Goal: Task Accomplishment & Management: Manage account settings

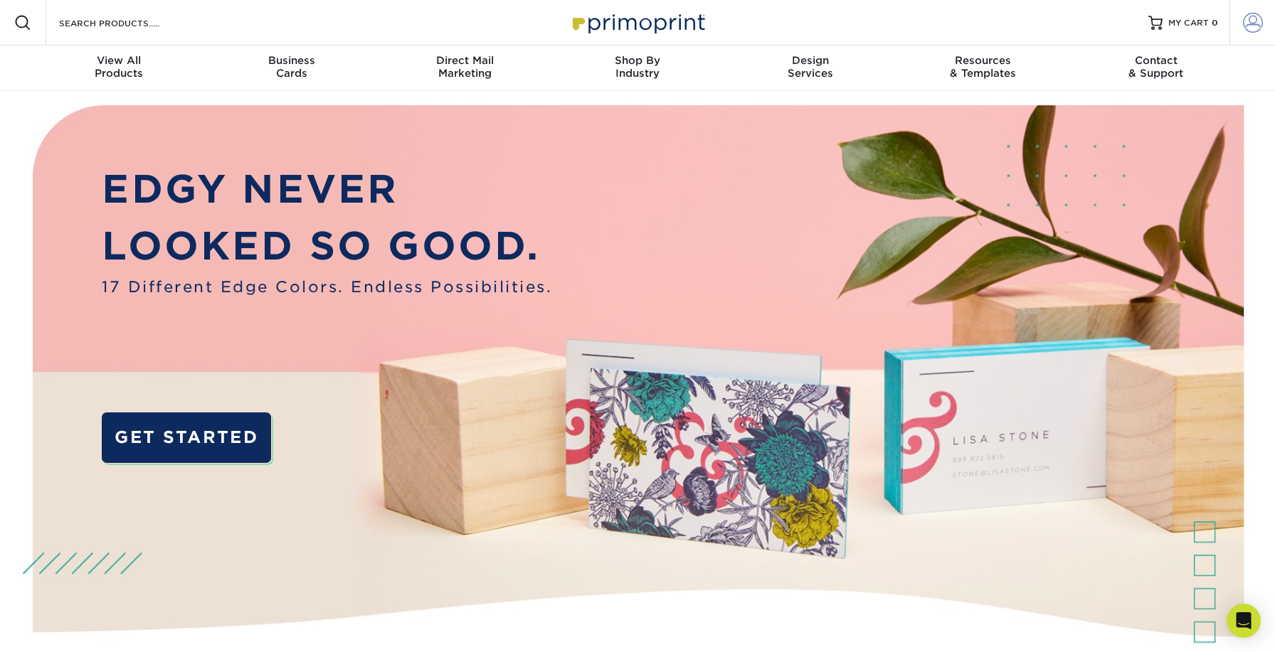
click at [1251, 26] on span at bounding box center [1253, 23] width 20 height 20
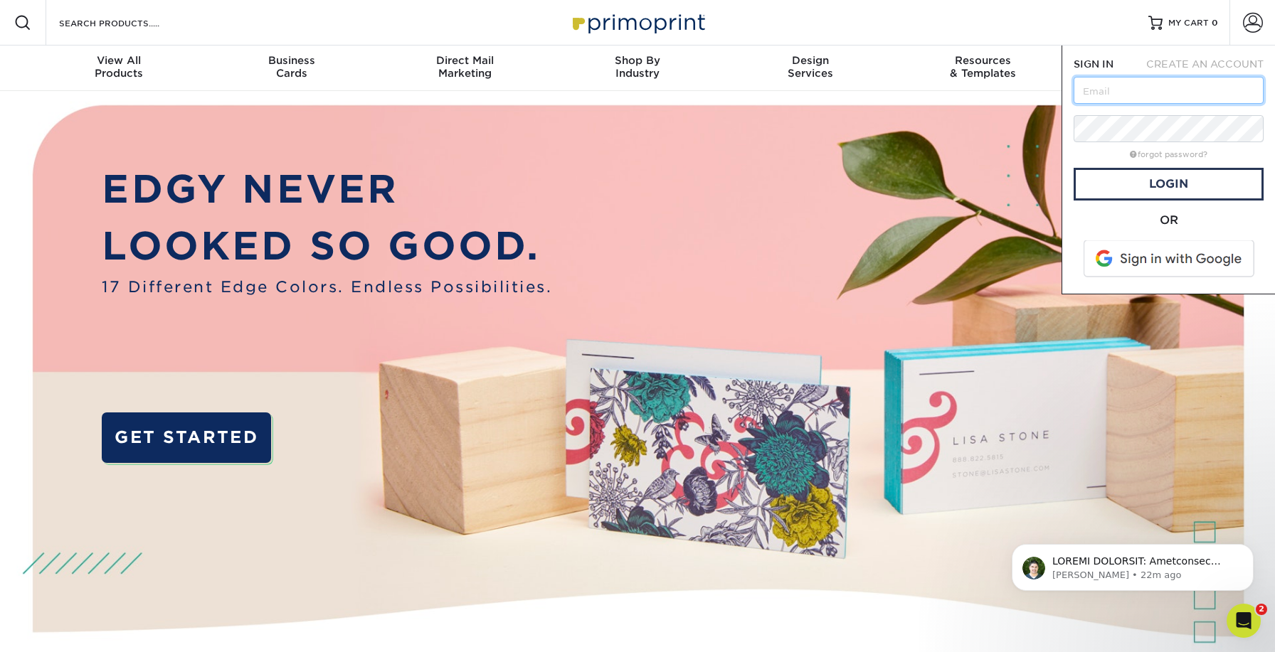
type input "kevin.glenn@thetibergroup.com"
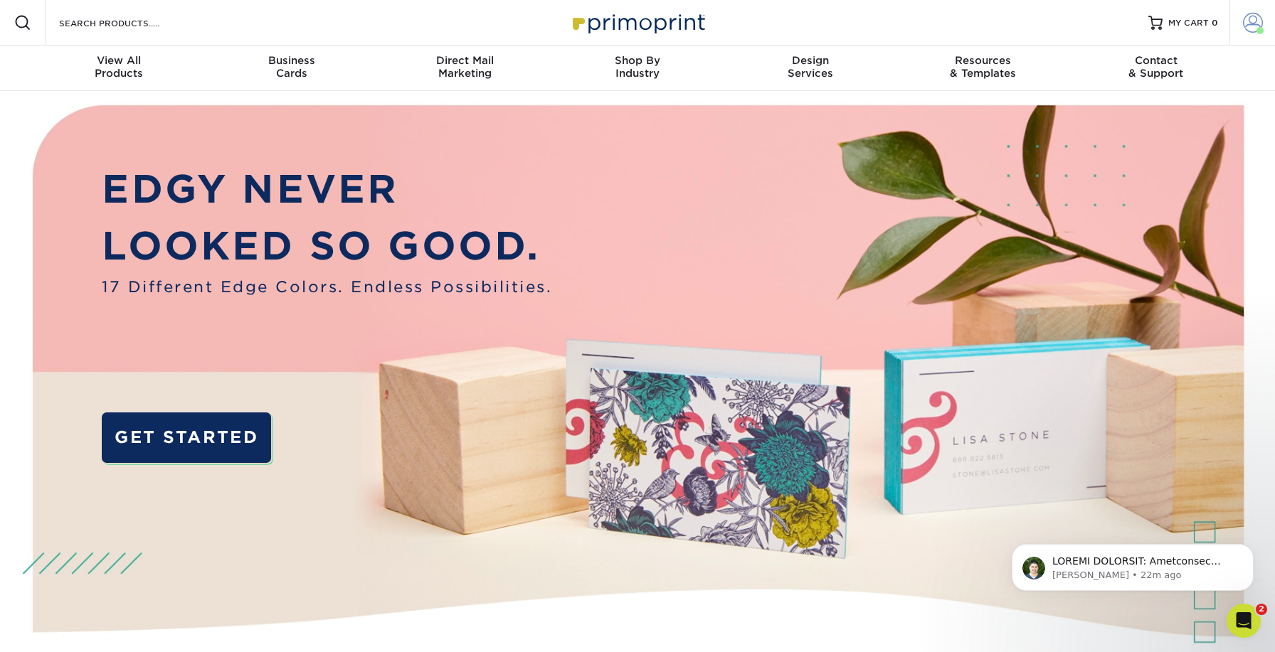
click at [1257, 25] on span at bounding box center [1253, 23] width 20 height 20
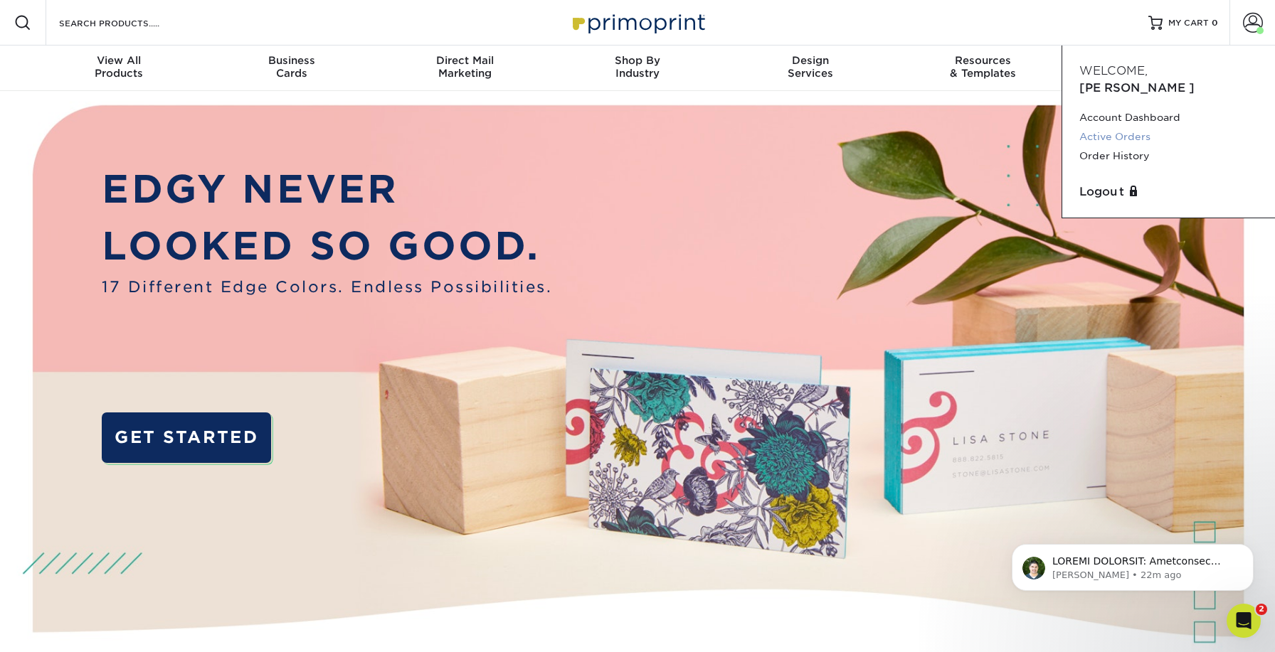
click at [1123, 127] on link "Active Orders" at bounding box center [1168, 136] width 179 height 19
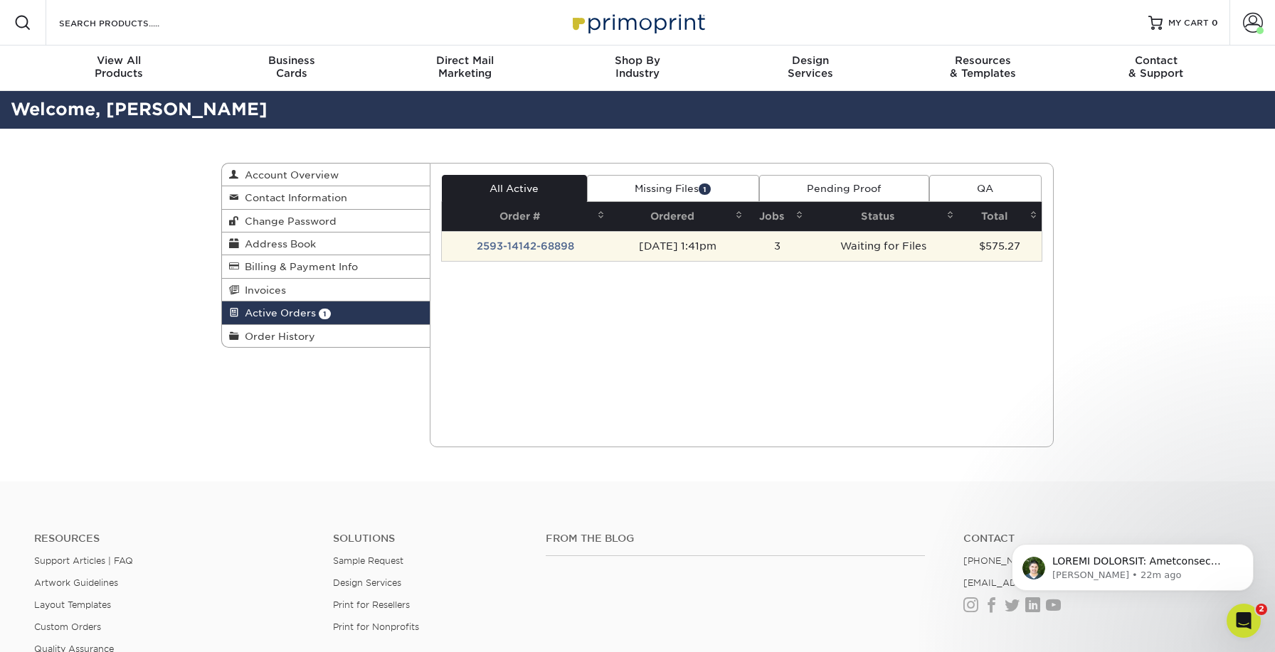
click at [911, 248] on td "Waiting for Files" at bounding box center [883, 246] width 151 height 30
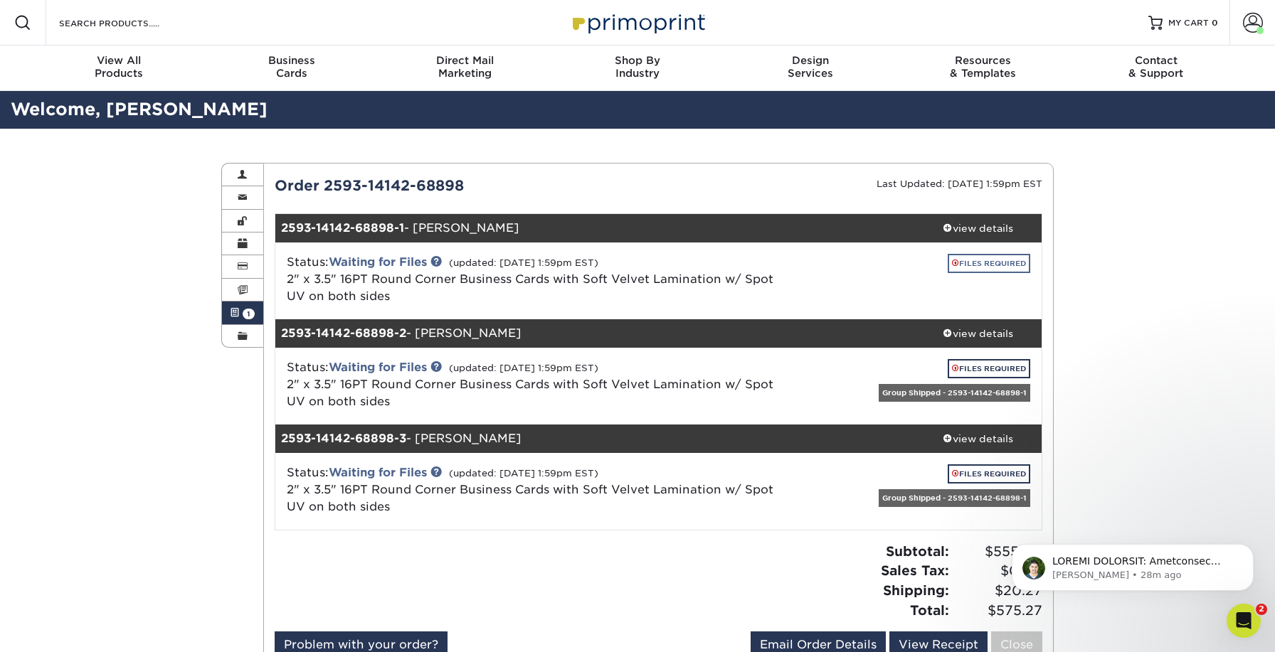
click at [990, 263] on link "FILES REQUIRED" at bounding box center [989, 263] width 83 height 19
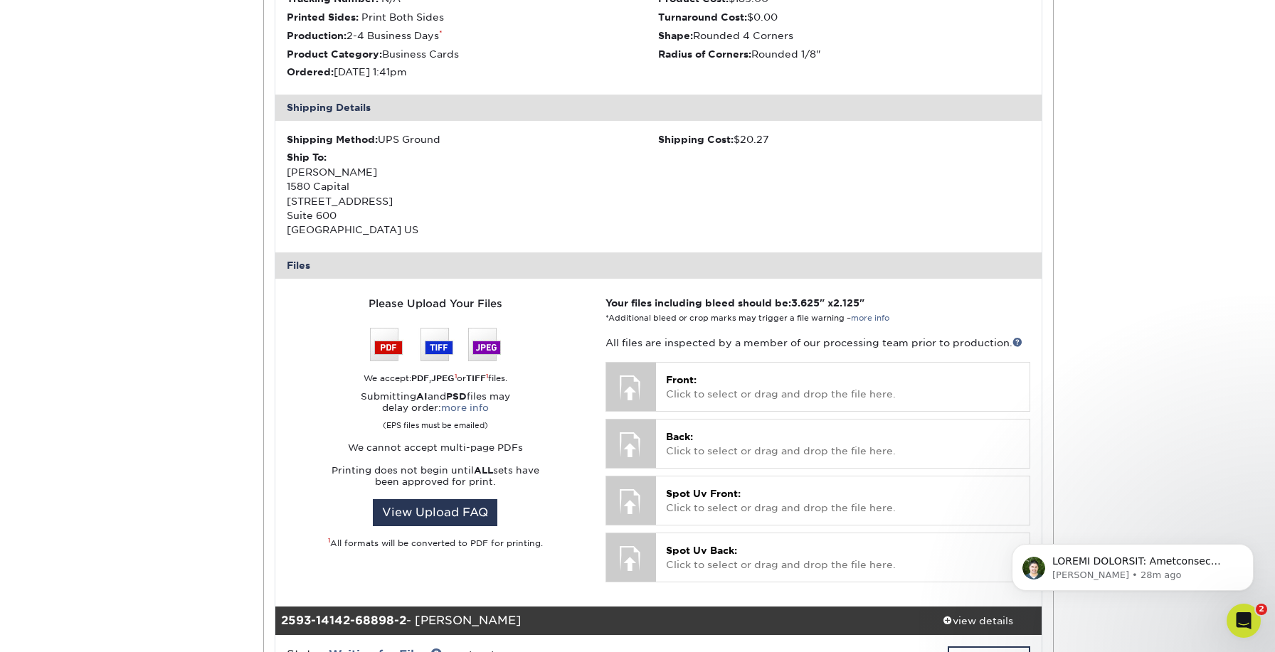
scroll to position [384, 0]
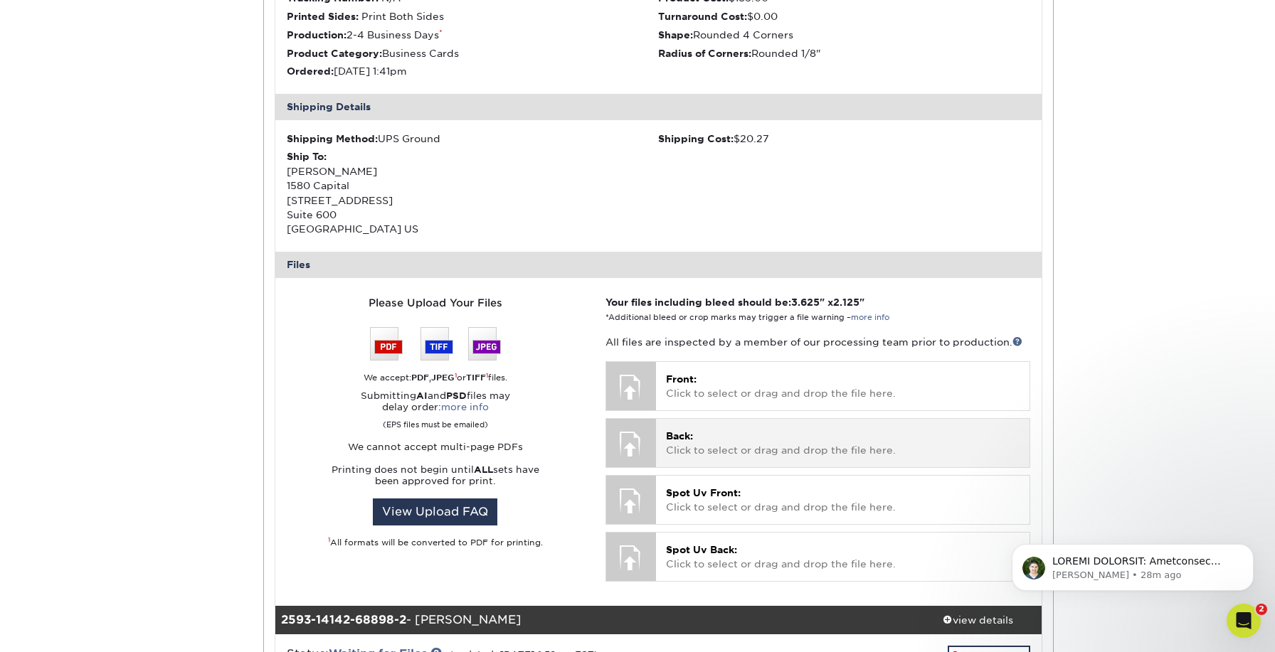
click at [719, 440] on p "Back: Click to select or drag and drop the file here." at bounding box center [843, 443] width 354 height 29
click at [759, 437] on p "Back: Click to select or drag and drop the file here." at bounding box center [843, 443] width 354 height 29
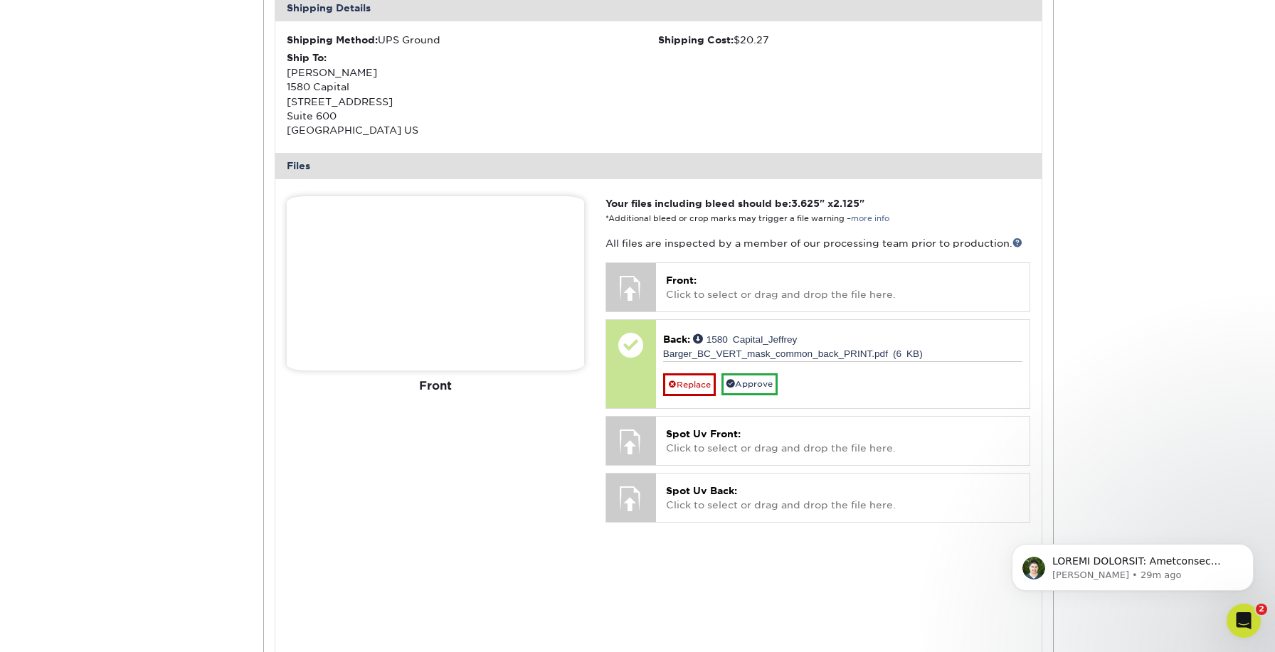
scroll to position [520, 0]
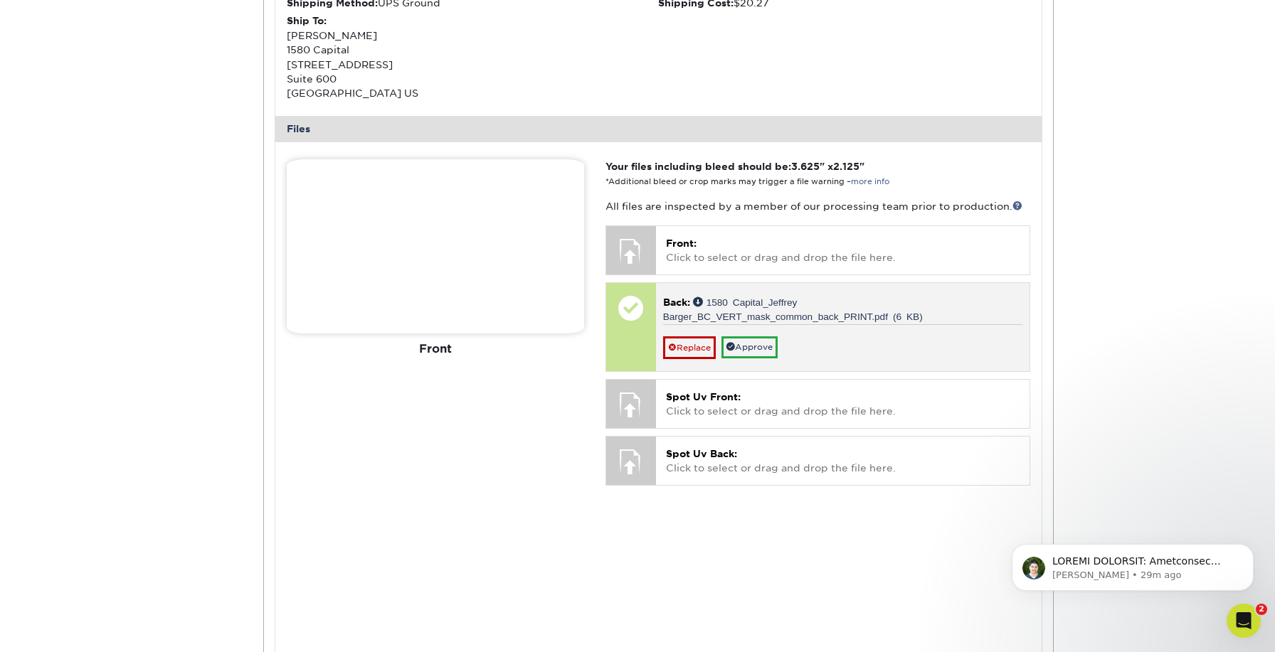
click at [862, 332] on div "Replace Approve" at bounding box center [842, 341] width 359 height 35
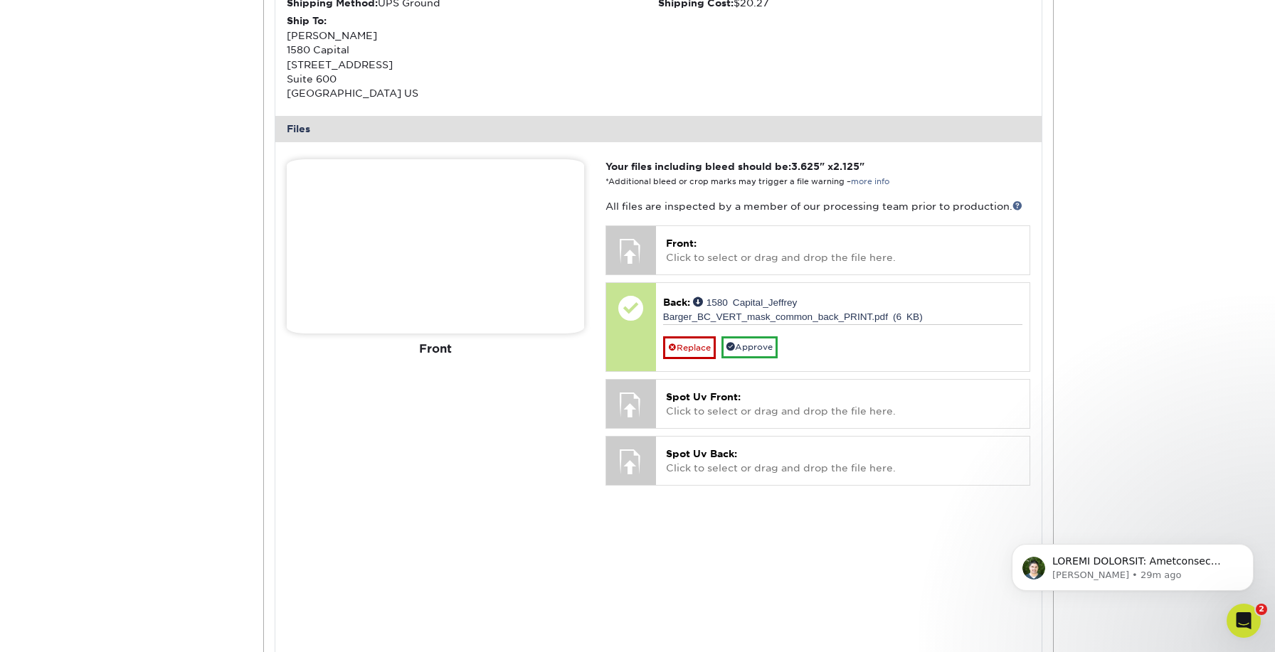
click at [350, 243] on img at bounding box center [435, 246] width 297 height 174
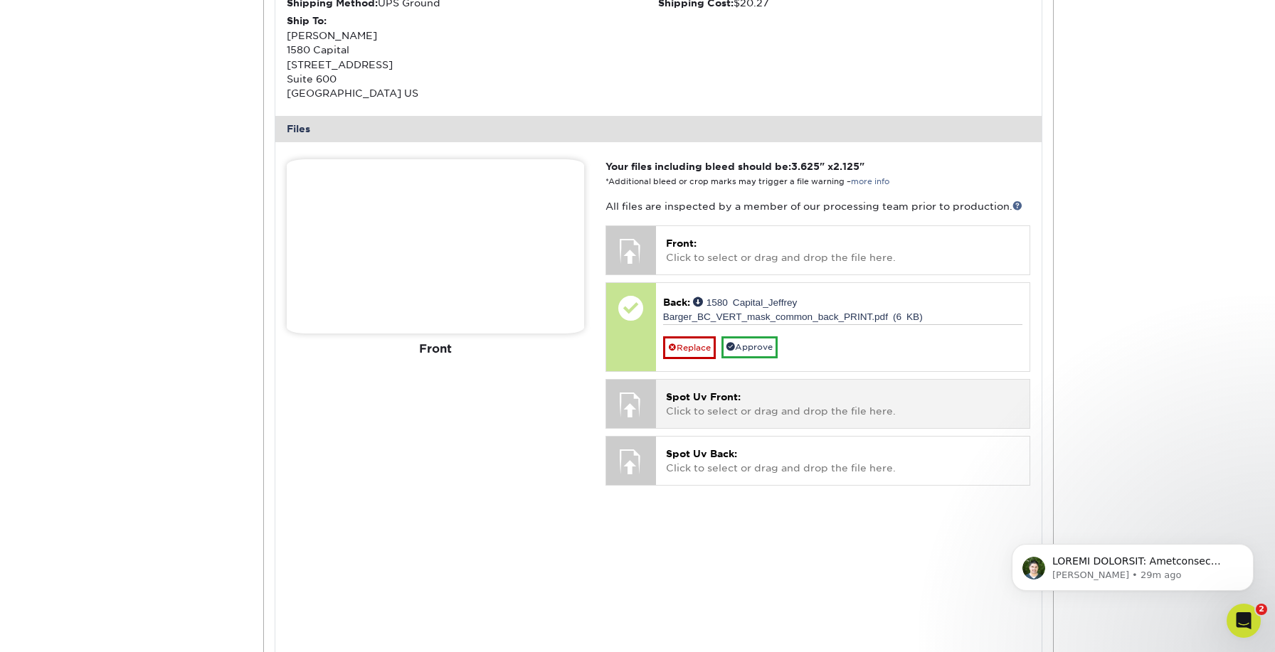
click at [781, 399] on p "Spot Uv Front: Click to select or drag and drop the file here." at bounding box center [843, 404] width 354 height 29
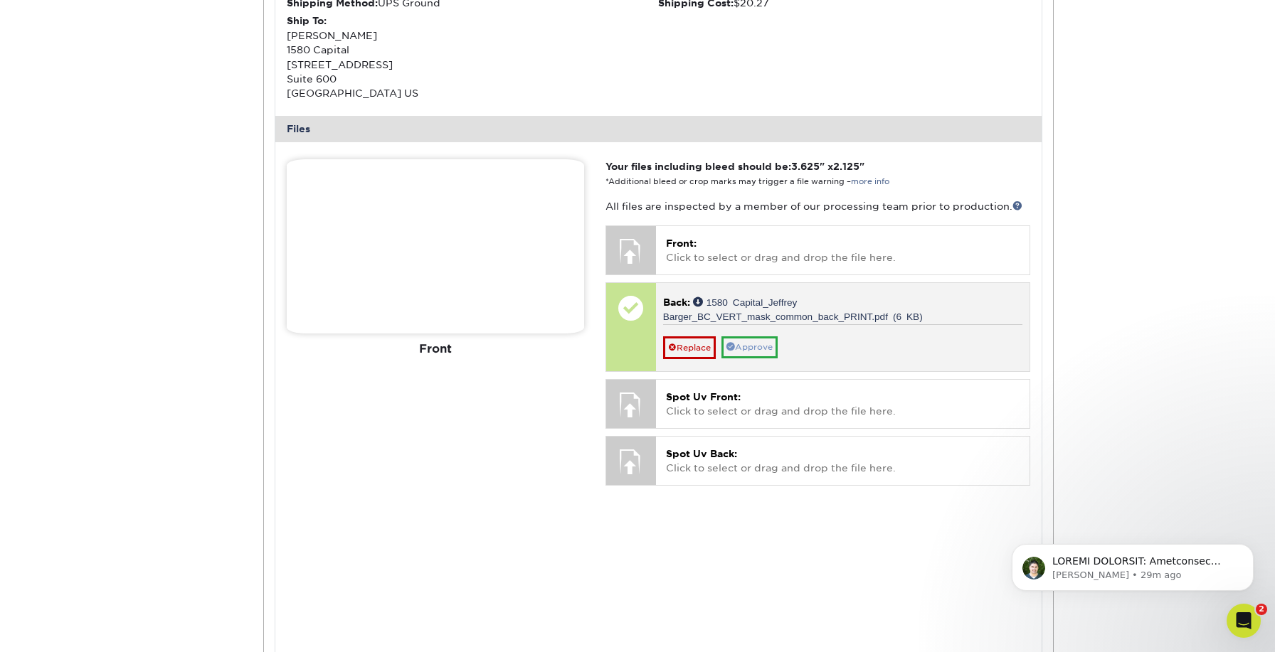
click at [756, 337] on link "Approve" at bounding box center [750, 348] width 56 height 22
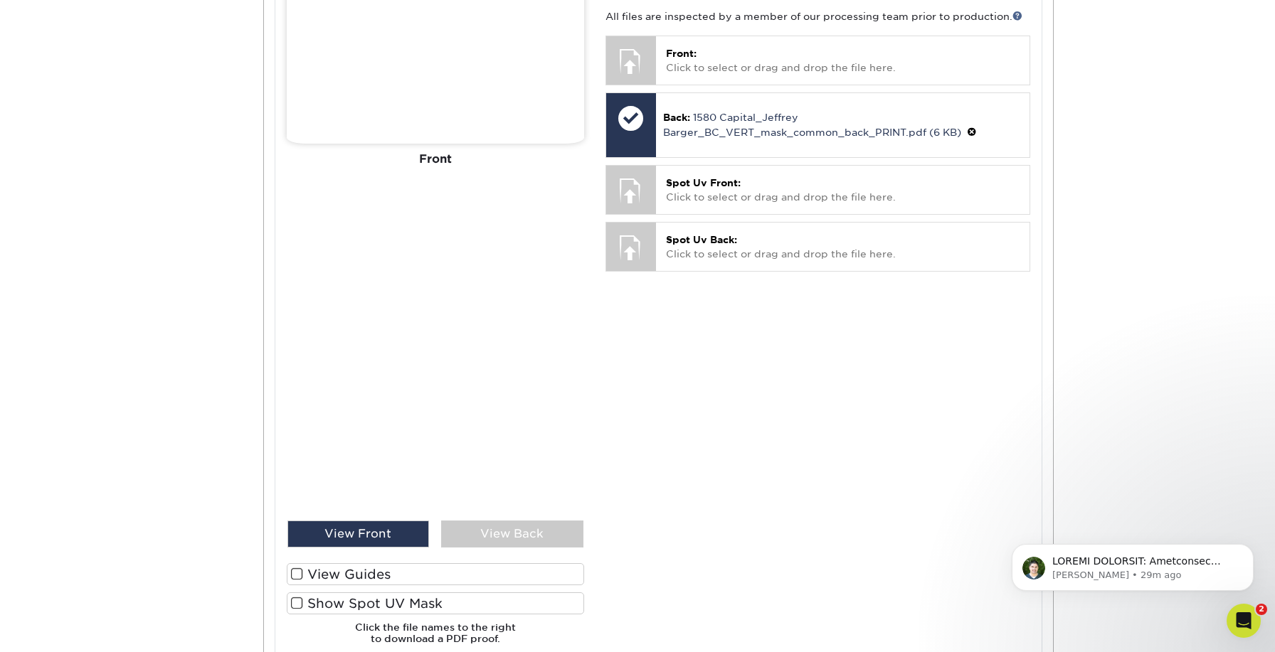
scroll to position [710, 0]
click at [476, 522] on div "View Back" at bounding box center [512, 534] width 142 height 27
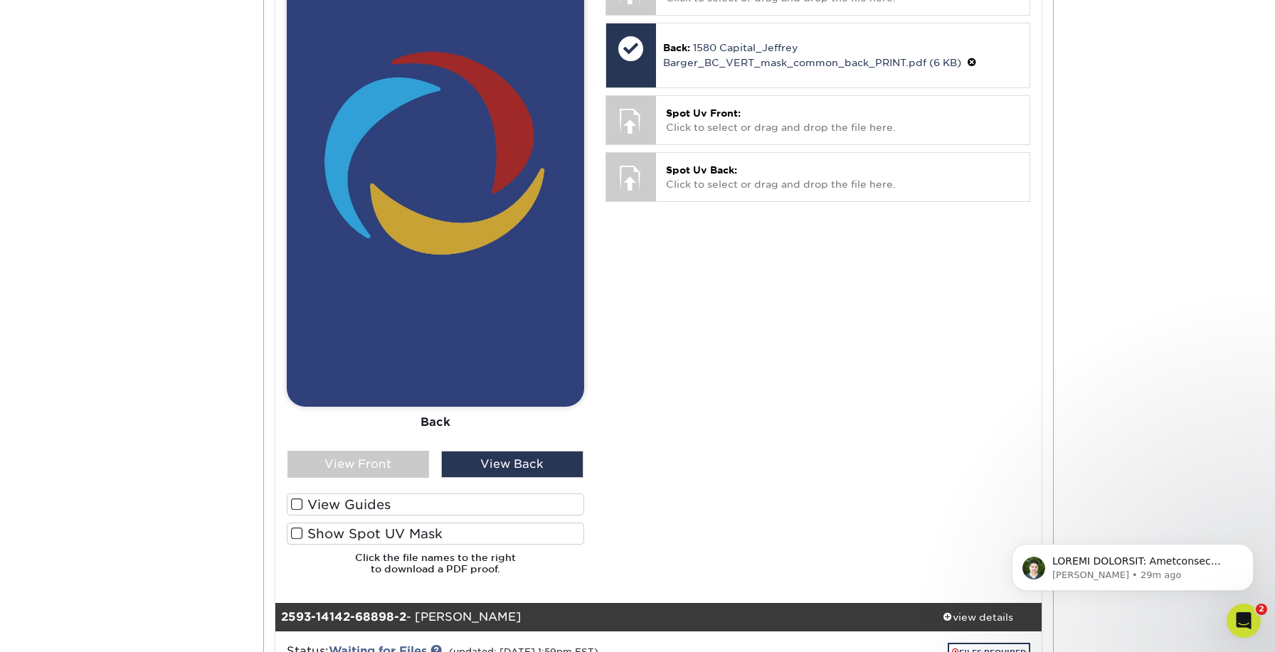
scroll to position [783, 0]
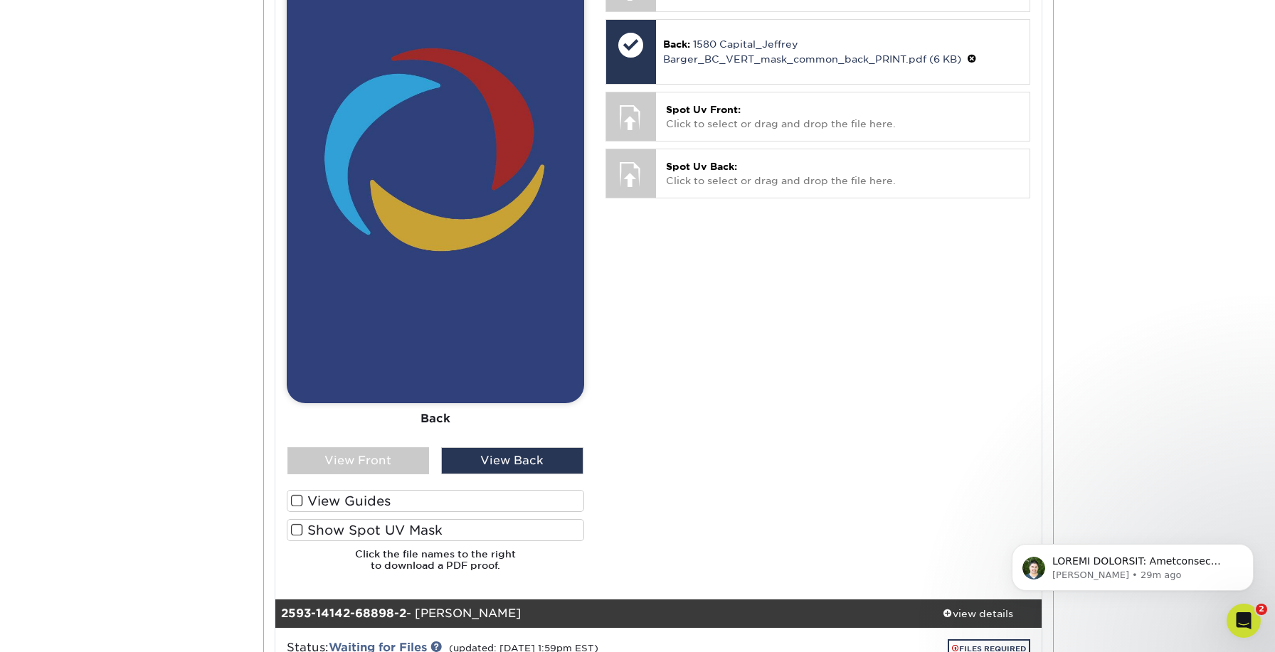
click at [394, 524] on label "Show Spot UV Mask" at bounding box center [435, 530] width 297 height 22
click at [0, 0] on input "Show Spot UV Mask" at bounding box center [0, 0] width 0 height 0
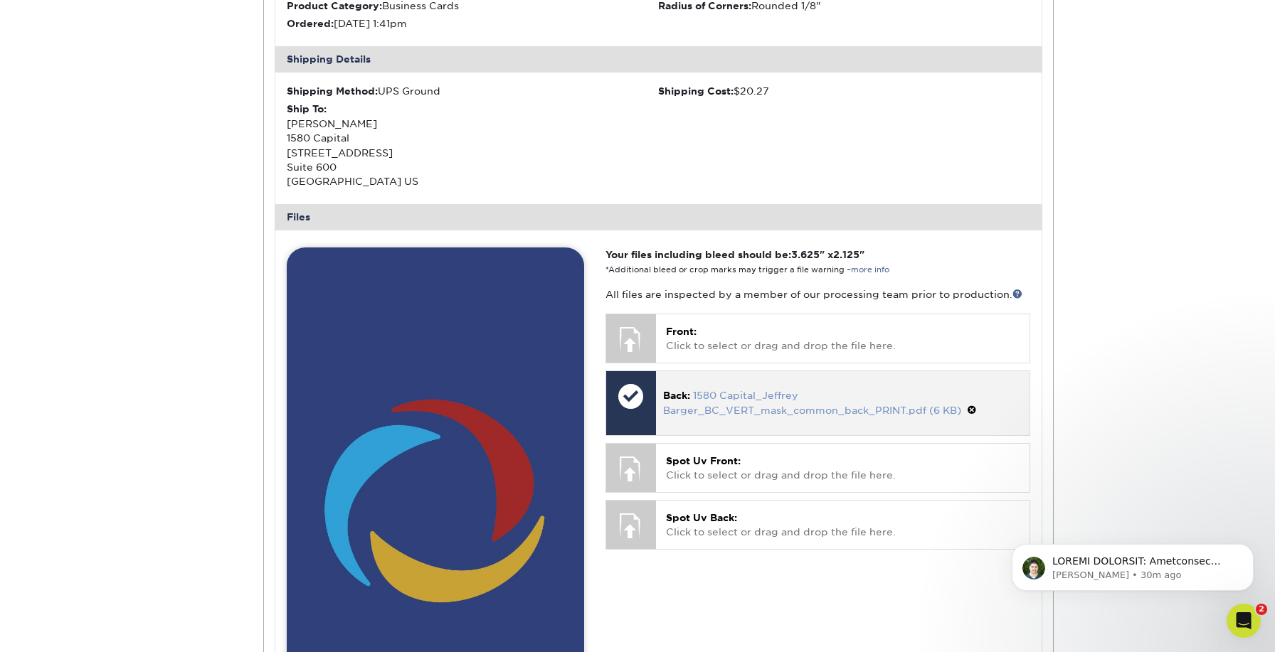
scroll to position [433, 0]
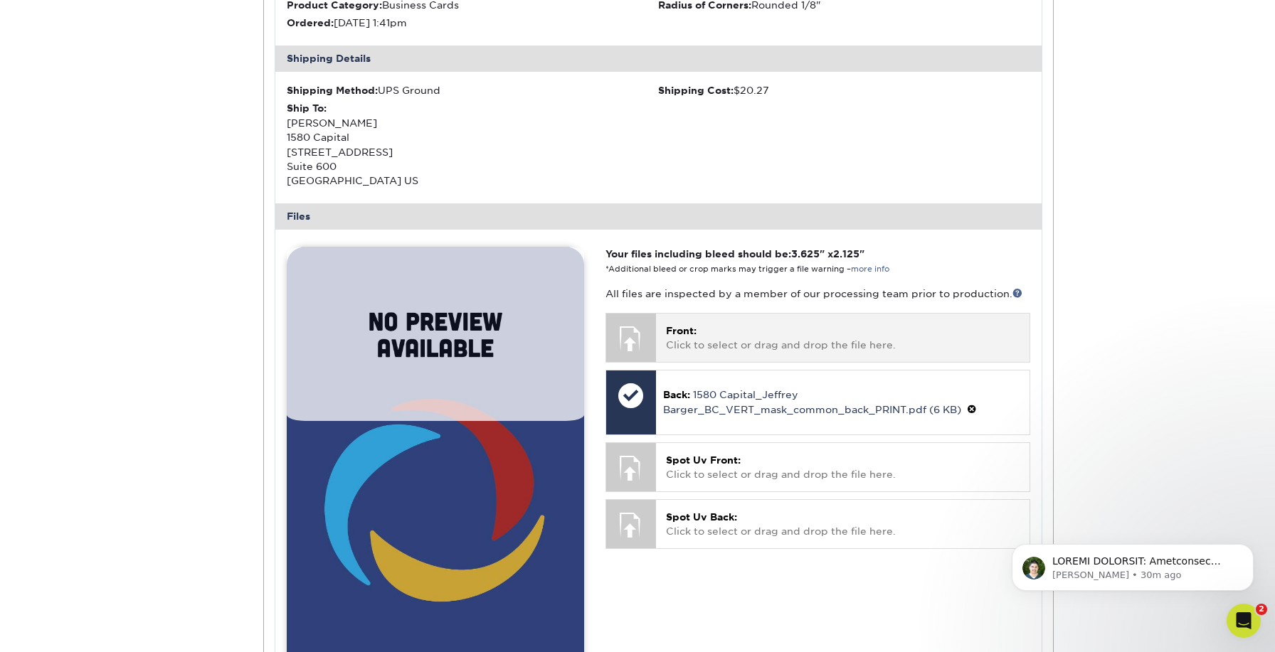
click at [729, 330] on p "Front: Click to select or drag and drop the file here." at bounding box center [843, 338] width 354 height 29
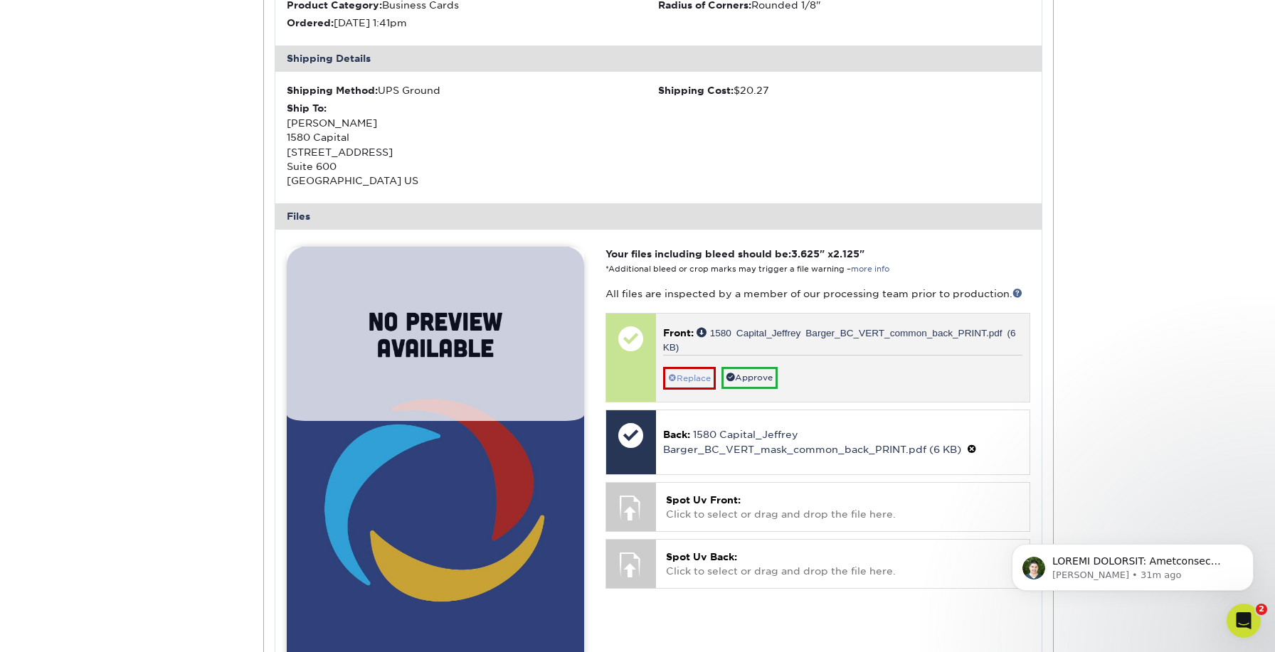
click at [699, 370] on link "Replace" at bounding box center [689, 378] width 53 height 23
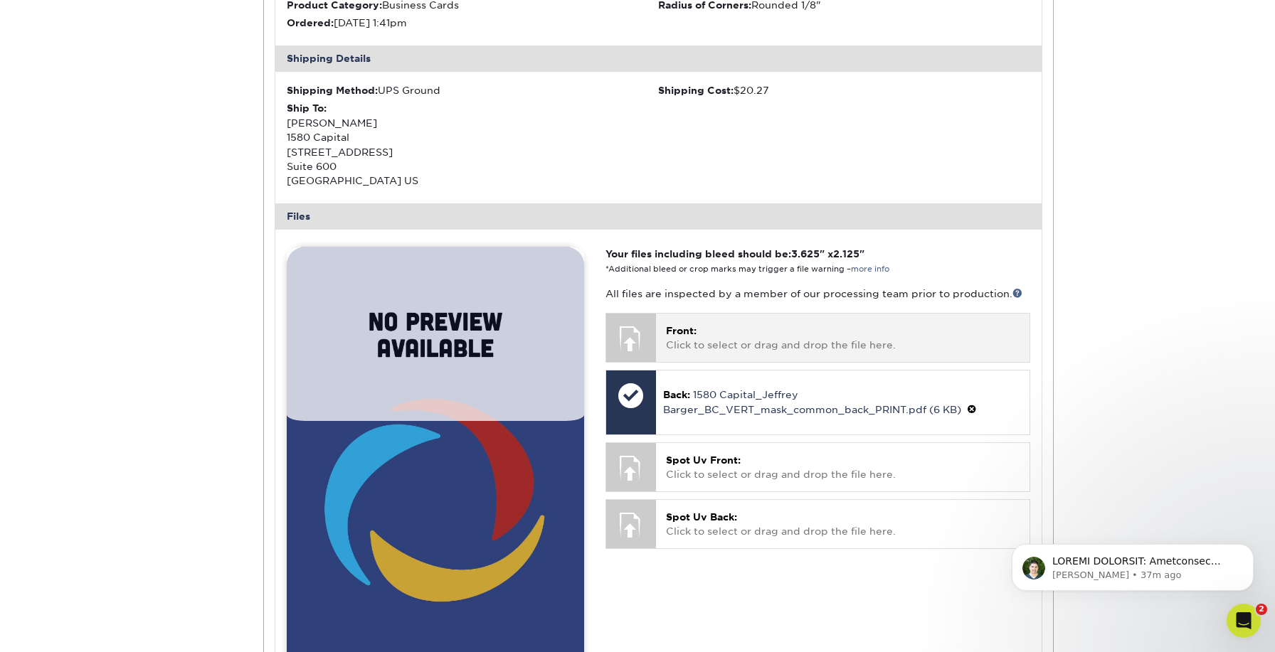
click at [822, 331] on p "Front: Click to select or drag and drop the file here." at bounding box center [843, 338] width 354 height 29
click at [803, 336] on p "Front: Click to select or drag and drop the file here." at bounding box center [843, 338] width 354 height 29
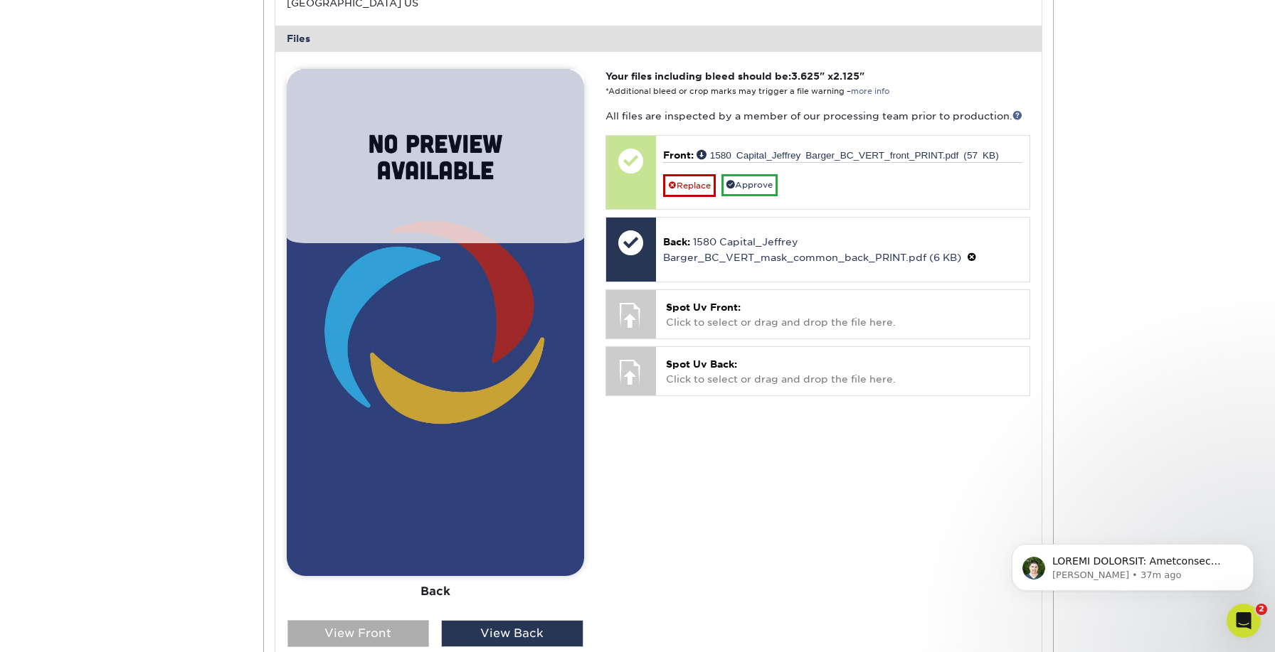
scroll to position [613, 0]
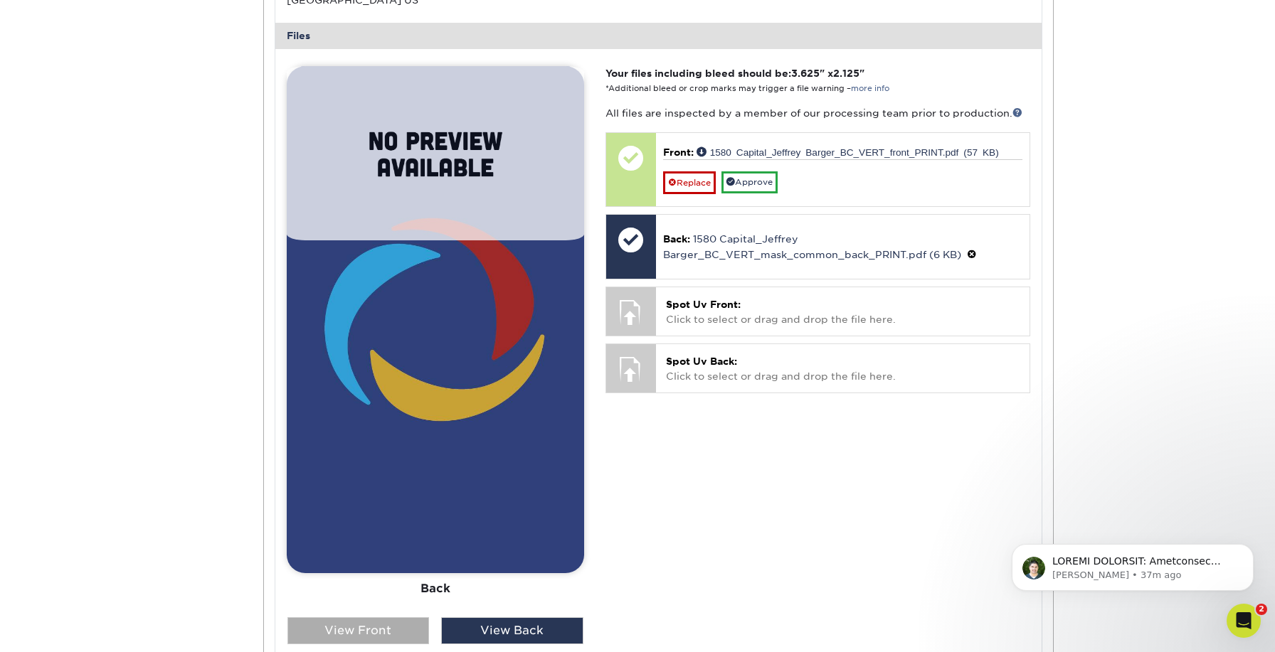
click at [386, 625] on div "View Front" at bounding box center [358, 631] width 142 height 27
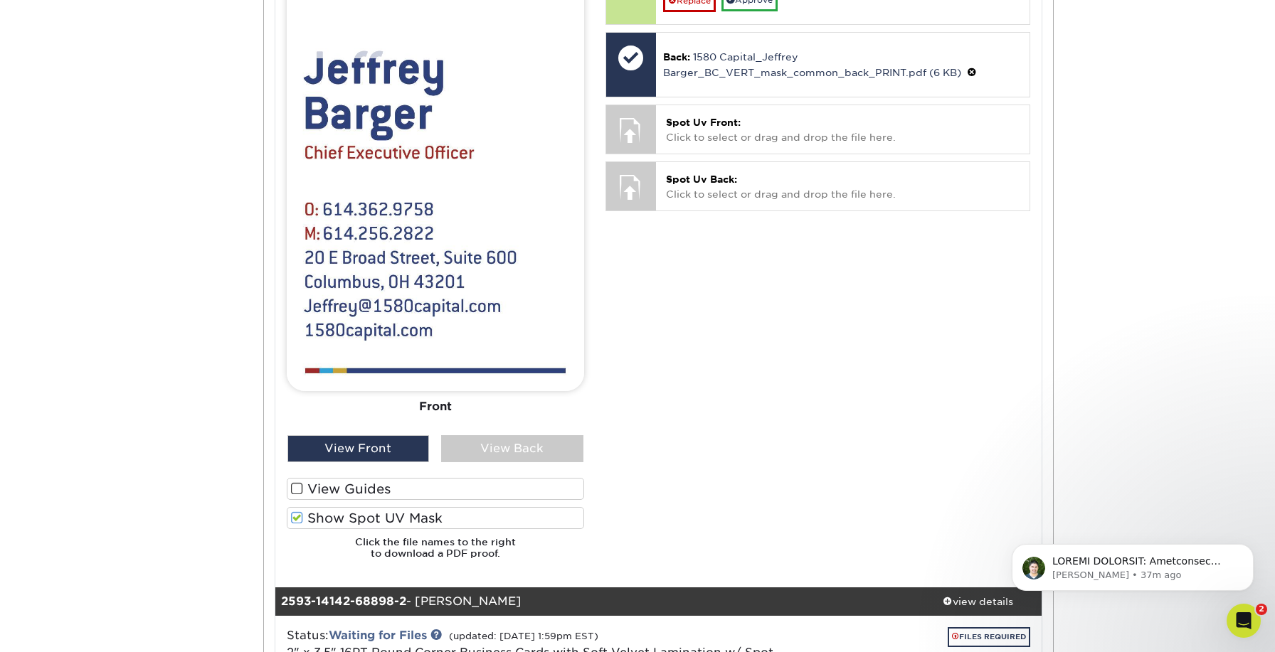
scroll to position [796, 0]
drag, startPoint x: 297, startPoint y: 511, endPoint x: 321, endPoint y: 504, distance: 25.0
click at [297, 511] on span at bounding box center [297, 518] width 12 height 14
click at [0, 0] on input "Show Spot UV Mask" at bounding box center [0, 0] width 0 height 0
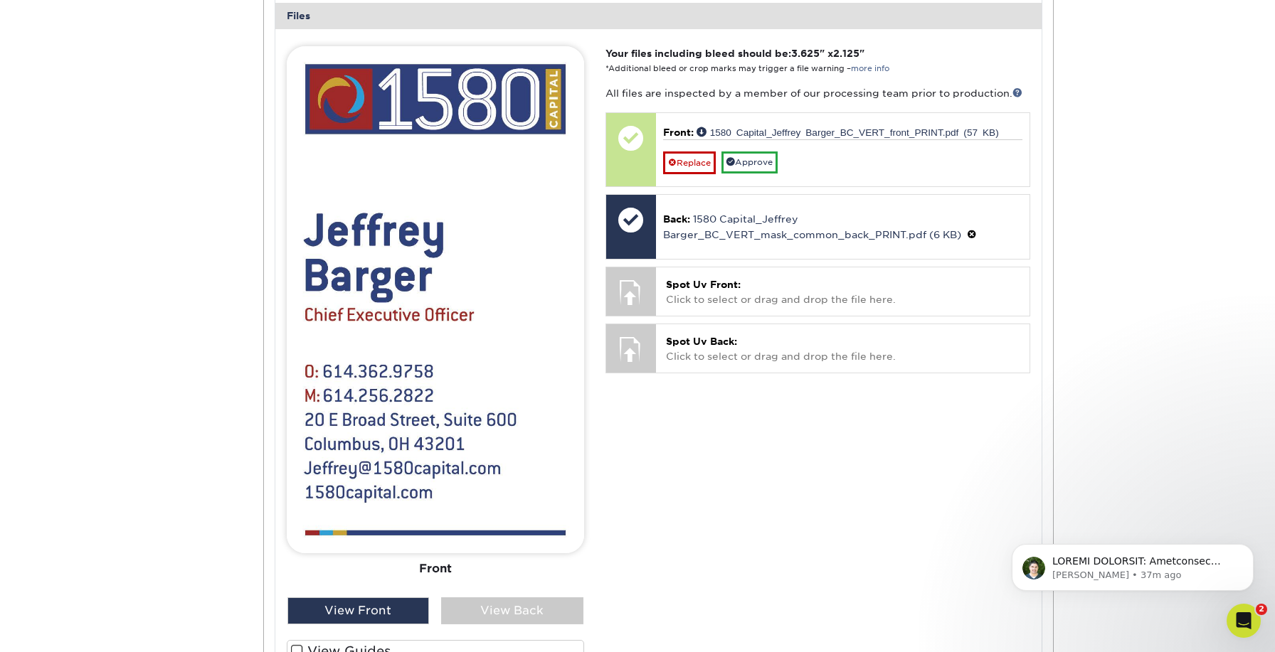
scroll to position [628, 0]
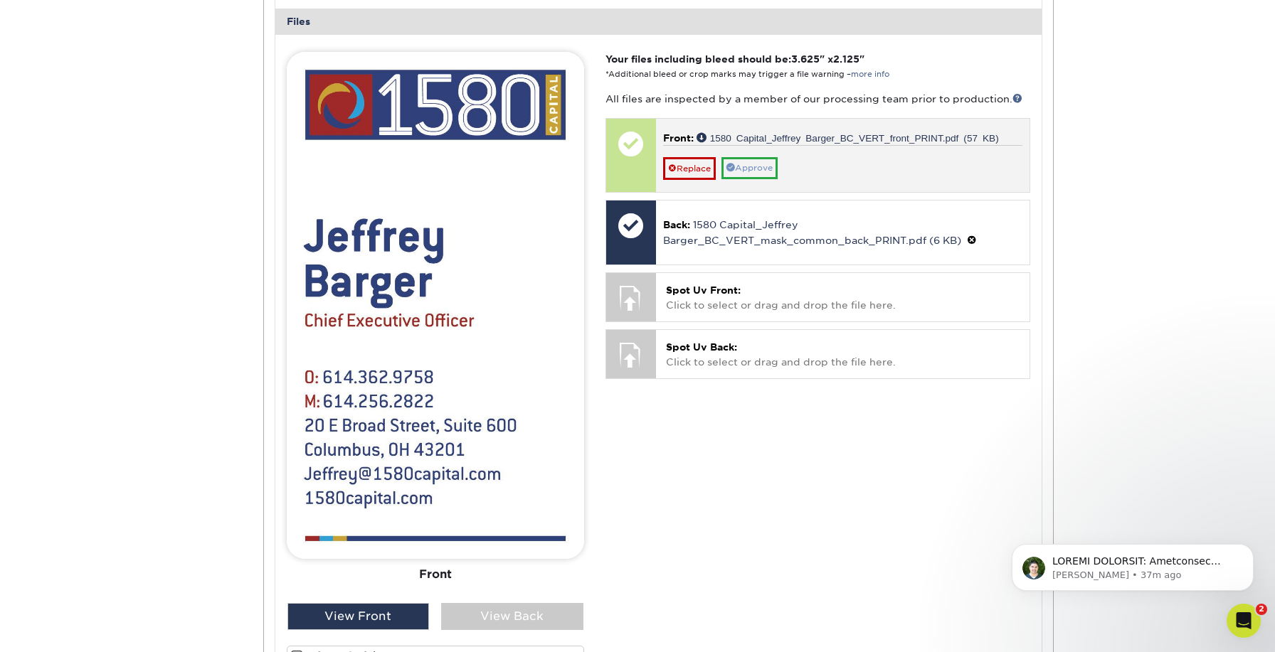
click at [745, 160] on link "Approve" at bounding box center [750, 168] width 56 height 22
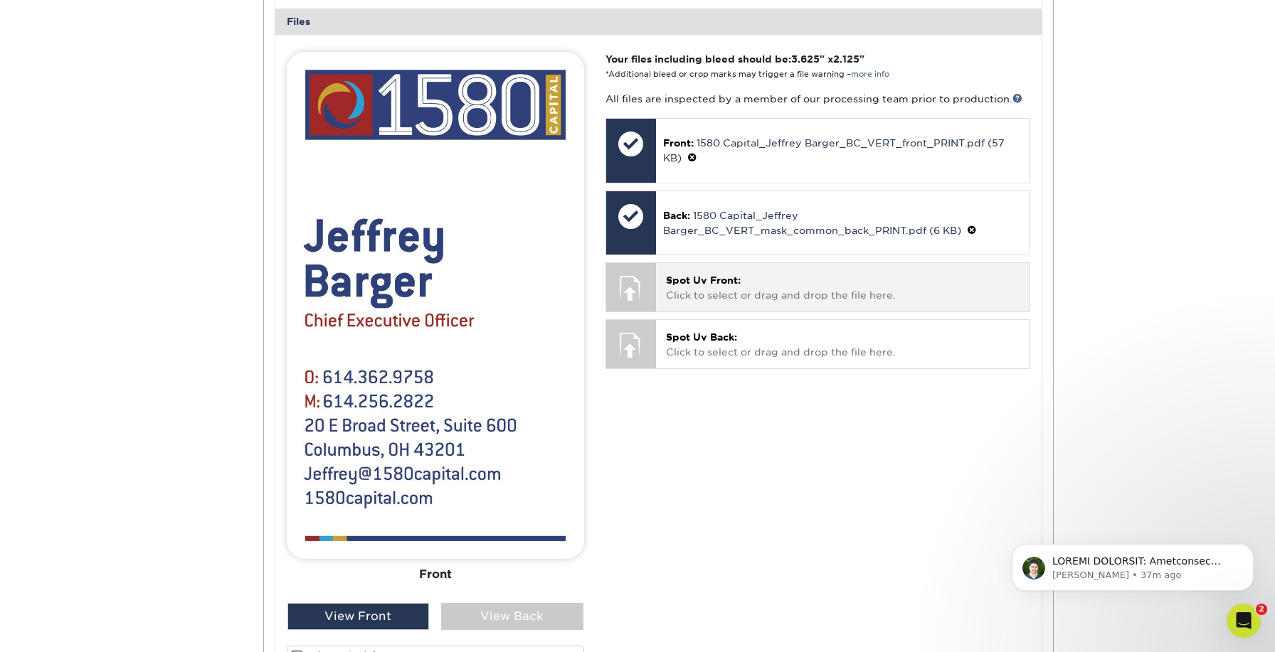
click at [717, 281] on p "Spot Uv Front: Click to select or drag and drop the file here." at bounding box center [843, 287] width 354 height 29
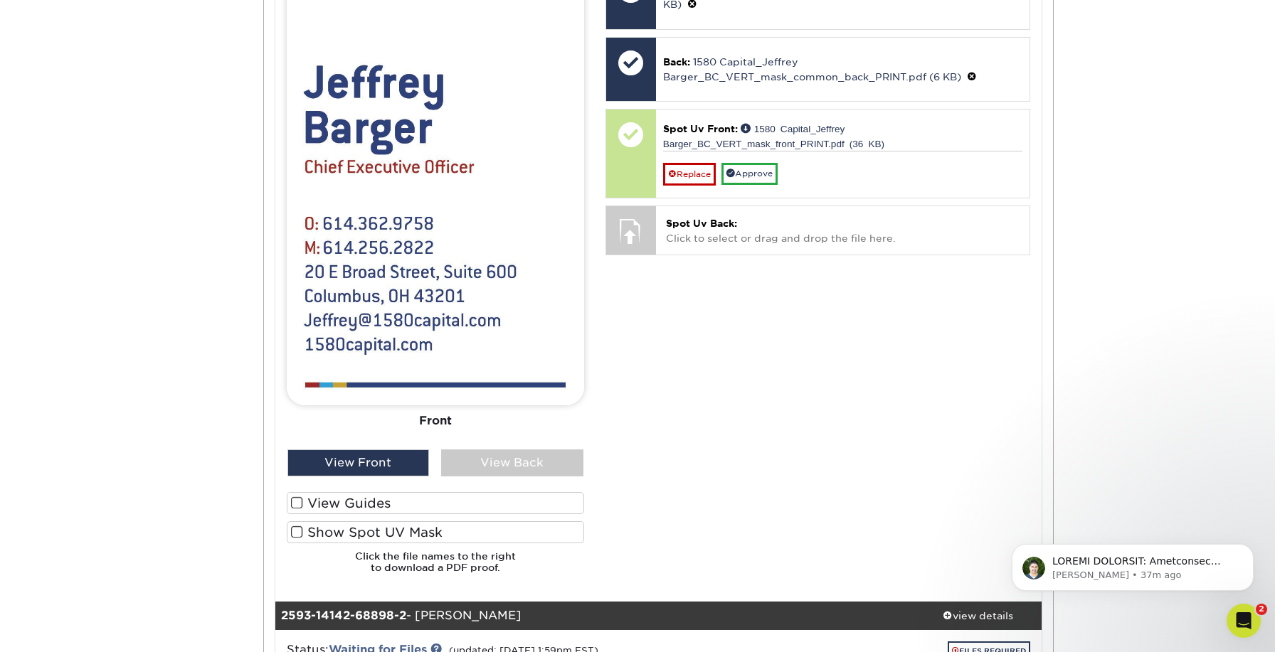
scroll to position [790, 0]
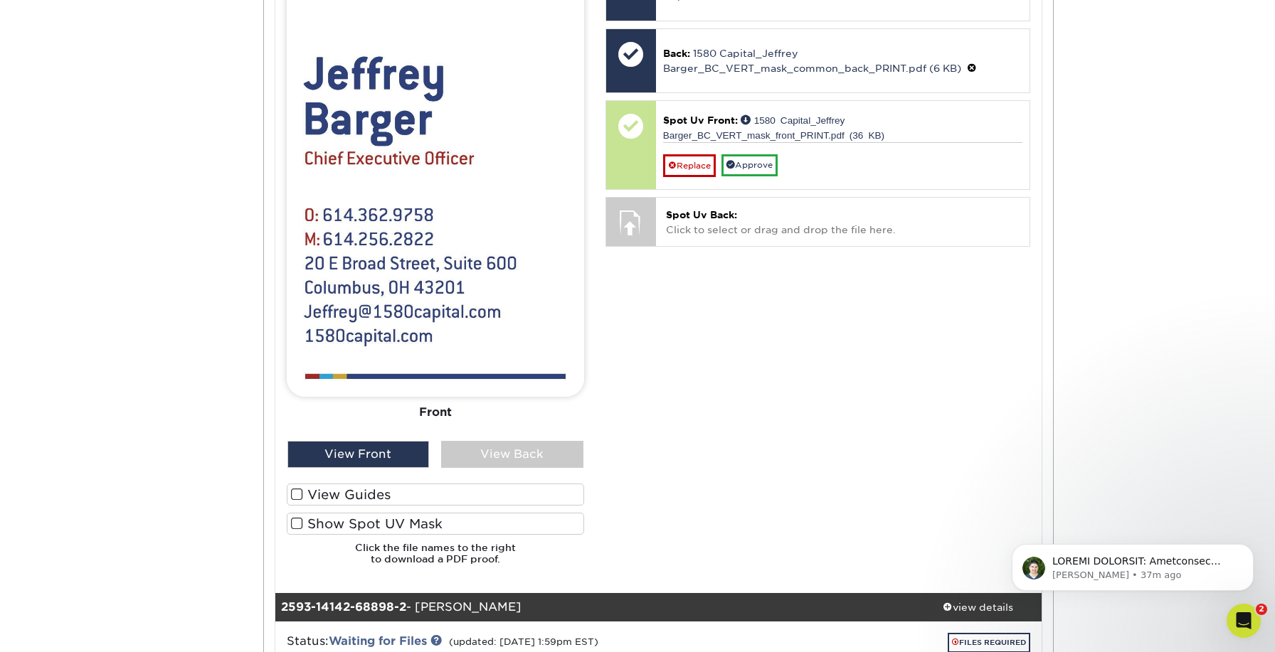
click at [298, 517] on span at bounding box center [297, 524] width 12 height 14
click at [0, 0] on input "Show Spot UV Mask" at bounding box center [0, 0] width 0 height 0
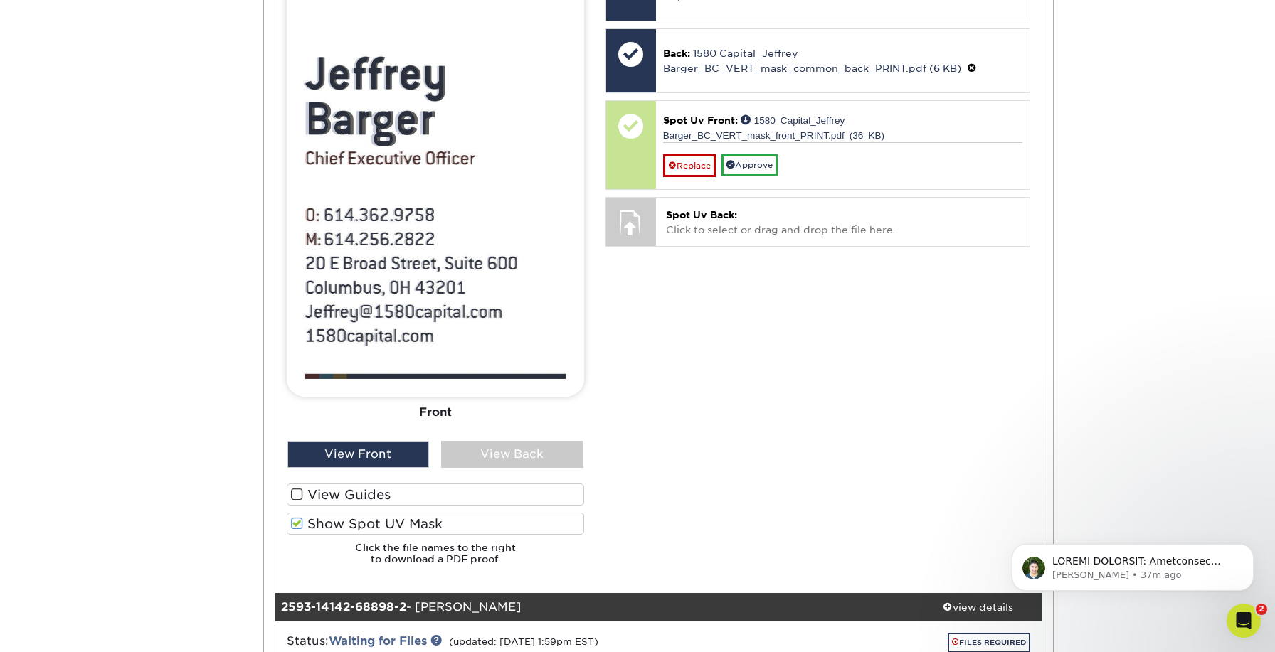
click at [297, 517] on span at bounding box center [297, 524] width 12 height 14
click at [0, 0] on input "Show Spot UV Mask" at bounding box center [0, 0] width 0 height 0
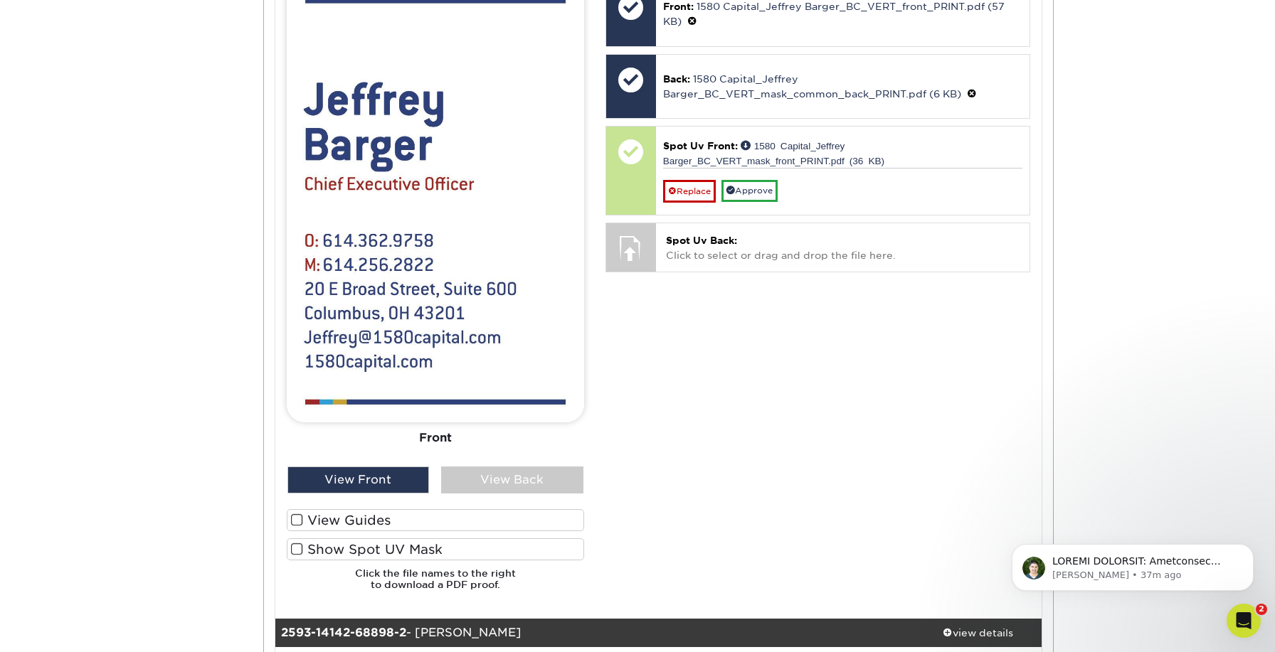
scroll to position [758, 0]
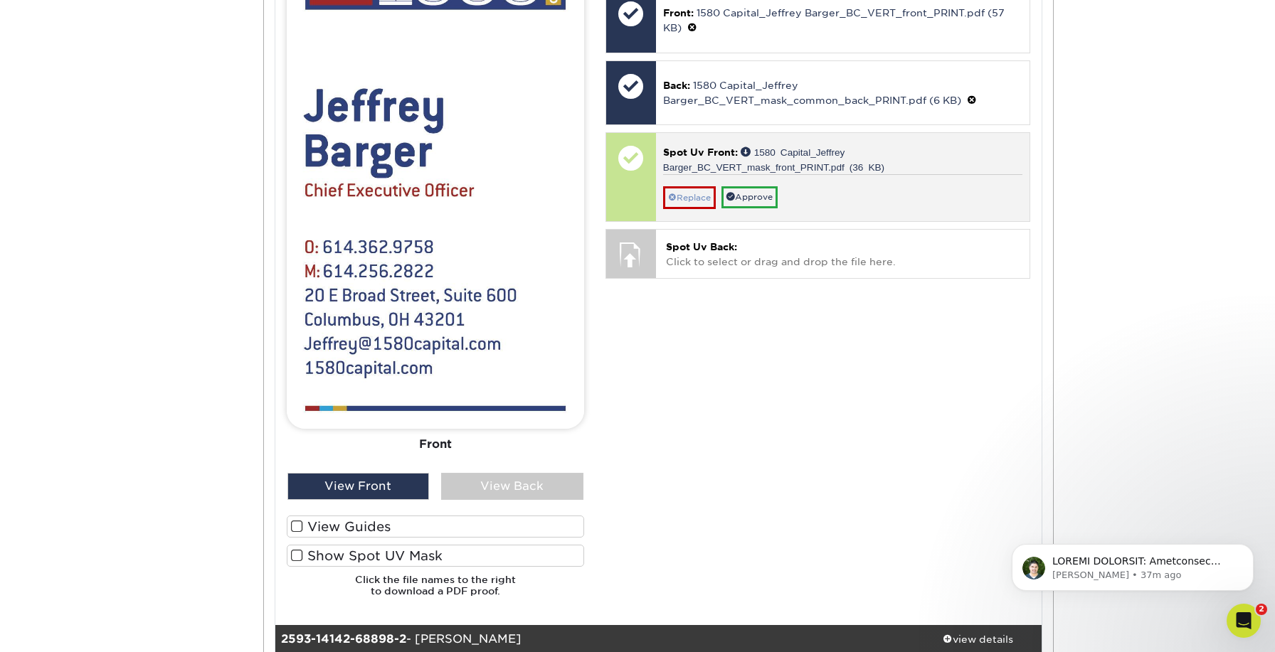
click at [703, 188] on link "Replace" at bounding box center [689, 197] width 53 height 23
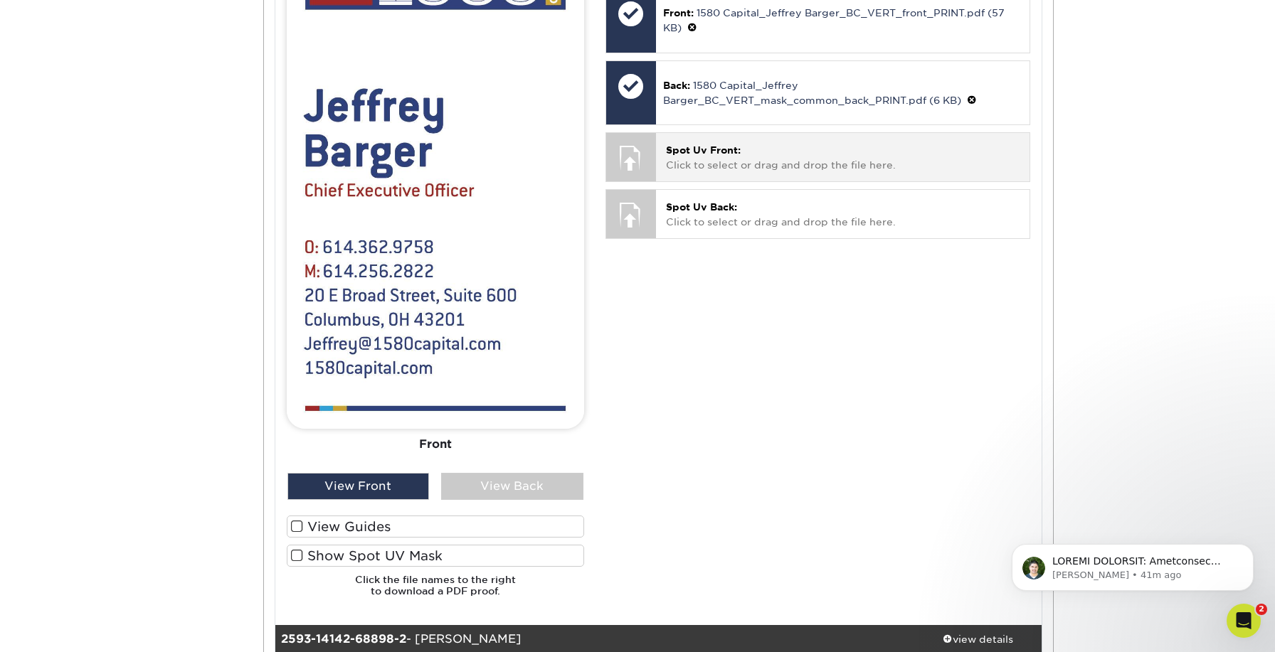
click at [702, 144] on span "Spot Uv Front:" at bounding box center [703, 149] width 75 height 11
click at [684, 152] on p "Spot Uv Front: Click to select or drag and drop the file here." at bounding box center [843, 157] width 354 height 29
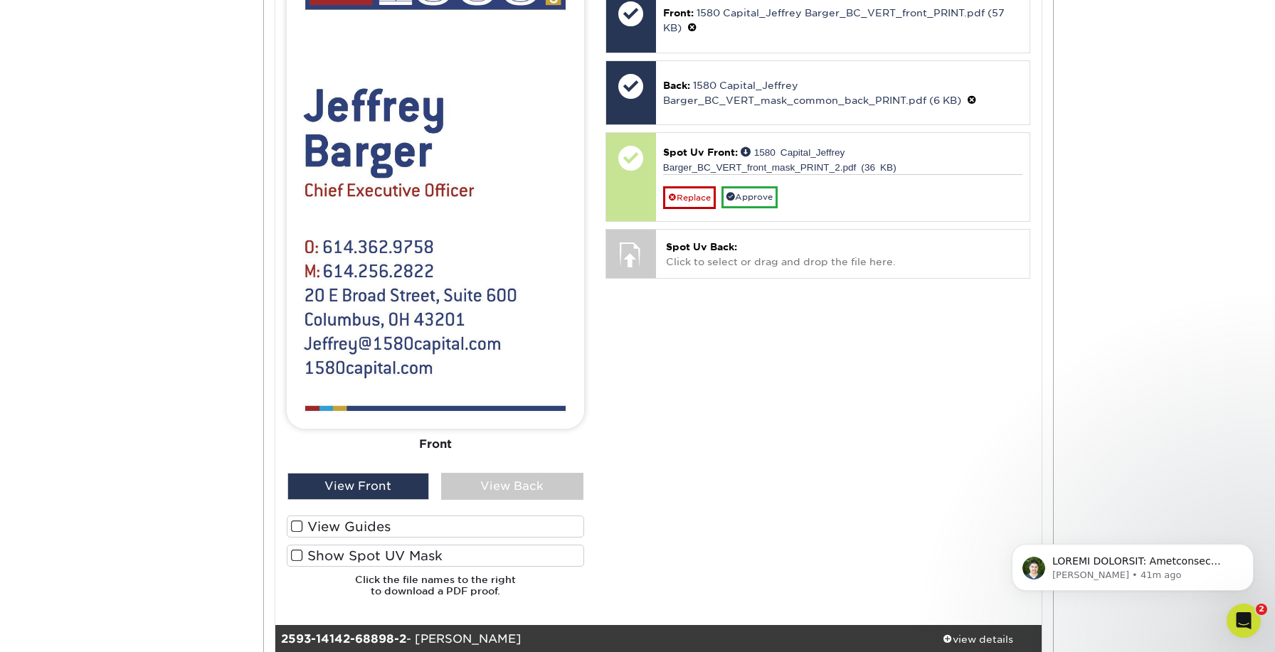
click at [294, 551] on span at bounding box center [297, 556] width 12 height 14
click at [0, 0] on input "Show Spot UV Mask" at bounding box center [0, 0] width 0 height 0
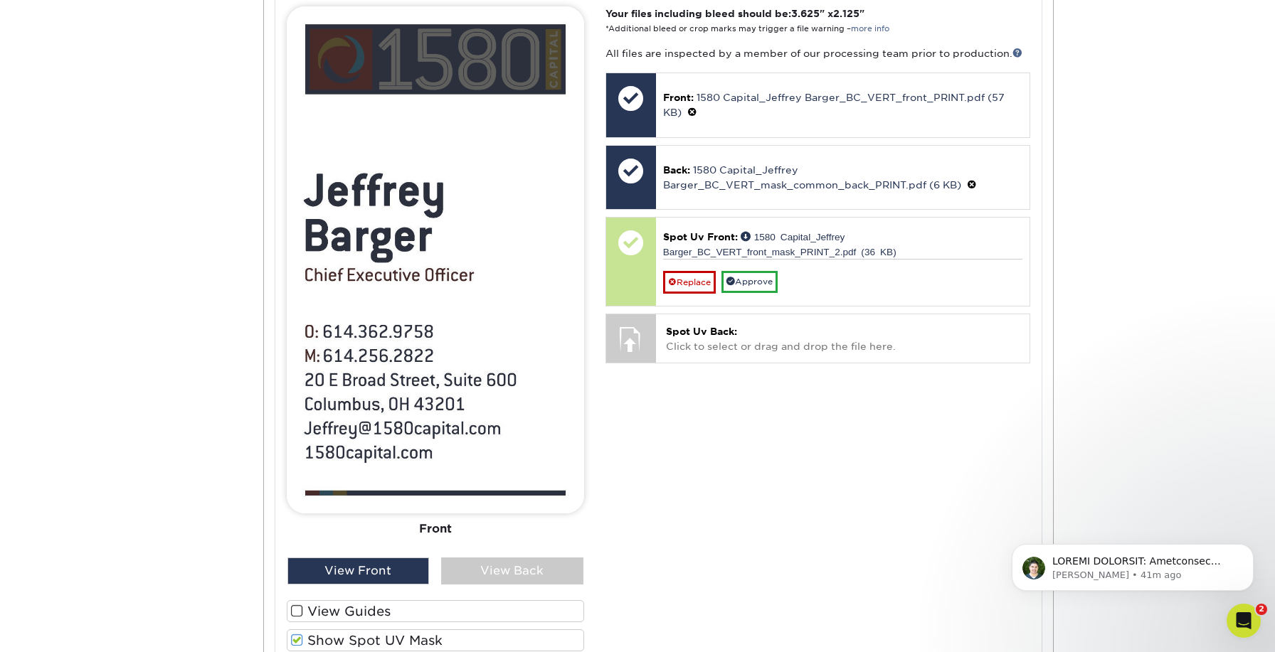
scroll to position [695, 0]
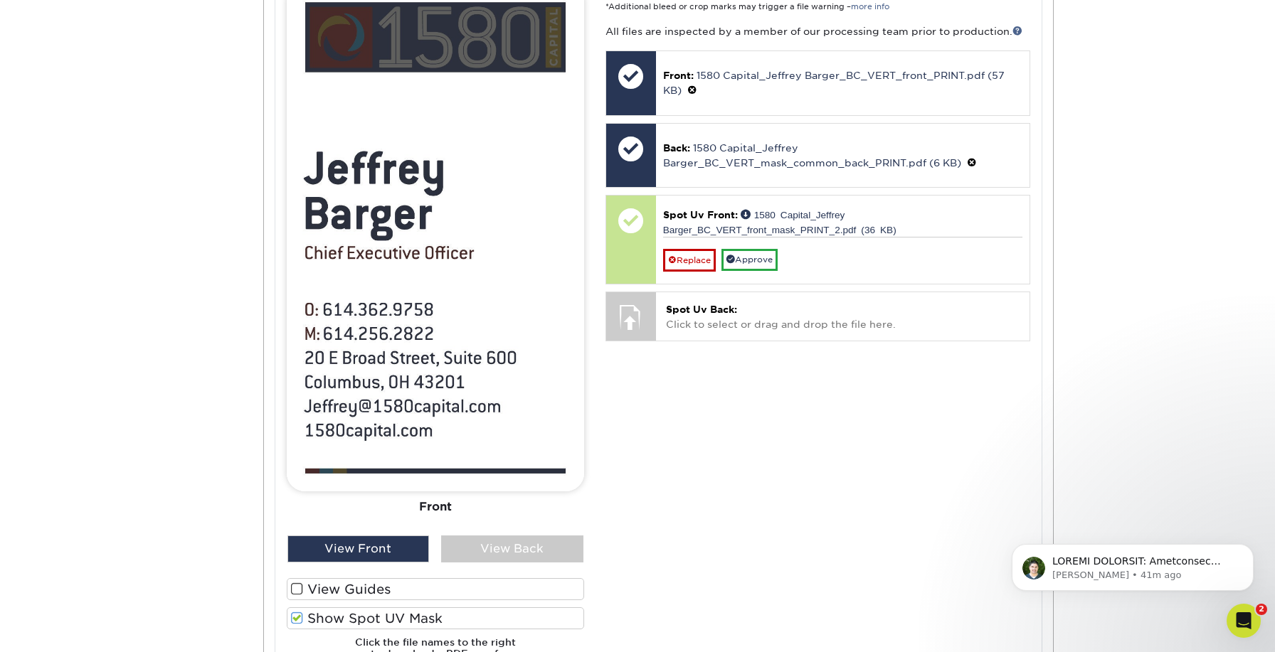
click at [297, 612] on span at bounding box center [297, 619] width 12 height 14
click at [0, 0] on input "Show Spot UV Mask" at bounding box center [0, 0] width 0 height 0
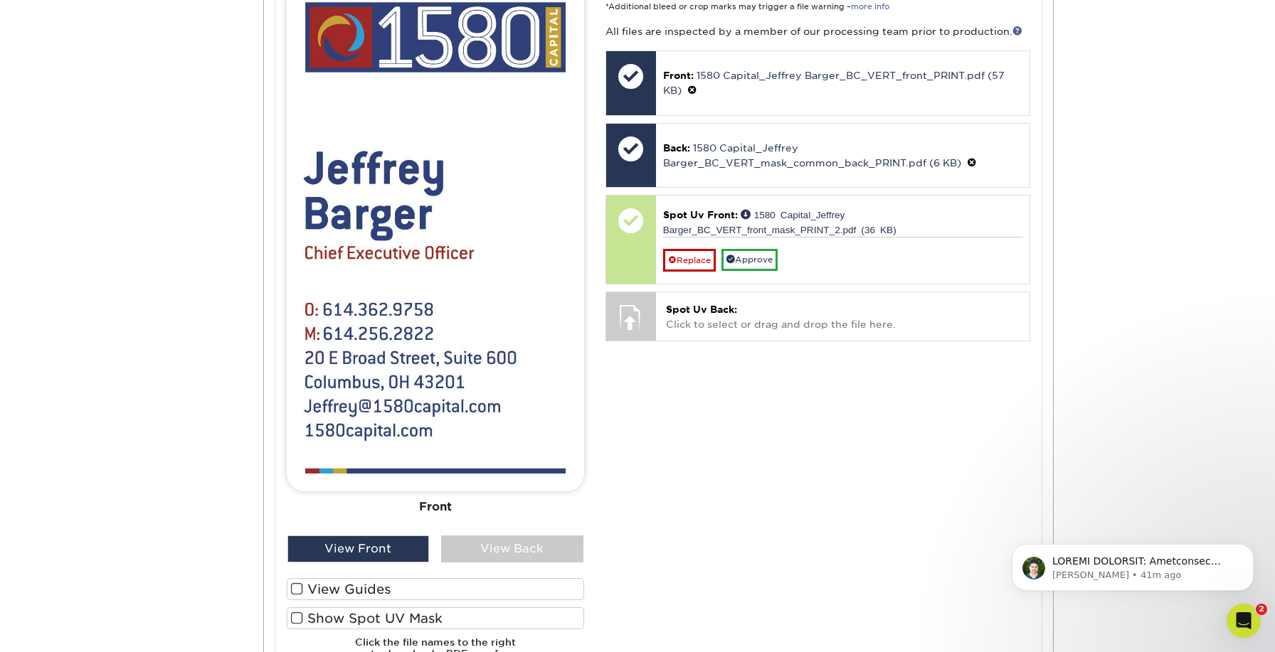
click at [297, 612] on span at bounding box center [297, 619] width 12 height 14
click at [0, 0] on input "Show Spot UV Mask" at bounding box center [0, 0] width 0 height 0
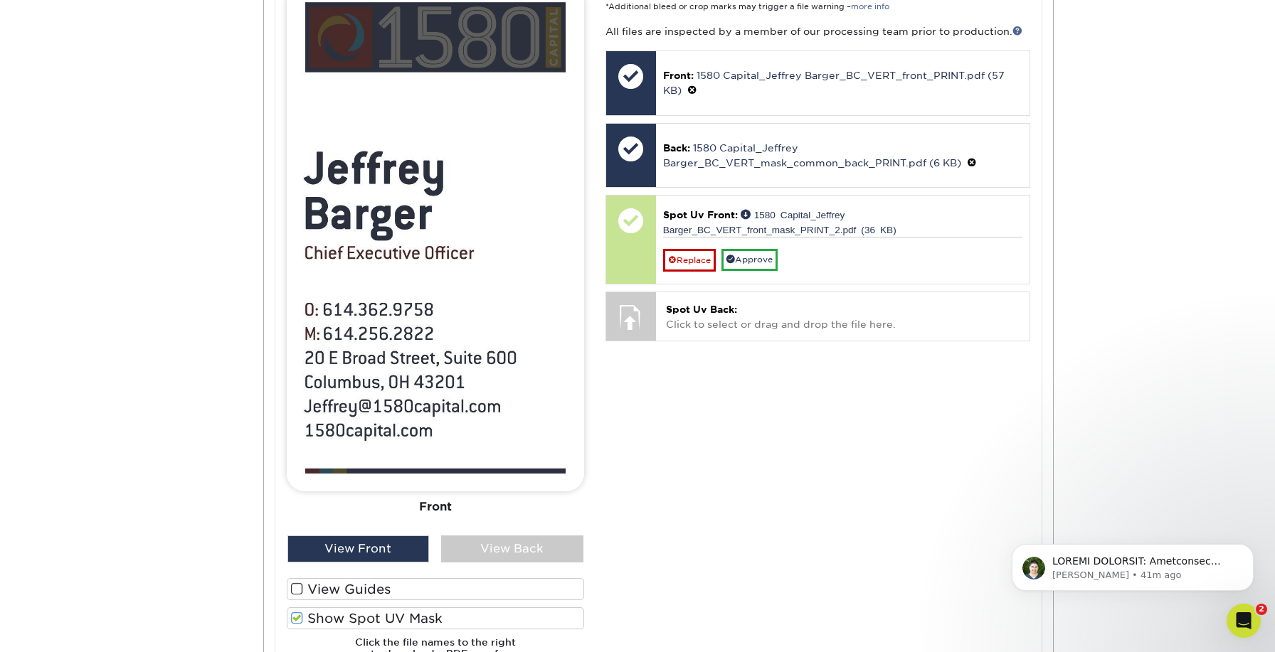
click at [297, 612] on span at bounding box center [297, 619] width 12 height 14
click at [0, 0] on input "Show Spot UV Mask" at bounding box center [0, 0] width 0 height 0
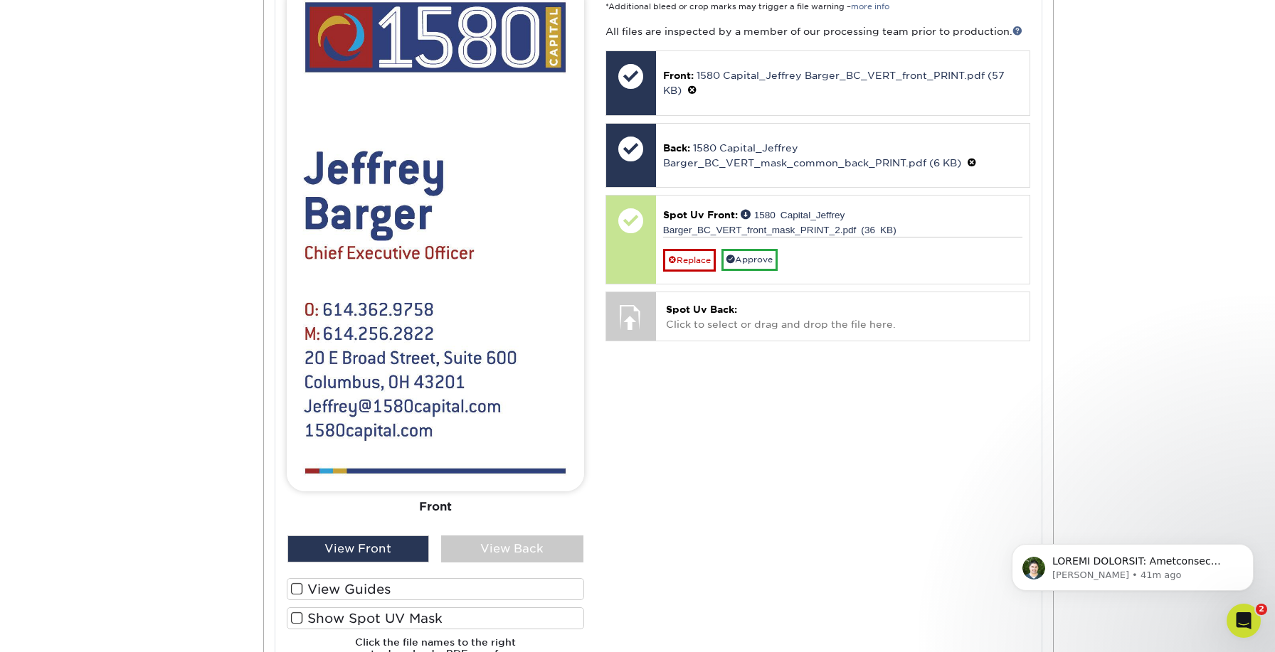
click at [297, 612] on span at bounding box center [297, 619] width 12 height 14
click at [0, 0] on input "Show Spot UV Mask" at bounding box center [0, 0] width 0 height 0
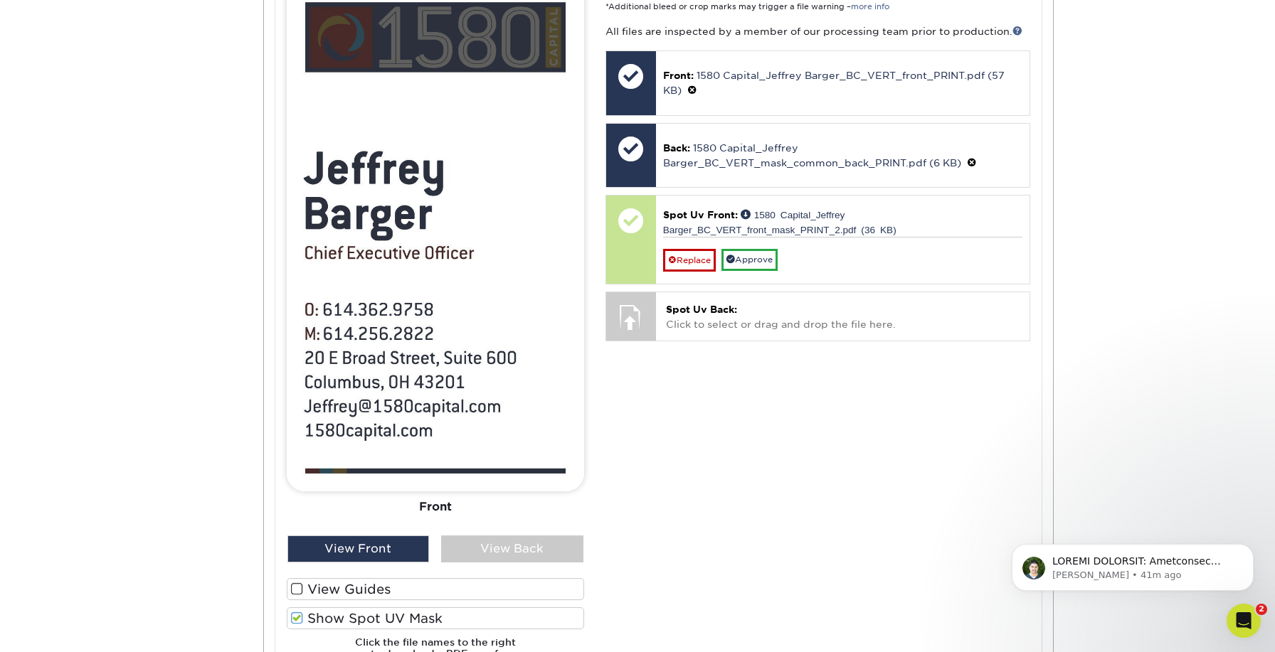
click at [297, 612] on span at bounding box center [297, 619] width 12 height 14
click at [0, 0] on input "Show Spot UV Mask" at bounding box center [0, 0] width 0 height 0
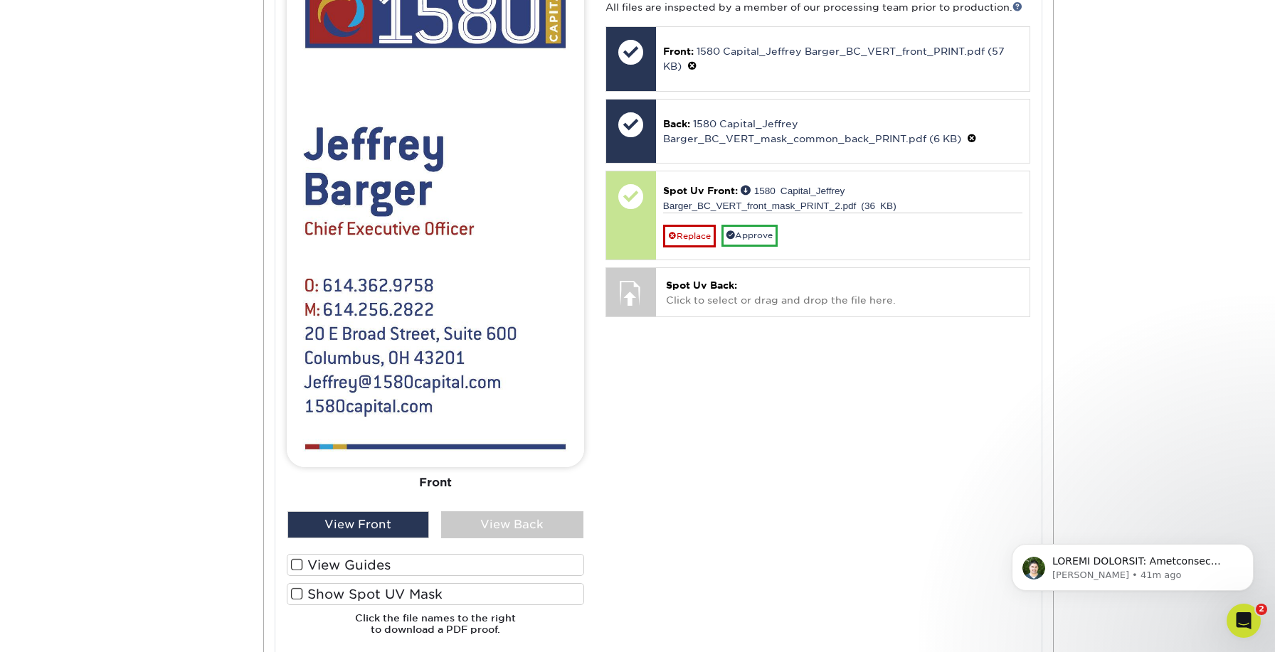
scroll to position [731, 0]
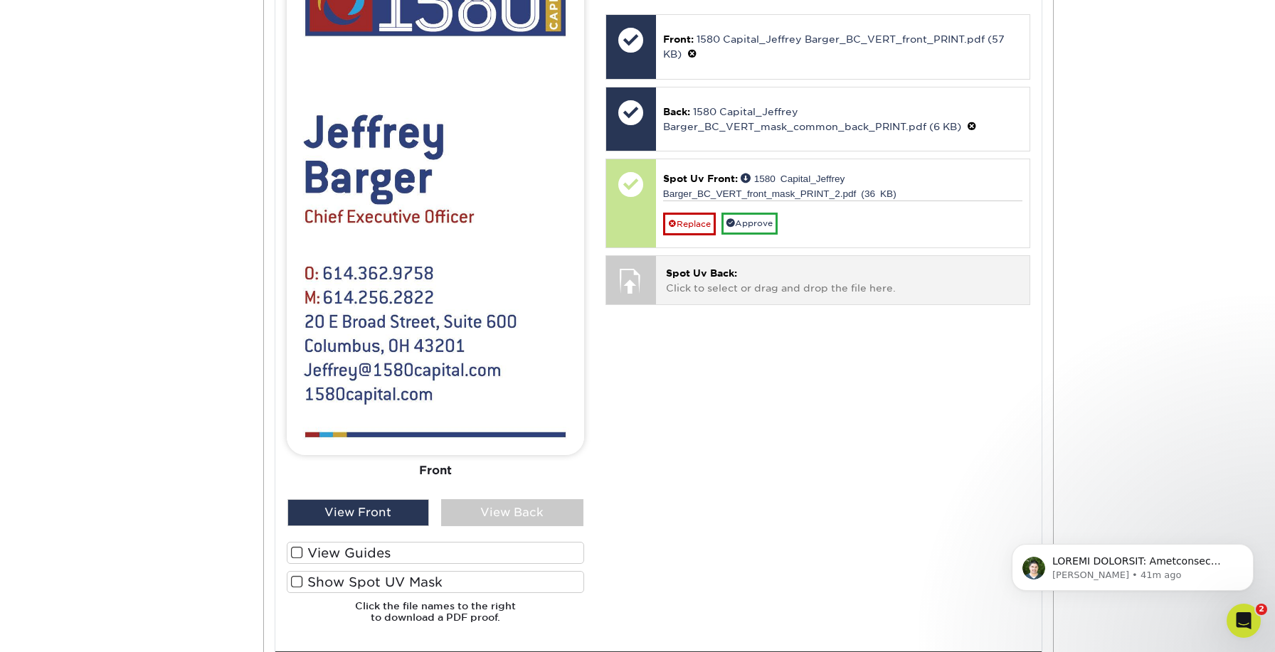
click at [733, 282] on p "Spot Uv Back: Click to select or drag and drop the file here." at bounding box center [843, 280] width 354 height 29
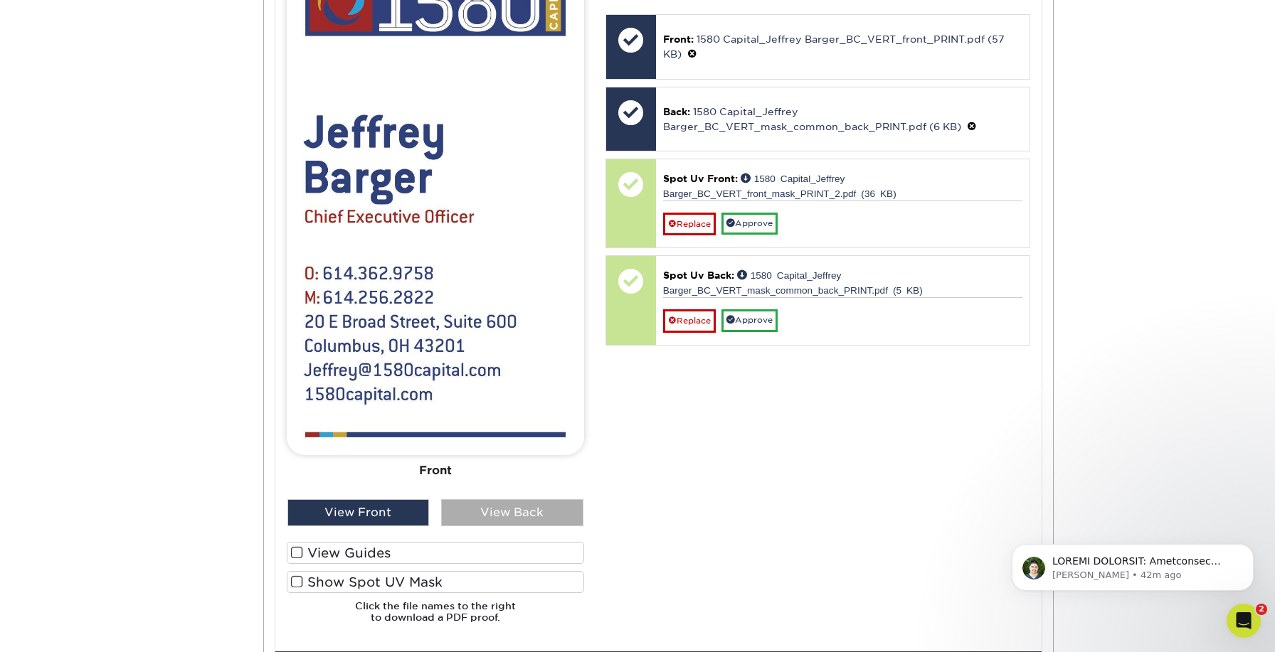
click at [488, 507] on div "View Back" at bounding box center [512, 513] width 142 height 27
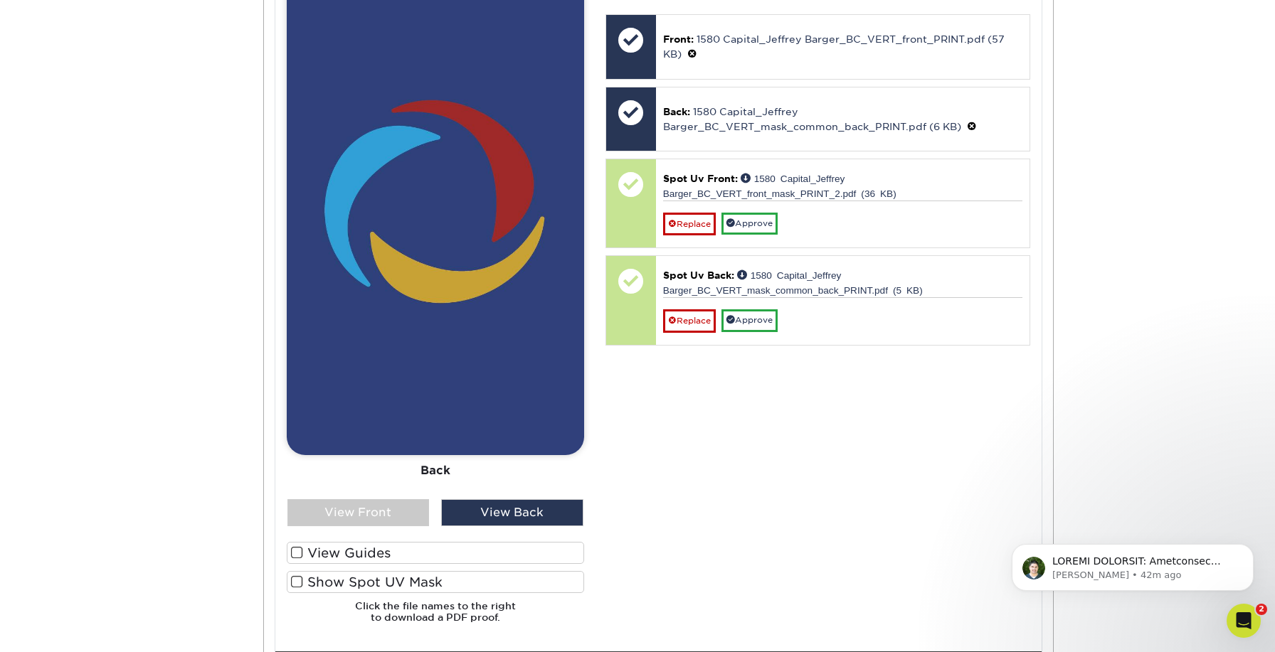
click at [297, 576] on span at bounding box center [297, 583] width 12 height 14
click at [0, 0] on input "Show Spot UV Mask" at bounding box center [0, 0] width 0 height 0
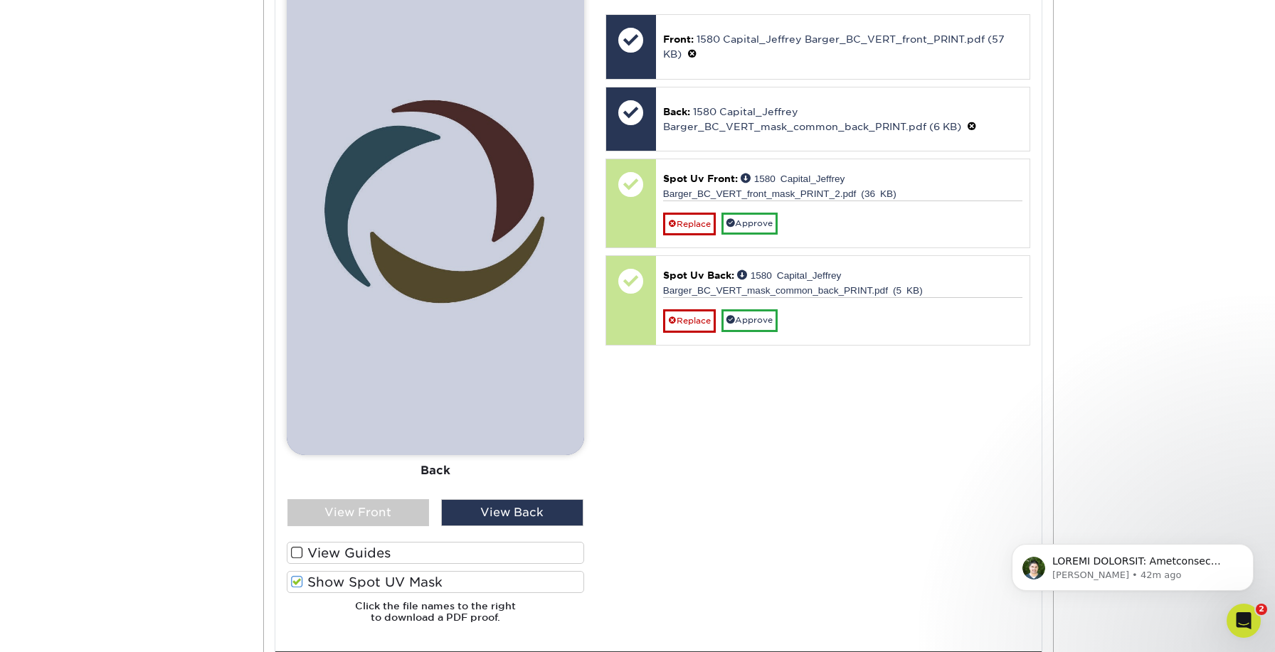
click at [297, 576] on span at bounding box center [297, 583] width 12 height 14
click at [0, 0] on input "Show Spot UV Mask" at bounding box center [0, 0] width 0 height 0
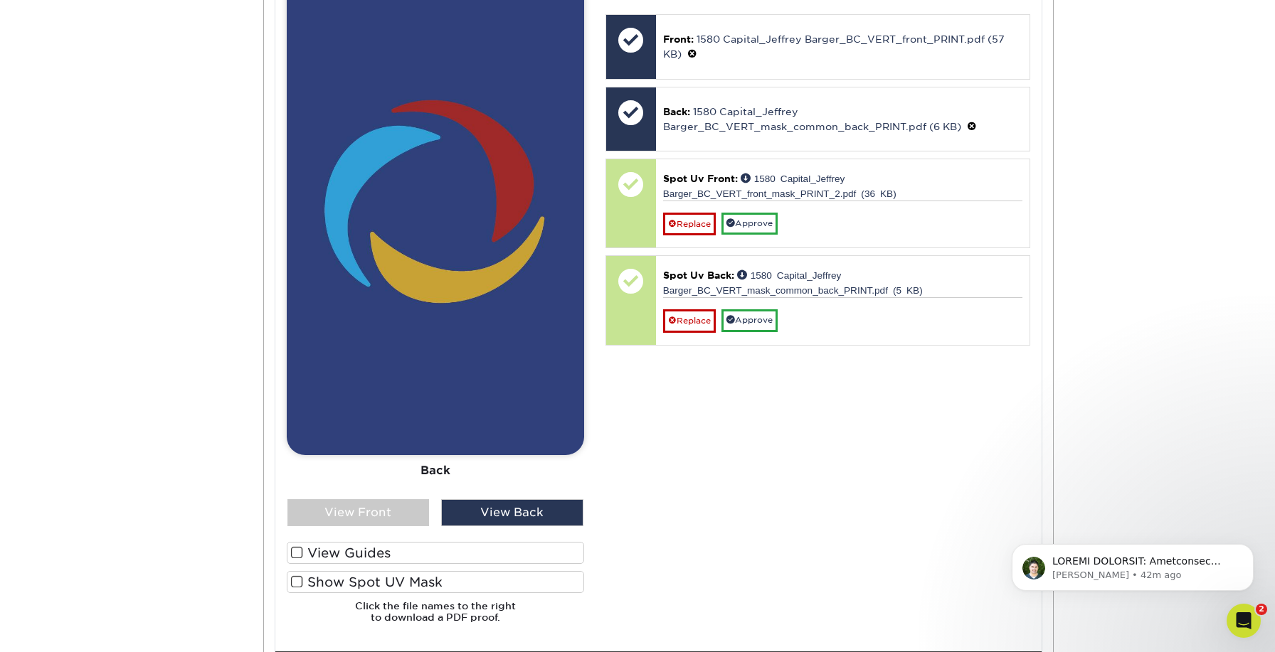
click at [297, 576] on span at bounding box center [297, 583] width 12 height 14
click at [0, 0] on input "Show Spot UV Mask" at bounding box center [0, 0] width 0 height 0
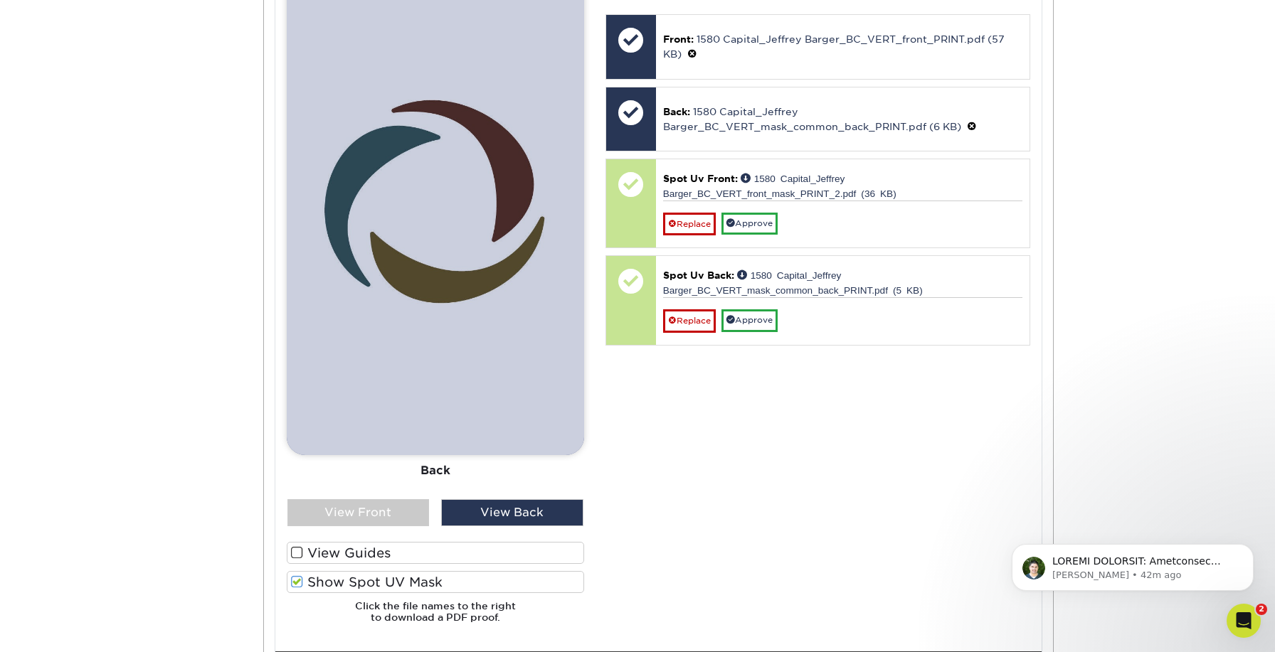
click at [297, 576] on span at bounding box center [297, 583] width 12 height 14
click at [0, 0] on input "Show Spot UV Mask" at bounding box center [0, 0] width 0 height 0
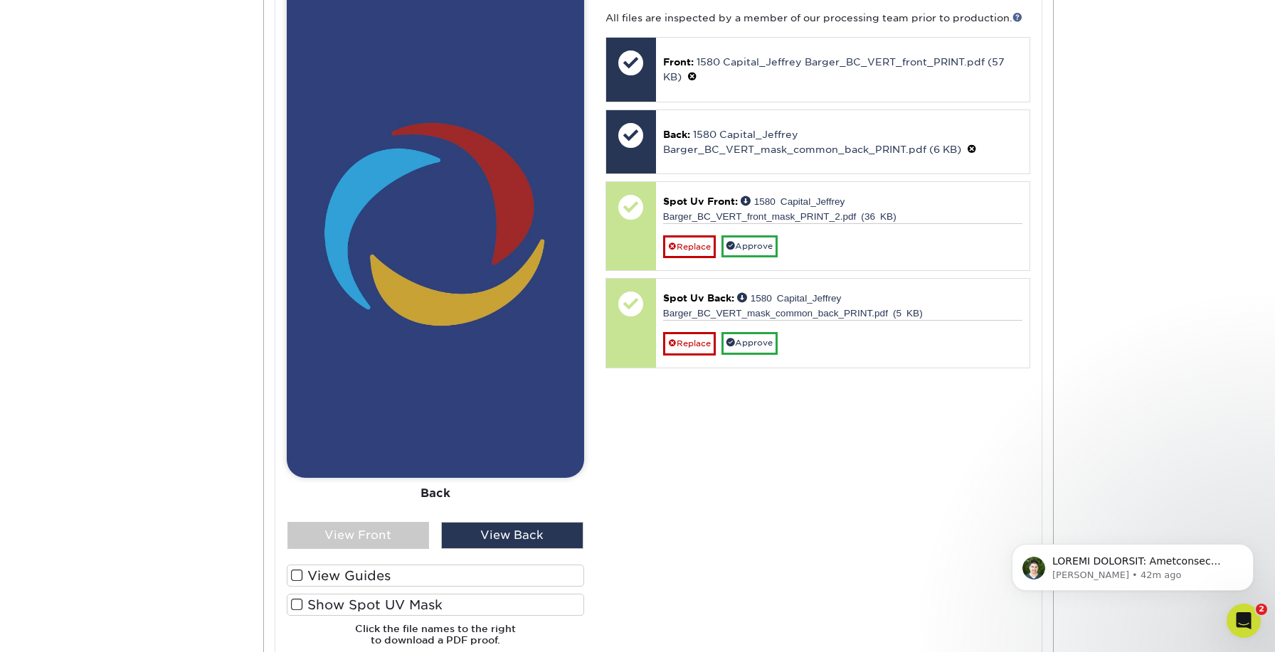
scroll to position [708, 0]
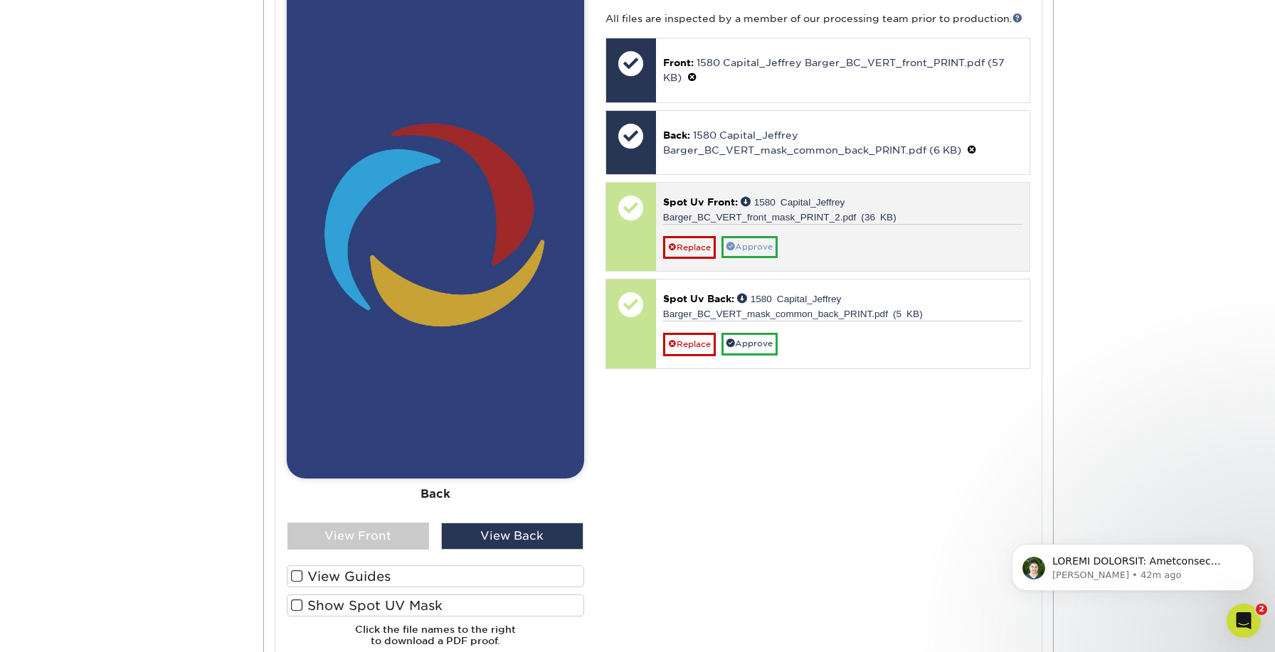
click at [746, 240] on link "Approve" at bounding box center [750, 247] width 56 height 22
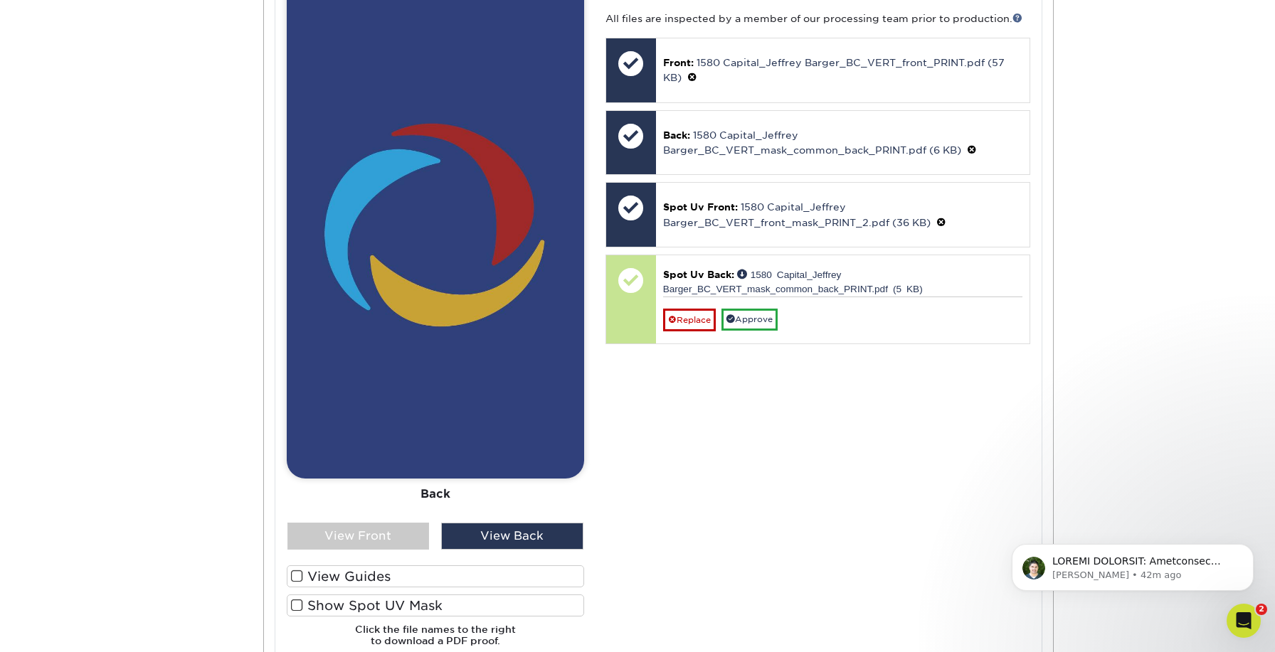
click at [763, 315] on link "Approve" at bounding box center [750, 320] width 56 height 22
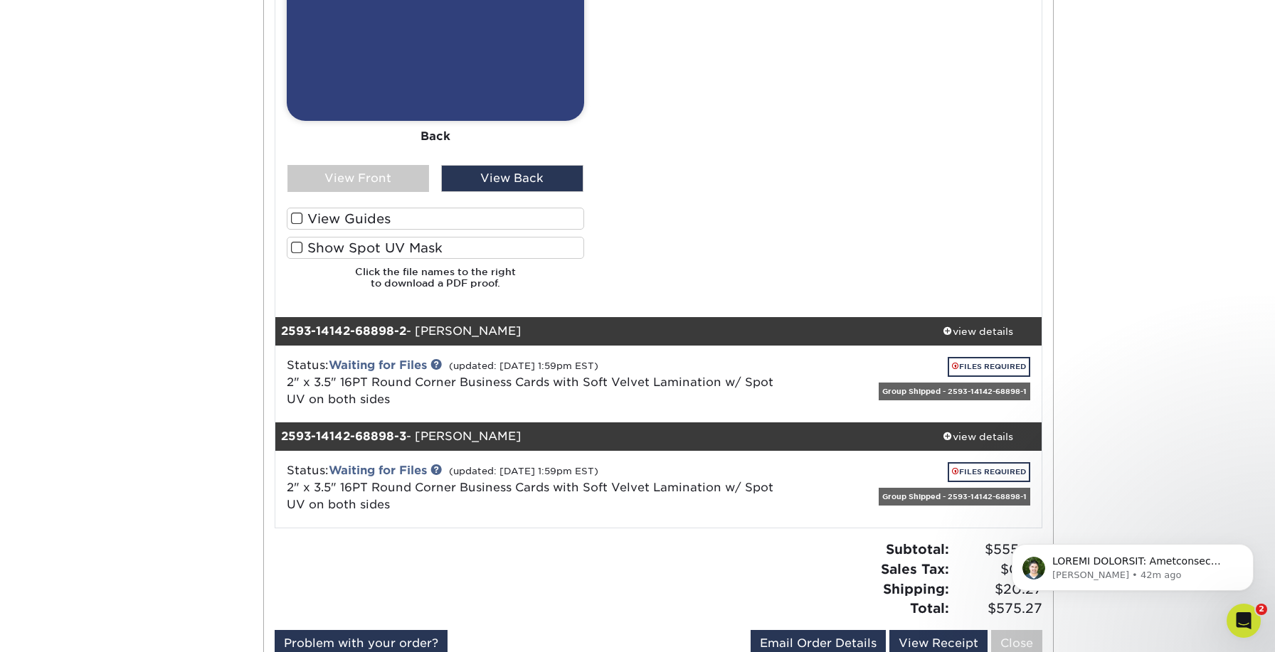
scroll to position [1069, 0]
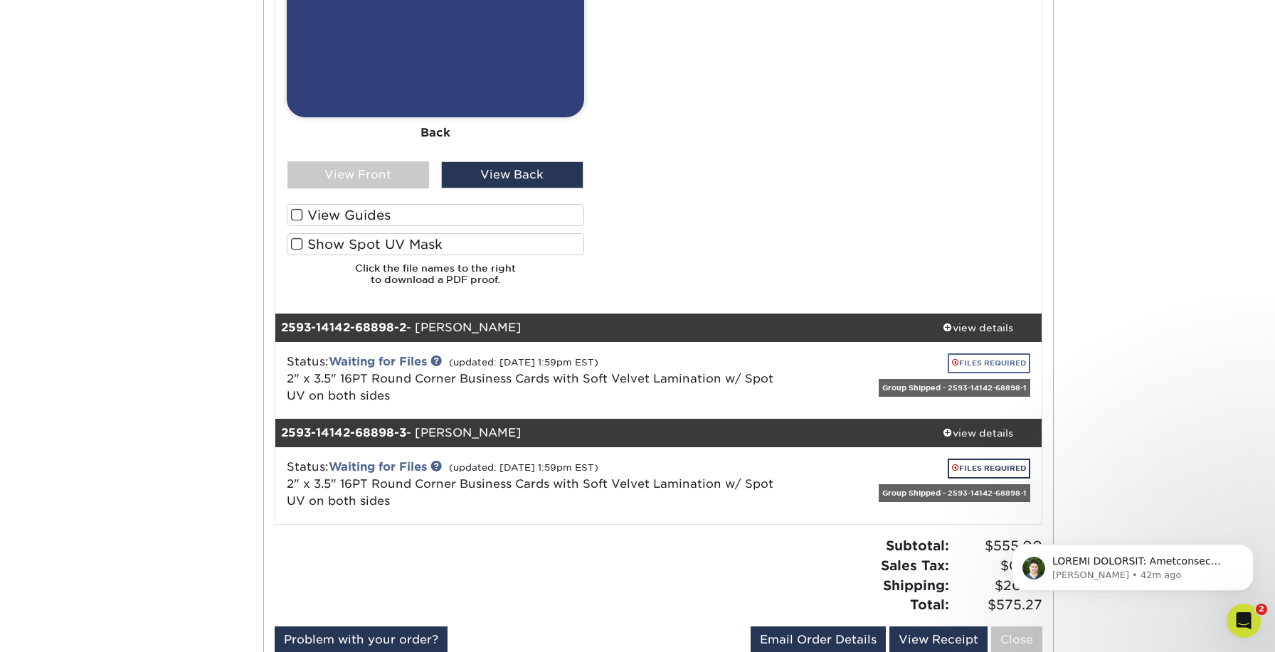
click at [997, 354] on link "FILES REQUIRED" at bounding box center [989, 363] width 83 height 19
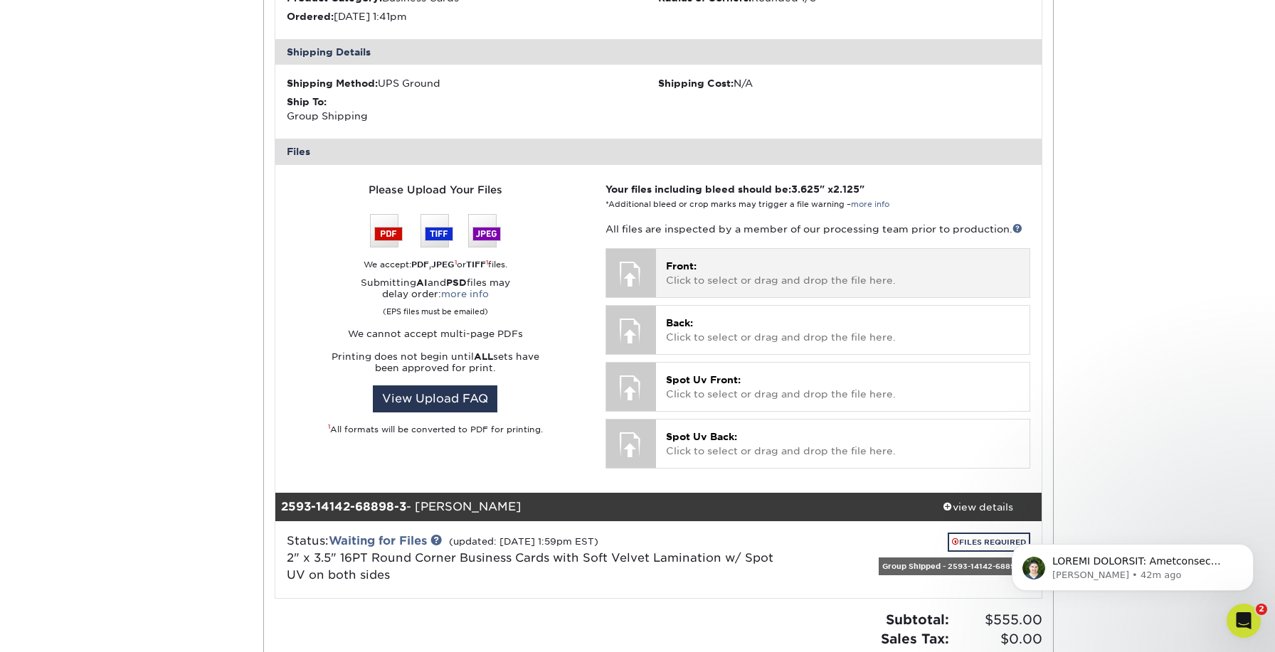
scroll to position [1609, 0]
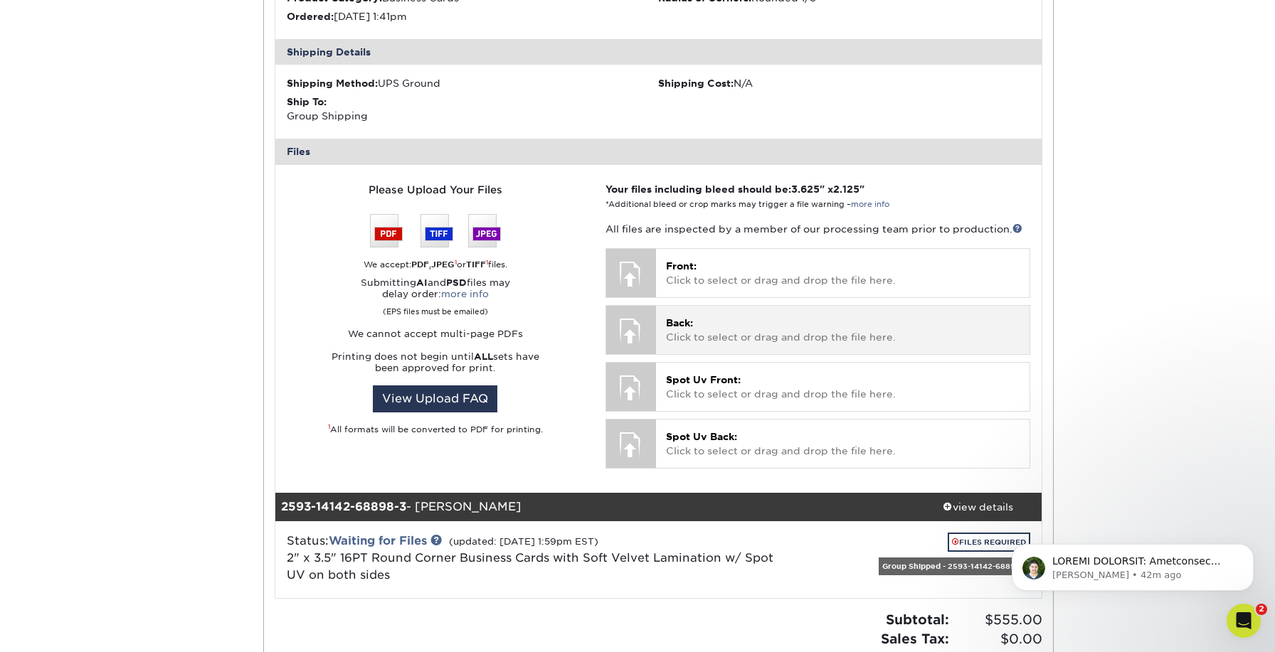
click at [714, 330] on p "Back: Click to select or drag and drop the file here." at bounding box center [843, 330] width 354 height 29
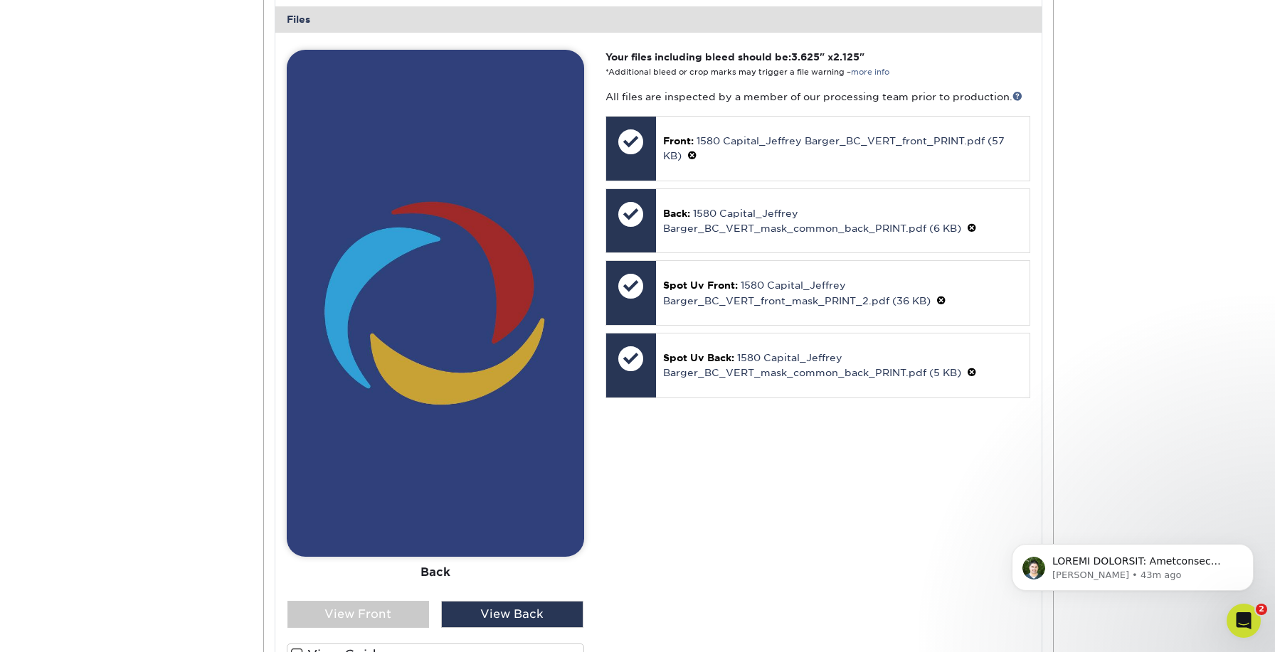
scroll to position [638, 0]
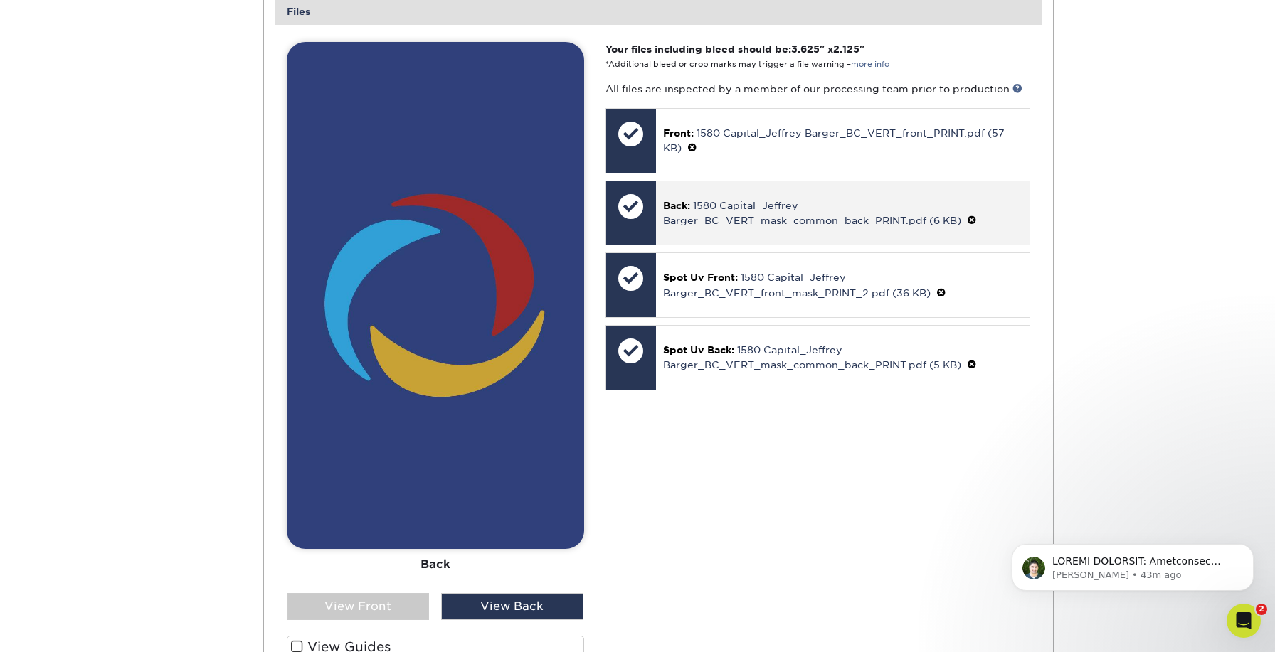
click at [974, 215] on span at bounding box center [972, 220] width 10 height 11
click at [685, 211] on link "Ok" at bounding box center [678, 222] width 31 height 22
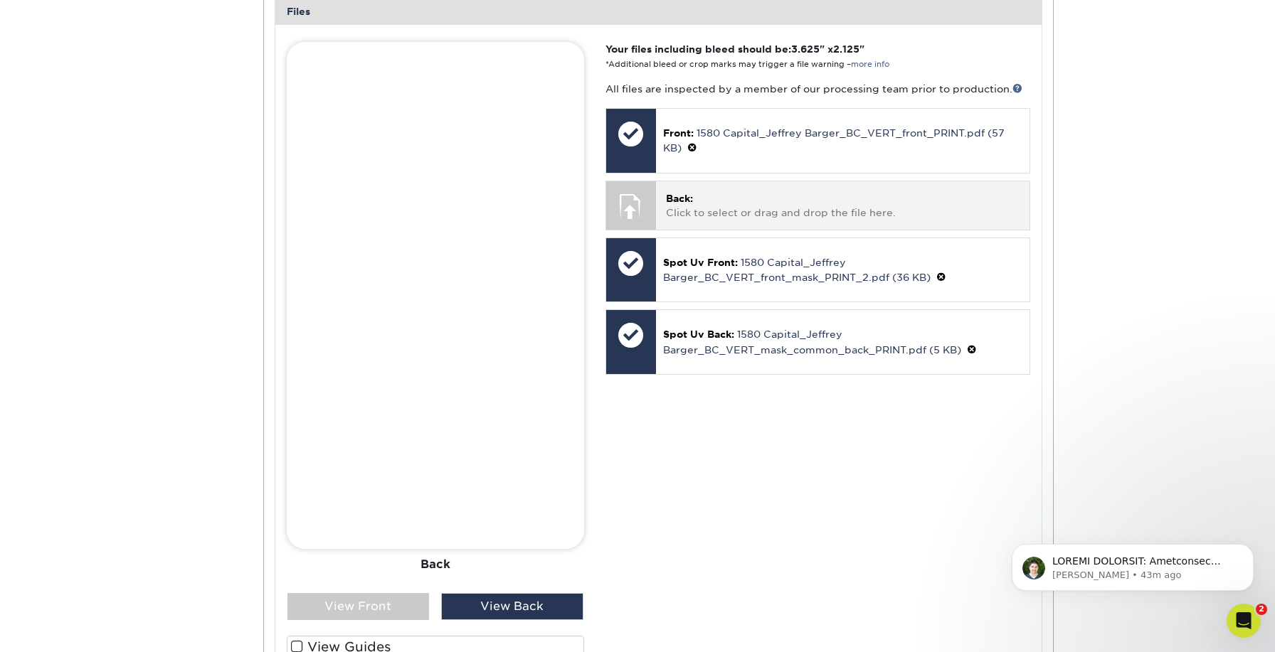
click at [700, 195] on p "Back: Click to select or drag and drop the file here." at bounding box center [843, 205] width 354 height 29
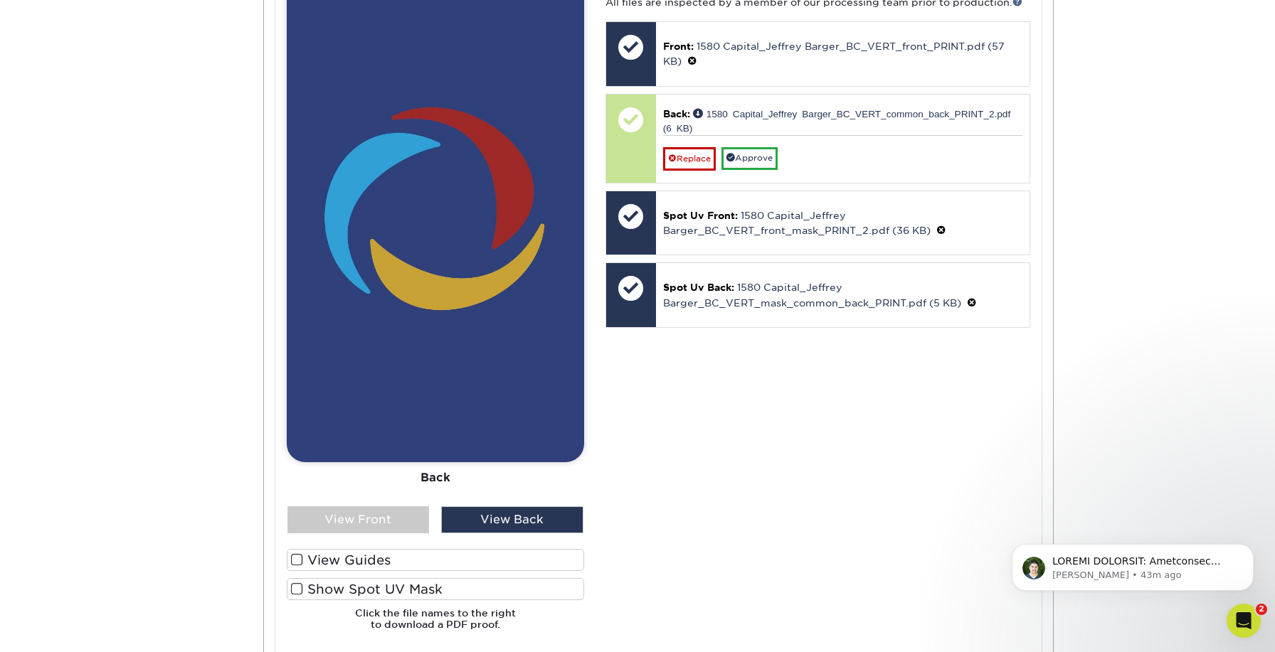
scroll to position [725, 0]
click at [291, 582] on span at bounding box center [297, 589] width 12 height 14
click at [0, 0] on input "Show Spot UV Mask" at bounding box center [0, 0] width 0 height 0
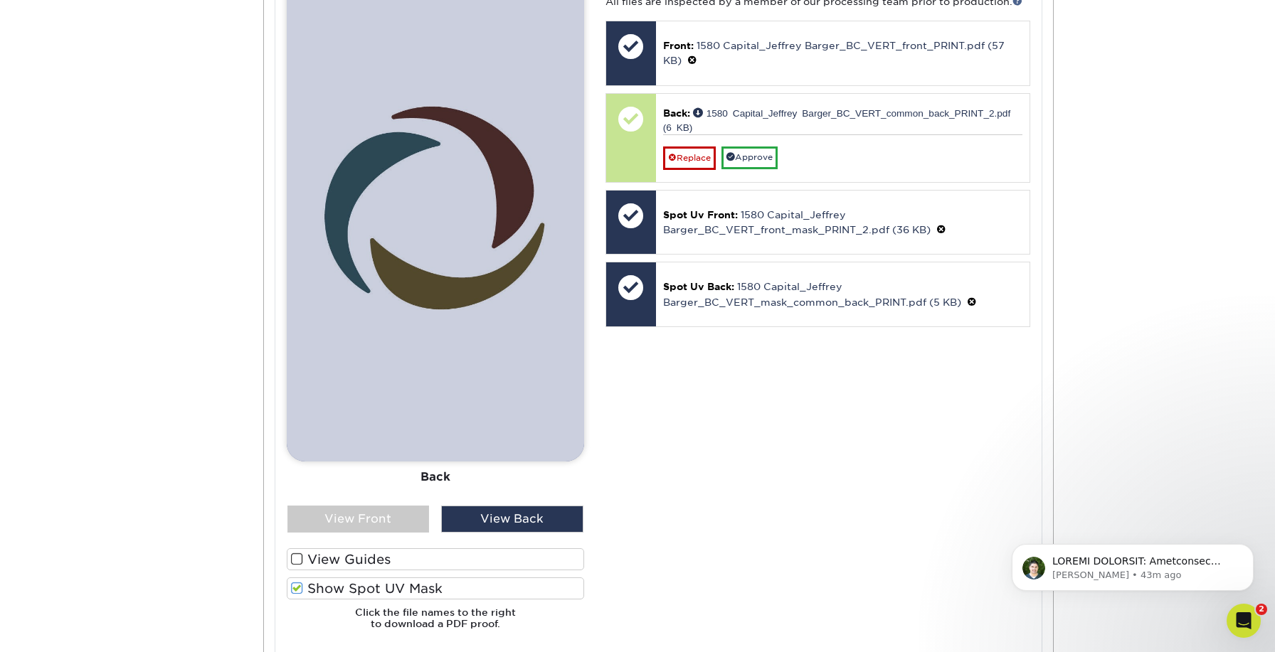
click at [290, 581] on label "Show Spot UV Mask" at bounding box center [435, 589] width 297 height 22
click at [0, 0] on input "Show Spot UV Mask" at bounding box center [0, 0] width 0 height 0
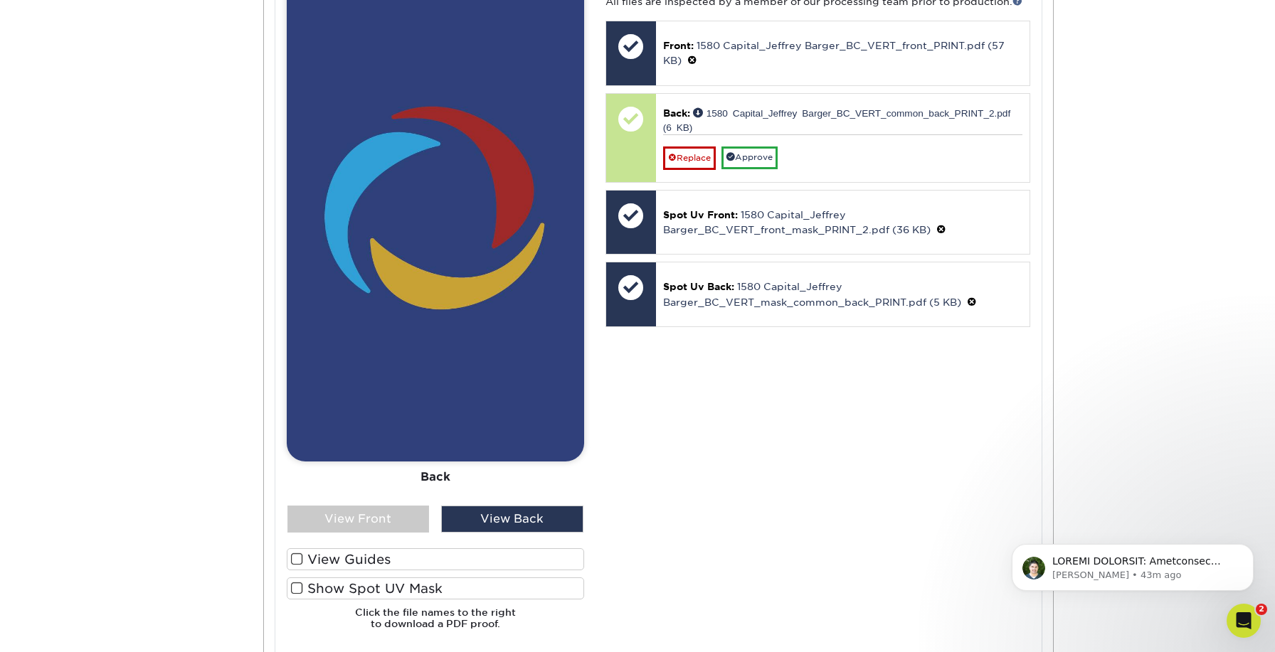
click at [290, 581] on label "Show Spot UV Mask" at bounding box center [435, 589] width 297 height 22
click at [0, 0] on input "Show Spot UV Mask" at bounding box center [0, 0] width 0 height 0
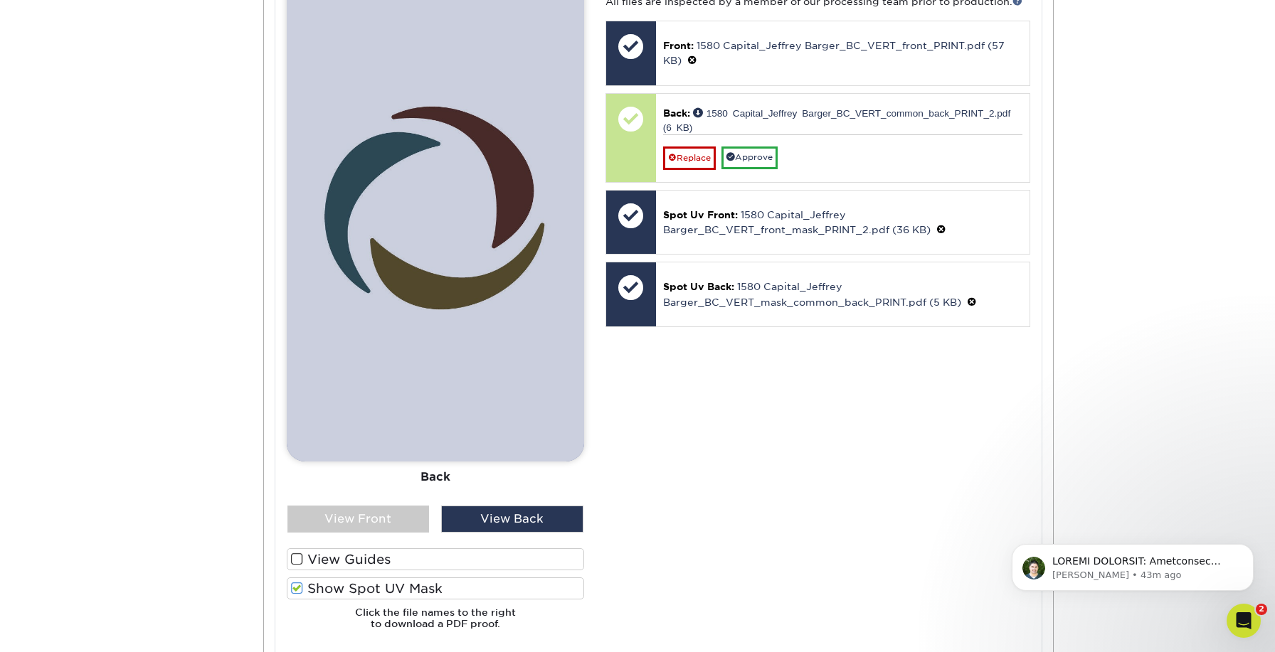
drag, startPoint x: 290, startPoint y: 581, endPoint x: 359, endPoint y: 578, distance: 69.1
click at [290, 581] on label "Show Spot UV Mask" at bounding box center [435, 589] width 297 height 22
click at [0, 0] on input "Show Spot UV Mask" at bounding box center [0, 0] width 0 height 0
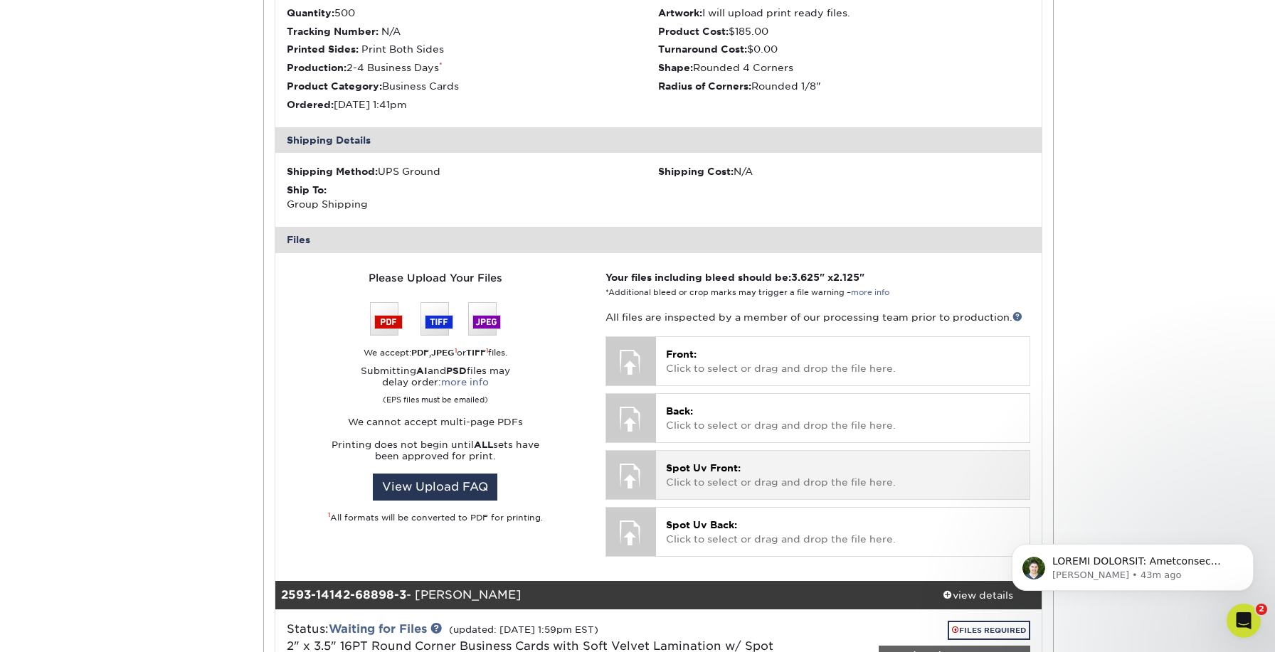
scroll to position [1531, 0]
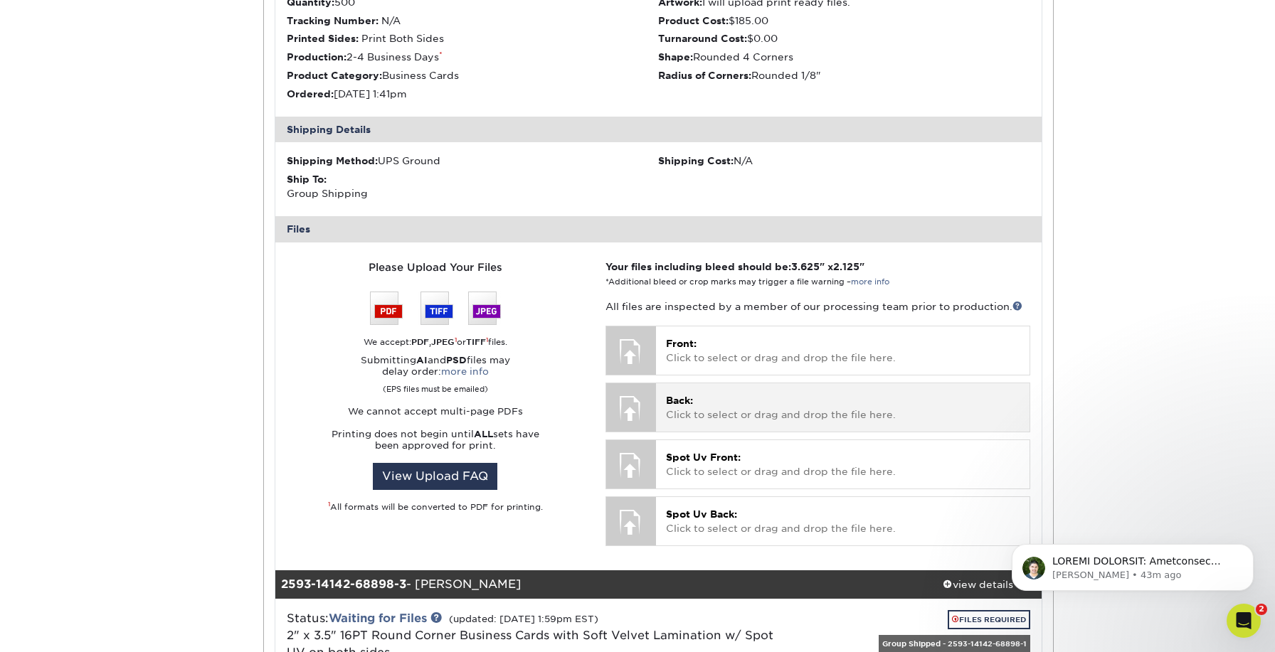
click at [727, 402] on p "Back: Click to select or drag and drop the file here." at bounding box center [843, 407] width 354 height 29
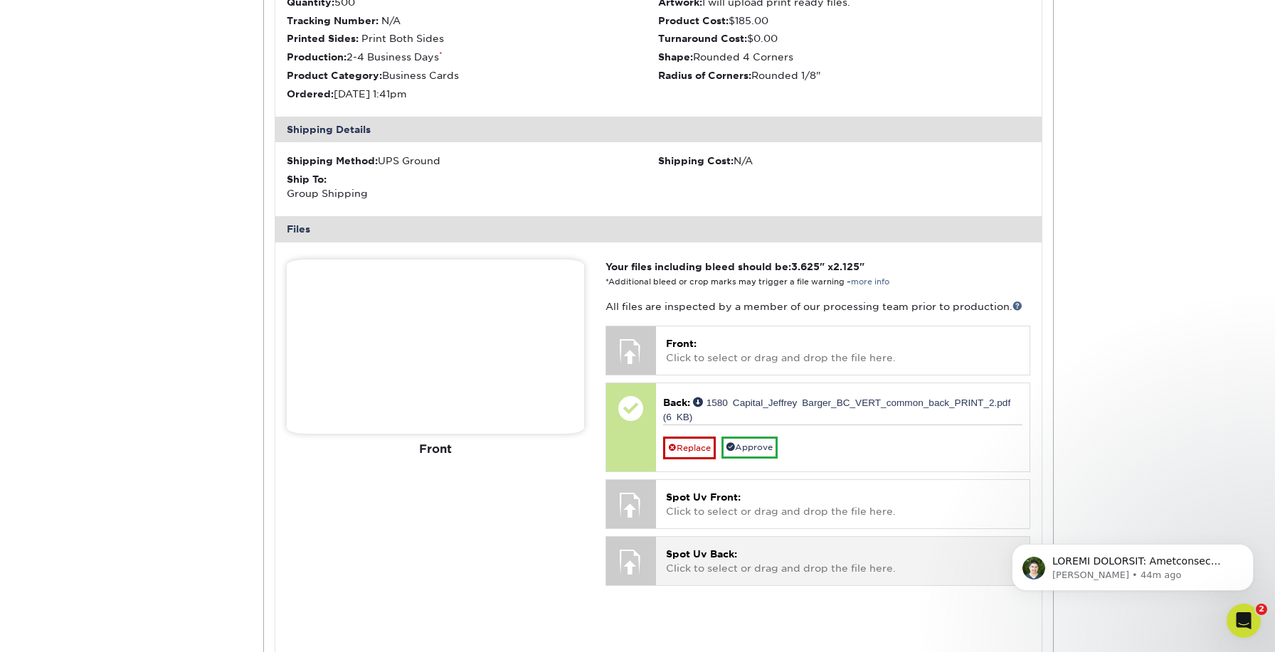
click at [757, 547] on p "Spot Uv Back: Click to select or drag and drop the file here." at bounding box center [843, 561] width 354 height 29
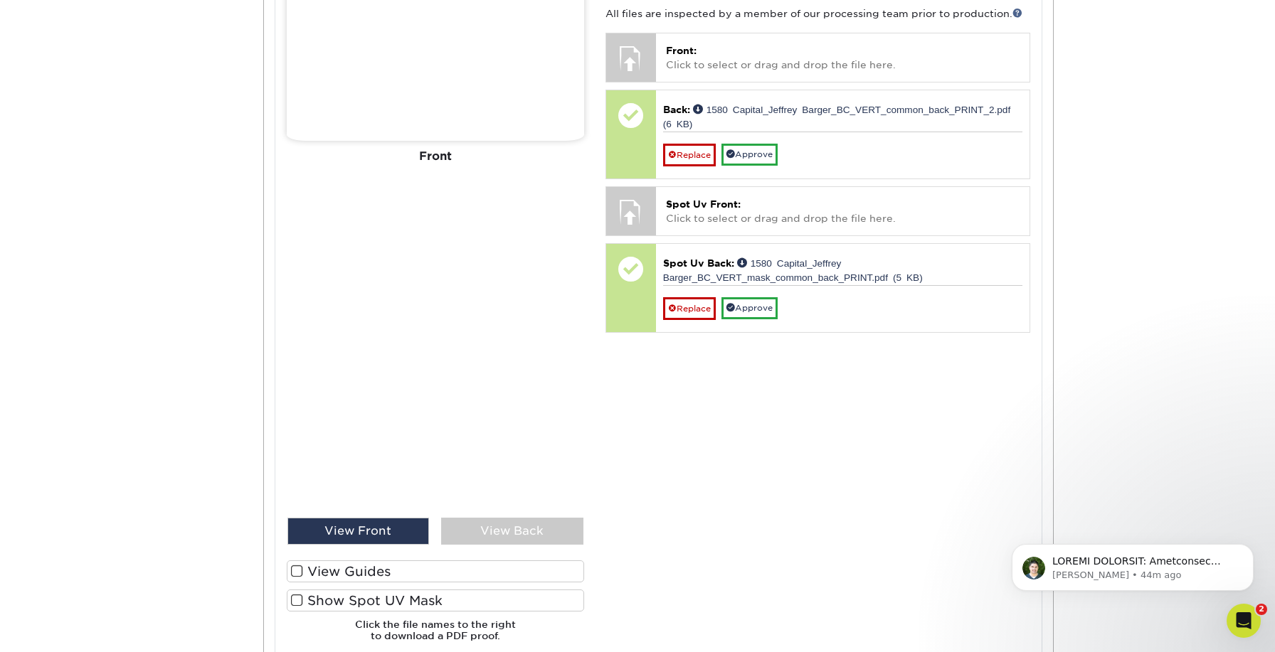
scroll to position [1871, 0]
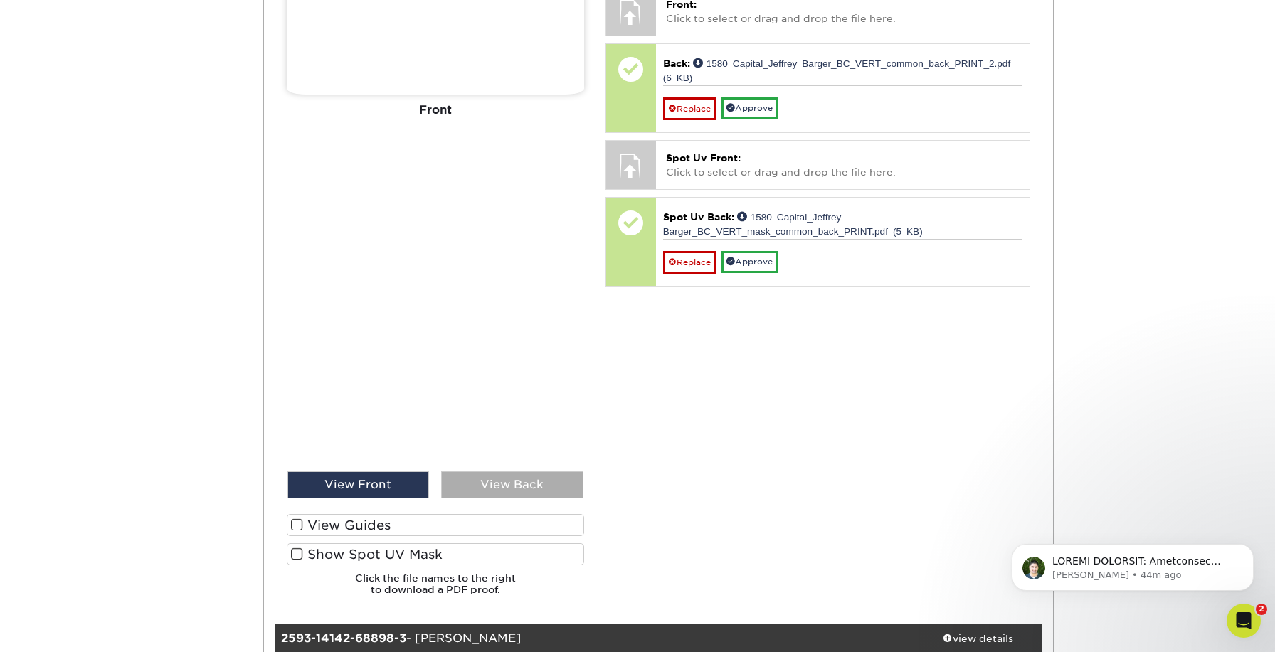
click at [529, 476] on div "View Back" at bounding box center [512, 485] width 142 height 27
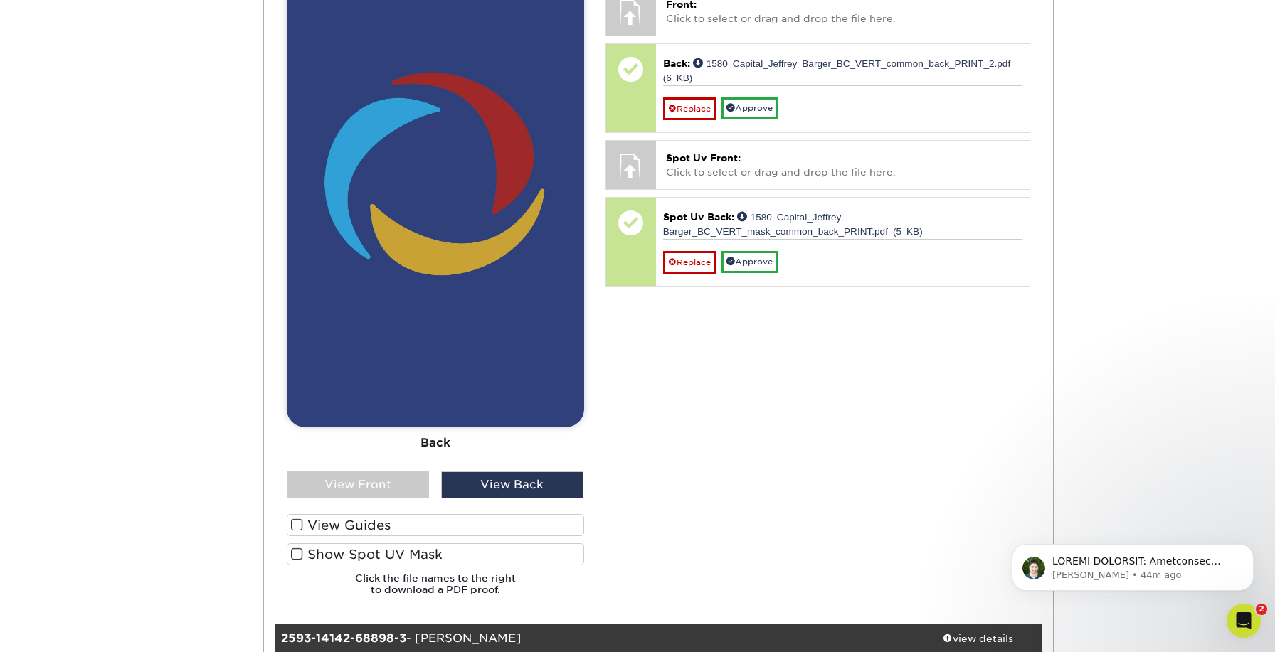
click at [299, 548] on span at bounding box center [297, 555] width 12 height 14
click at [0, 0] on input "Show Spot UV Mask" at bounding box center [0, 0] width 0 height 0
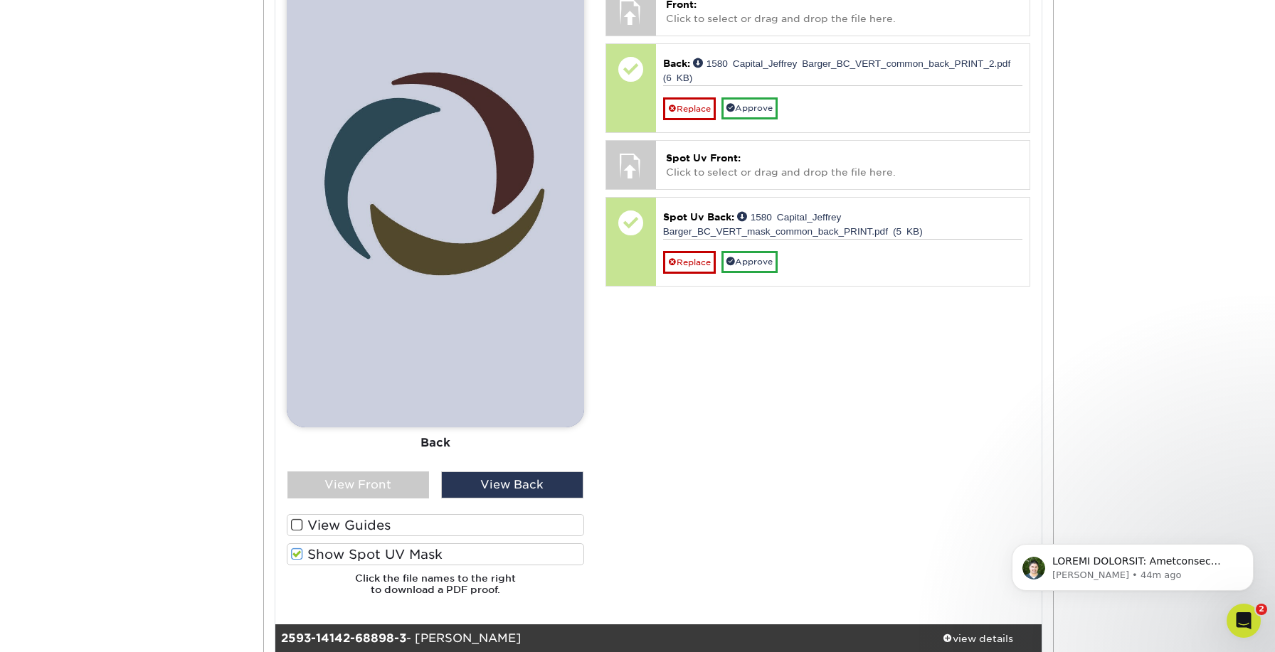
click at [300, 548] on span at bounding box center [297, 555] width 12 height 14
click at [0, 0] on input "Show Spot UV Mask" at bounding box center [0, 0] width 0 height 0
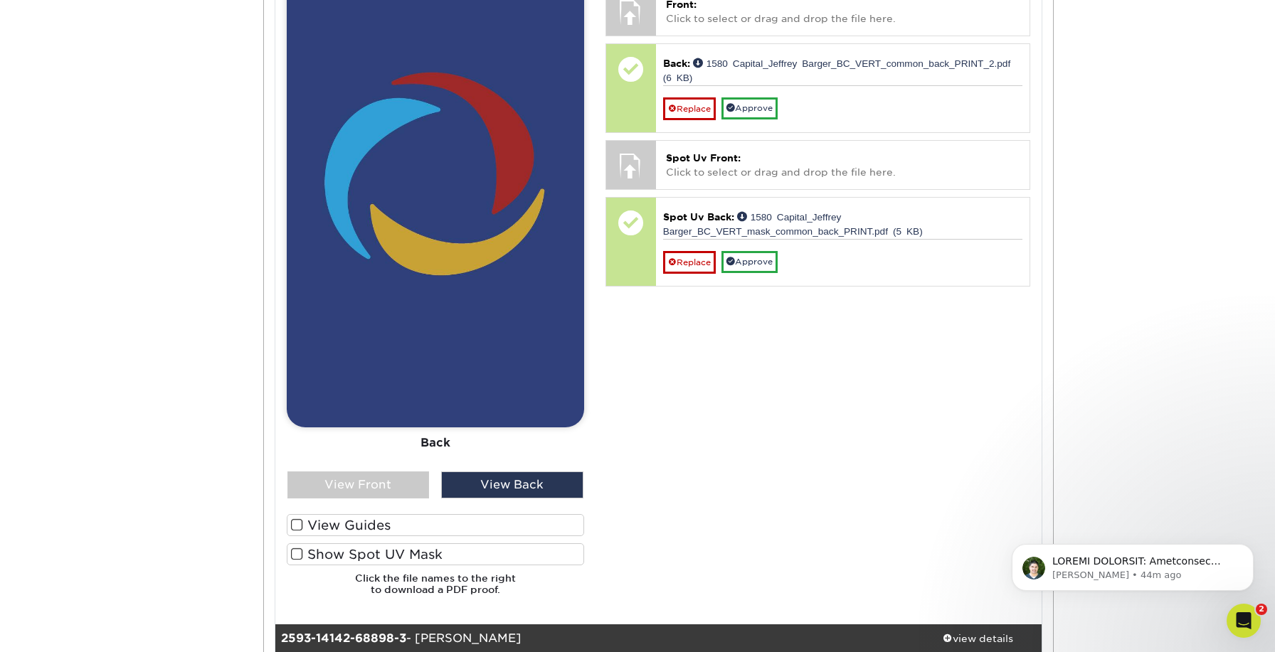
click at [300, 548] on span at bounding box center [297, 555] width 12 height 14
click at [0, 0] on input "Show Spot UV Mask" at bounding box center [0, 0] width 0 height 0
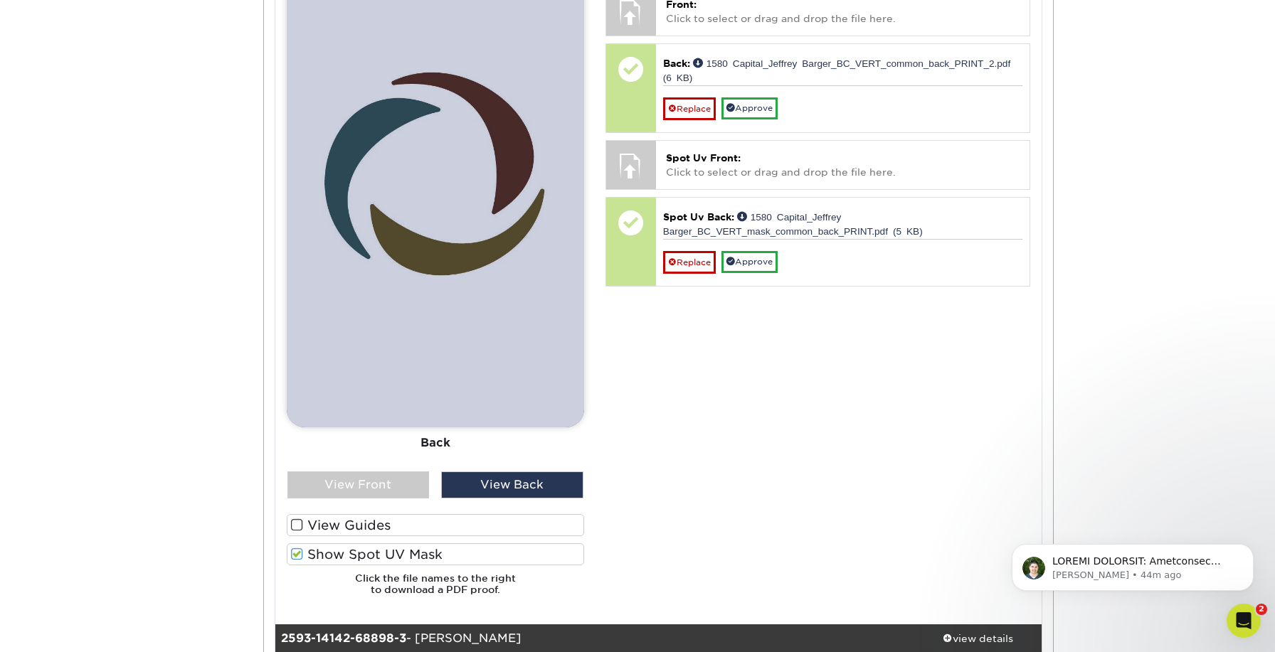
click at [300, 548] on span at bounding box center [297, 555] width 12 height 14
click at [0, 0] on input "Show Spot UV Mask" at bounding box center [0, 0] width 0 height 0
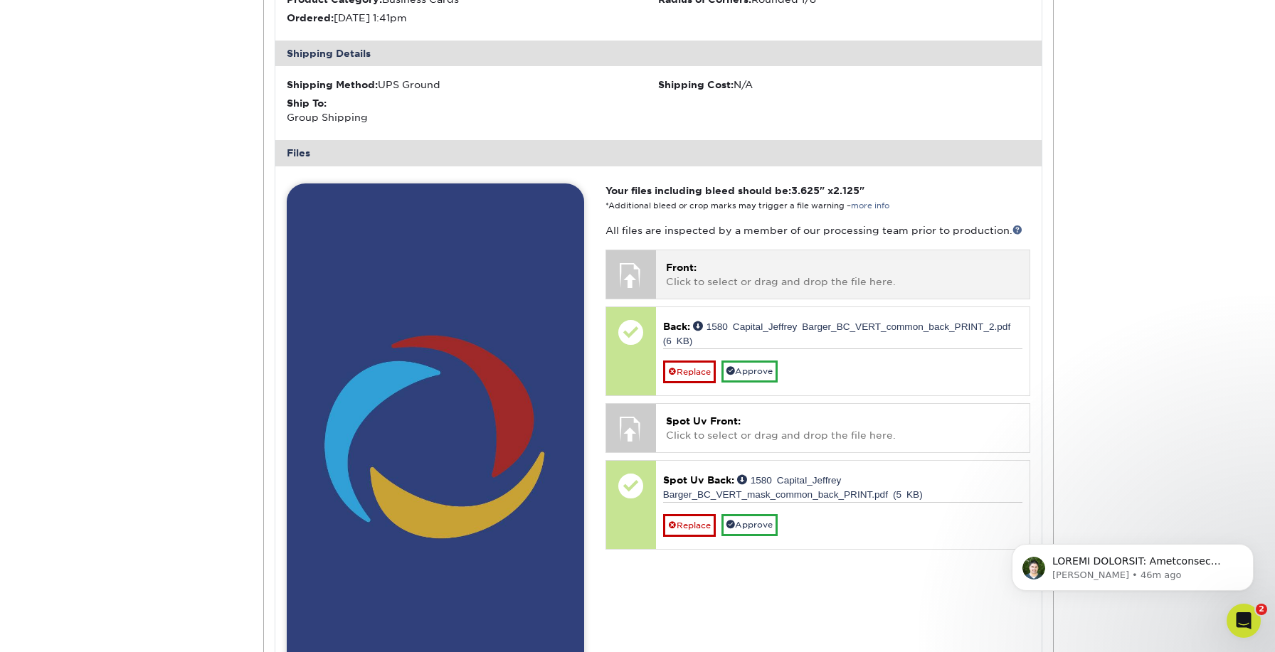
scroll to position [1597, 0]
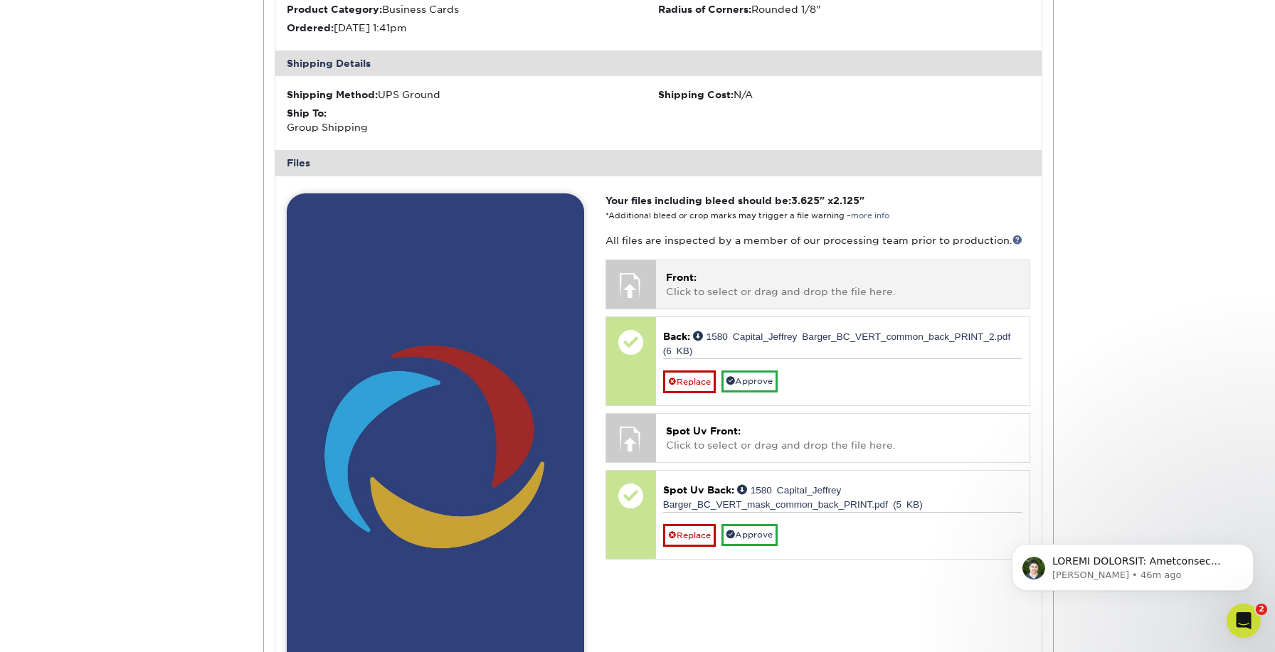
click at [733, 270] on p "Front: Click to select or drag and drop the file here." at bounding box center [843, 284] width 354 height 29
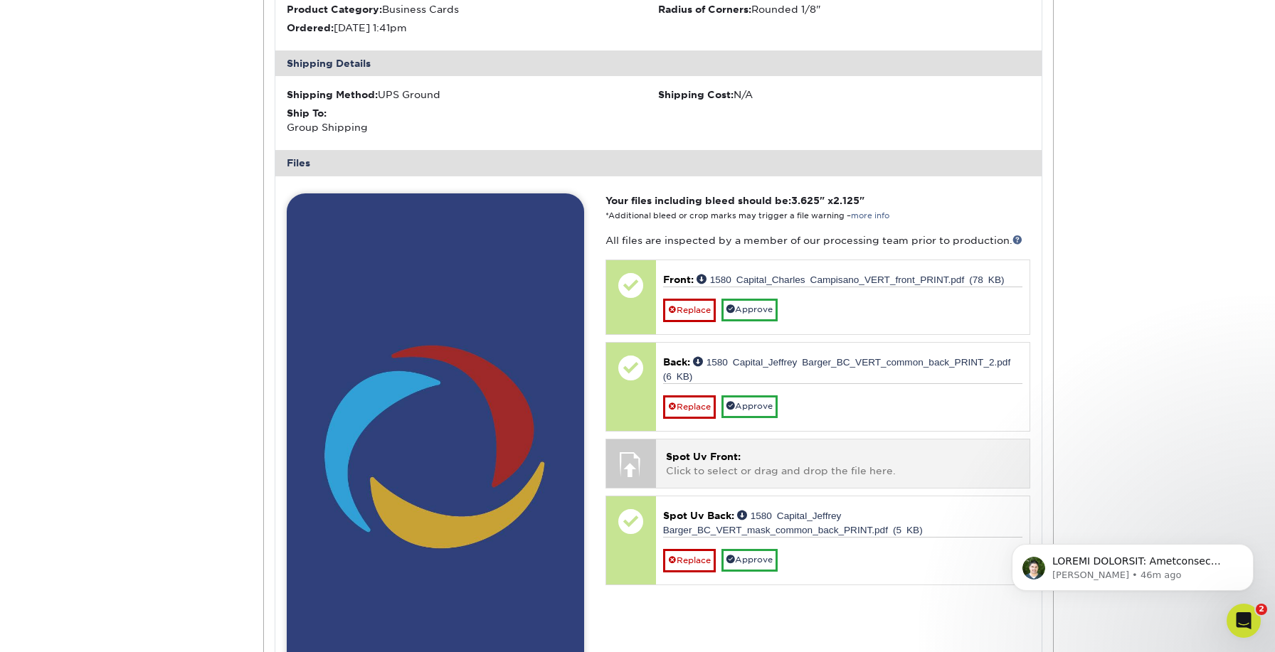
click at [711, 455] on p "Spot Uv Front: Click to select or drag and drop the file here." at bounding box center [843, 464] width 354 height 29
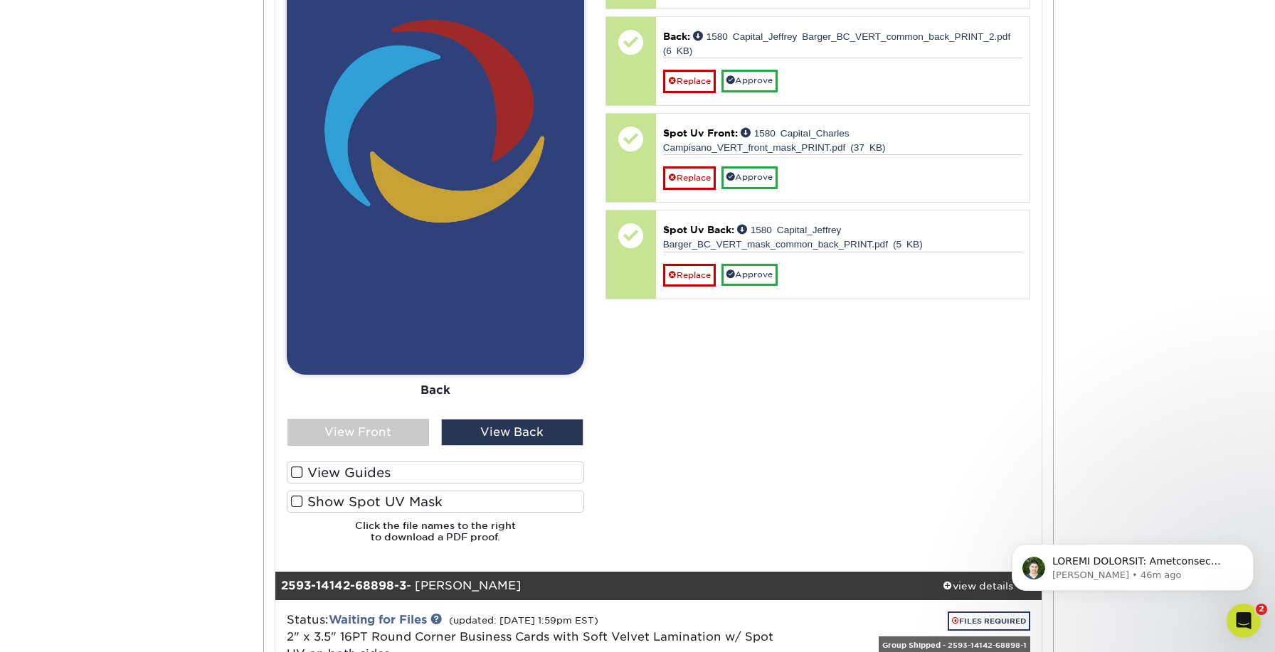
scroll to position [1923, 0]
click at [338, 423] on div "View Front" at bounding box center [358, 432] width 142 height 27
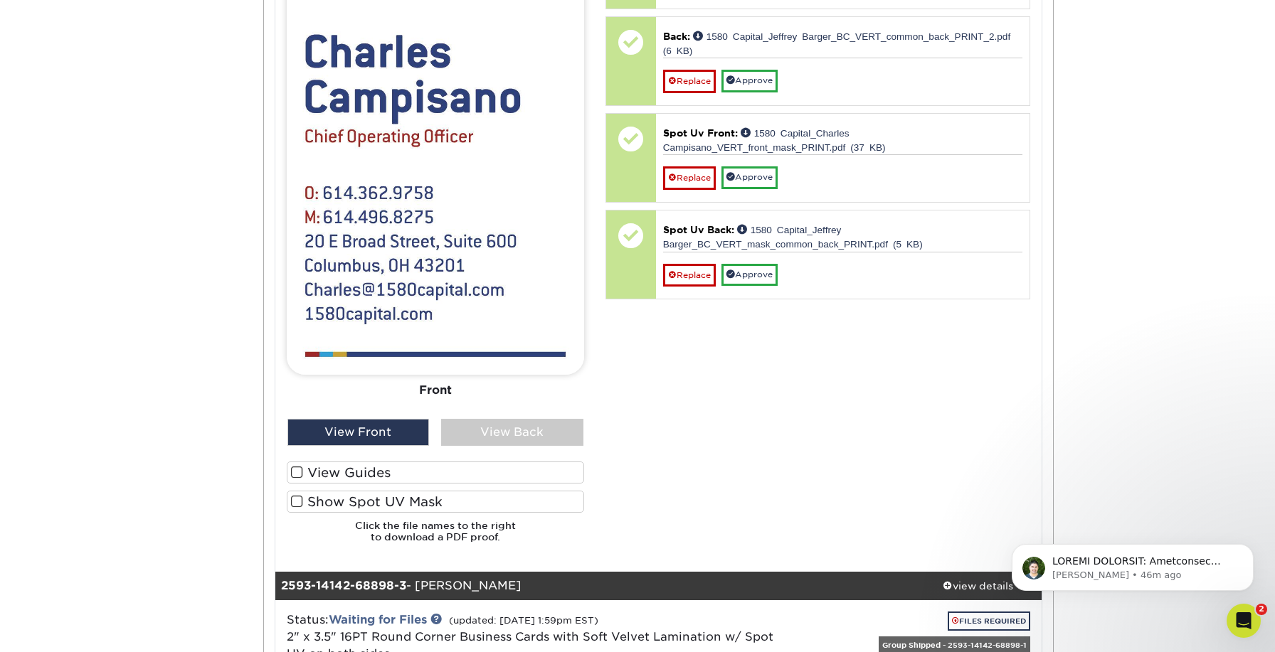
click at [298, 495] on span at bounding box center [297, 502] width 12 height 14
click at [0, 0] on input "Show Spot UV Mask" at bounding box center [0, 0] width 0 height 0
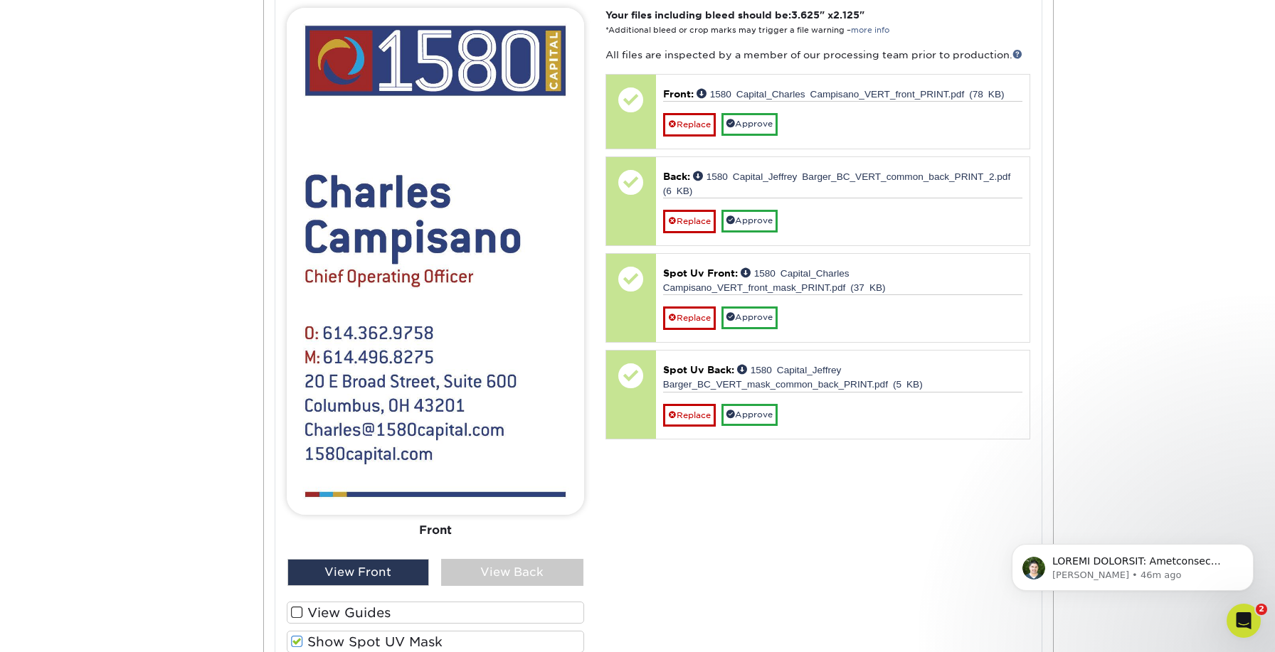
scroll to position [1776, 0]
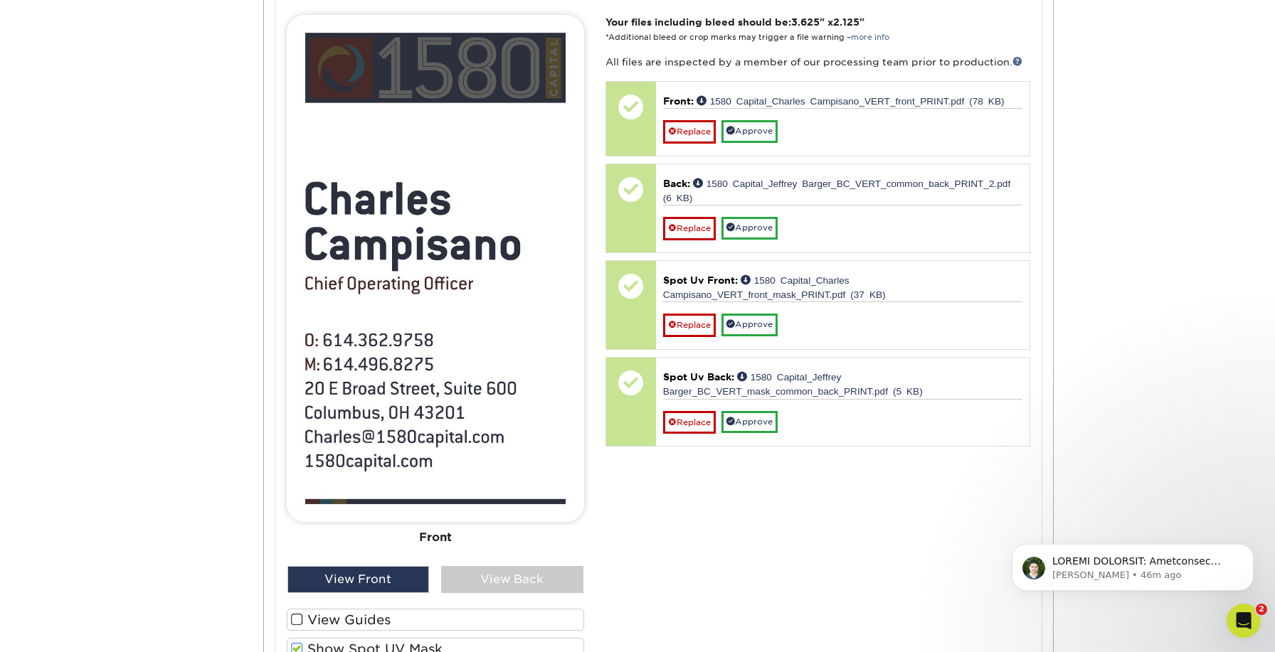
click at [297, 643] on span at bounding box center [297, 650] width 12 height 14
click at [0, 0] on input "Show Spot UV Mask" at bounding box center [0, 0] width 0 height 0
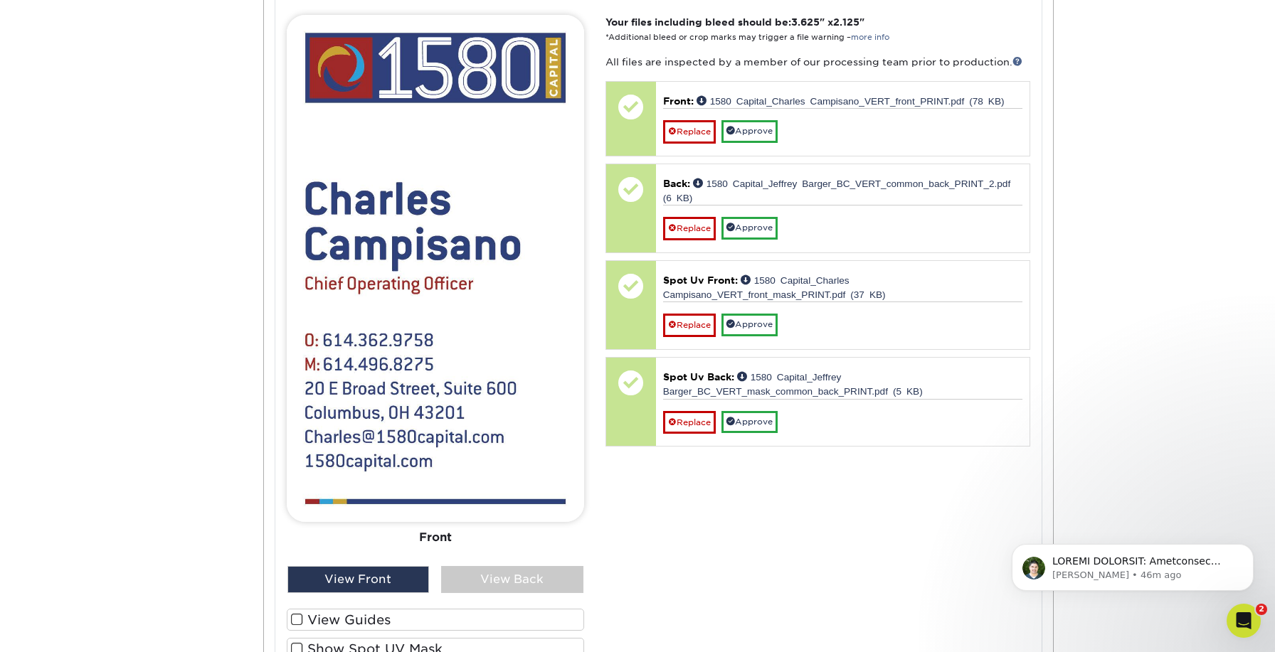
click at [297, 643] on span at bounding box center [297, 650] width 12 height 14
click at [0, 0] on input "Show Spot UV Mask" at bounding box center [0, 0] width 0 height 0
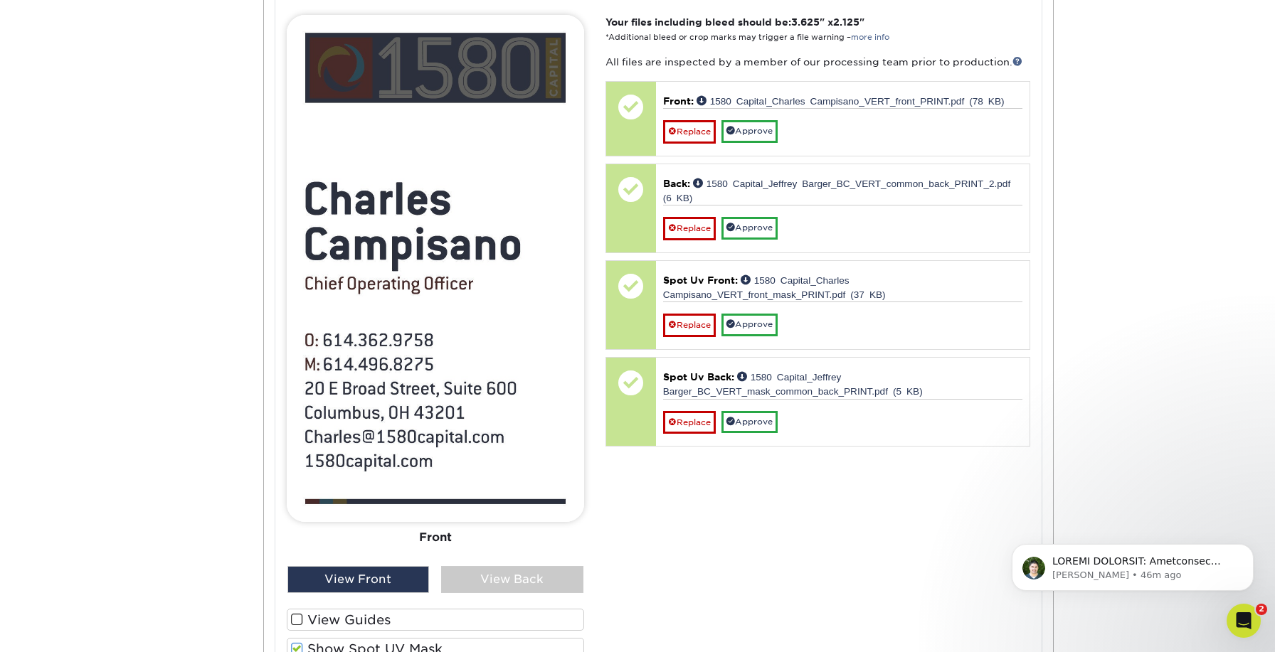
click at [297, 643] on span at bounding box center [297, 650] width 12 height 14
click at [0, 0] on input "Show Spot UV Mask" at bounding box center [0, 0] width 0 height 0
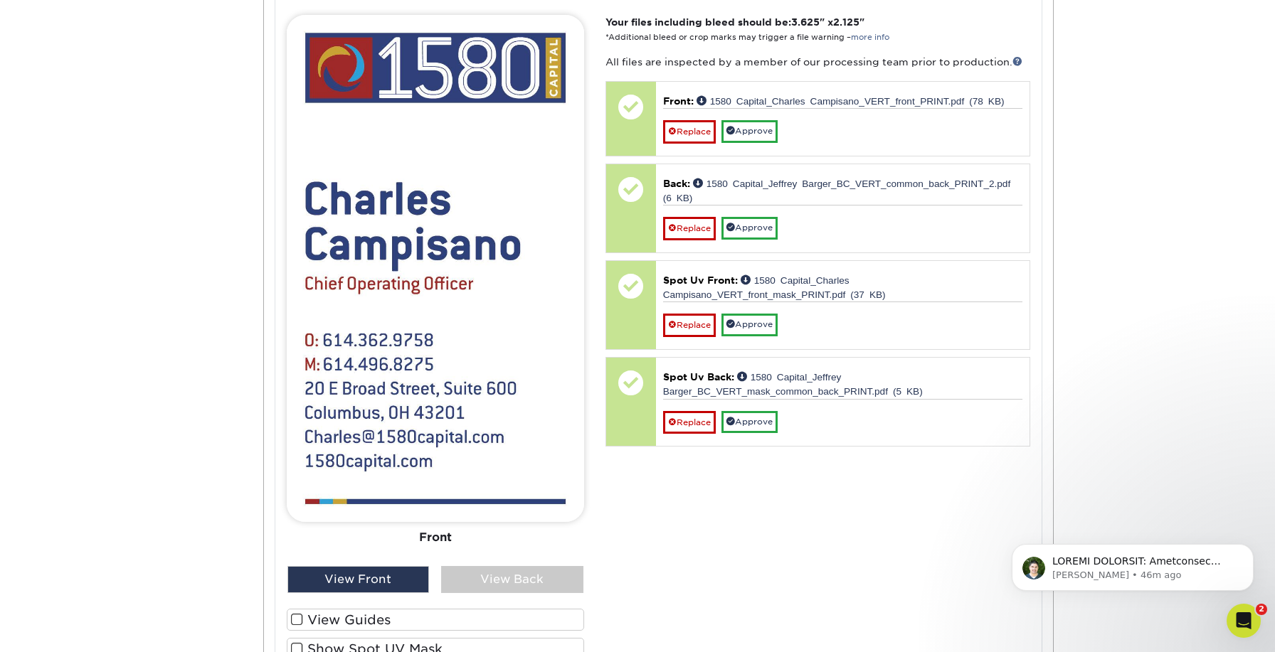
click at [297, 643] on span at bounding box center [297, 650] width 12 height 14
click at [0, 0] on input "Show Spot UV Mask" at bounding box center [0, 0] width 0 height 0
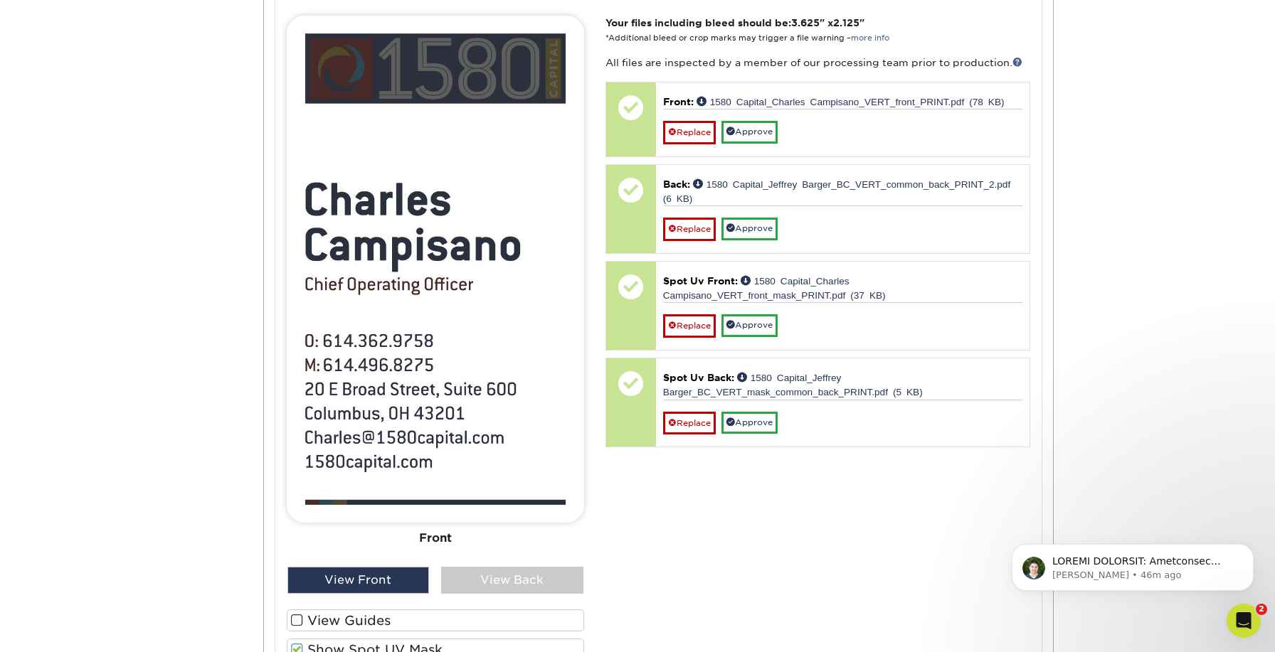
click at [297, 642] on label "Show Spot UV Mask" at bounding box center [435, 650] width 297 height 22
click at [0, 0] on input "Show Spot UV Mask" at bounding box center [0, 0] width 0 height 0
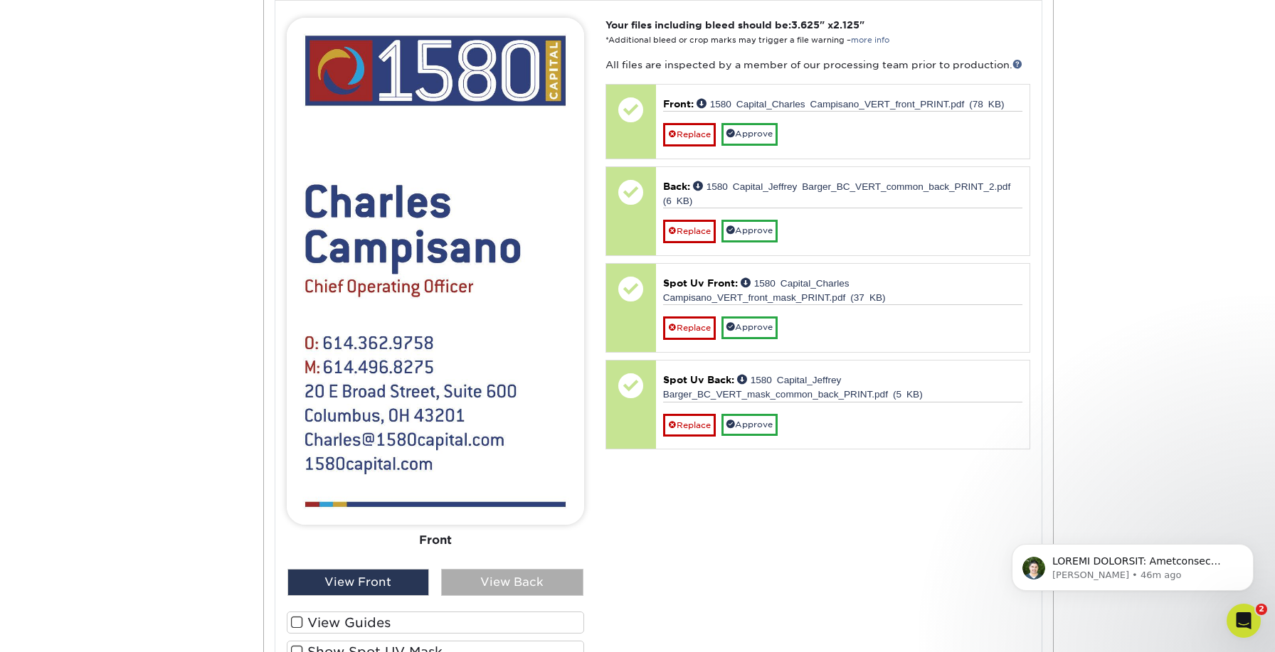
click at [497, 570] on div "View Back" at bounding box center [512, 582] width 142 height 27
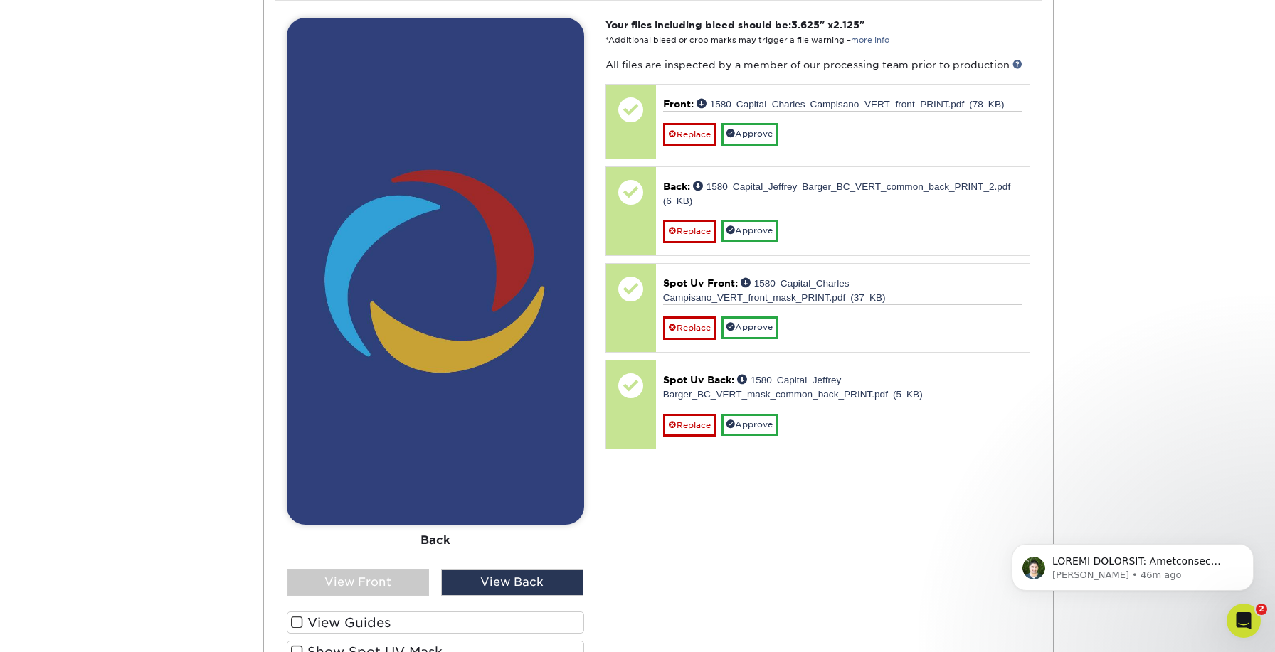
click at [300, 645] on span at bounding box center [297, 652] width 12 height 14
click at [0, 0] on input "Show Spot UV Mask" at bounding box center [0, 0] width 0 height 0
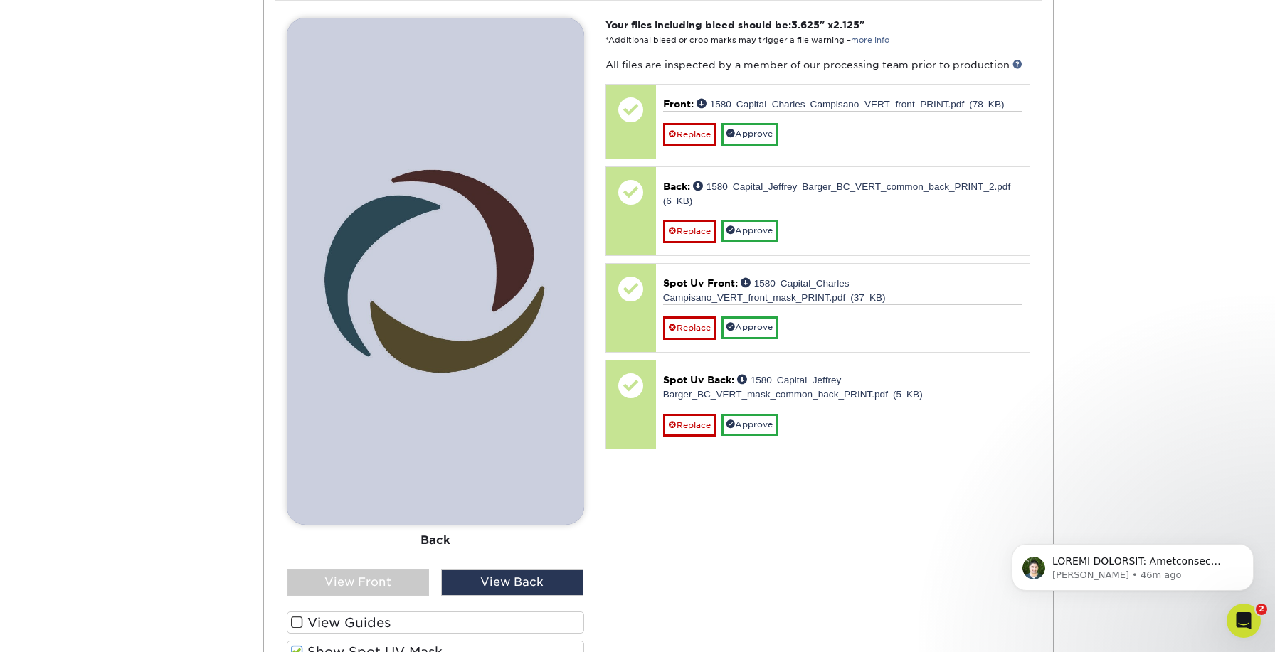
click at [300, 645] on span at bounding box center [297, 652] width 12 height 14
click at [0, 0] on input "Show Spot UV Mask" at bounding box center [0, 0] width 0 height 0
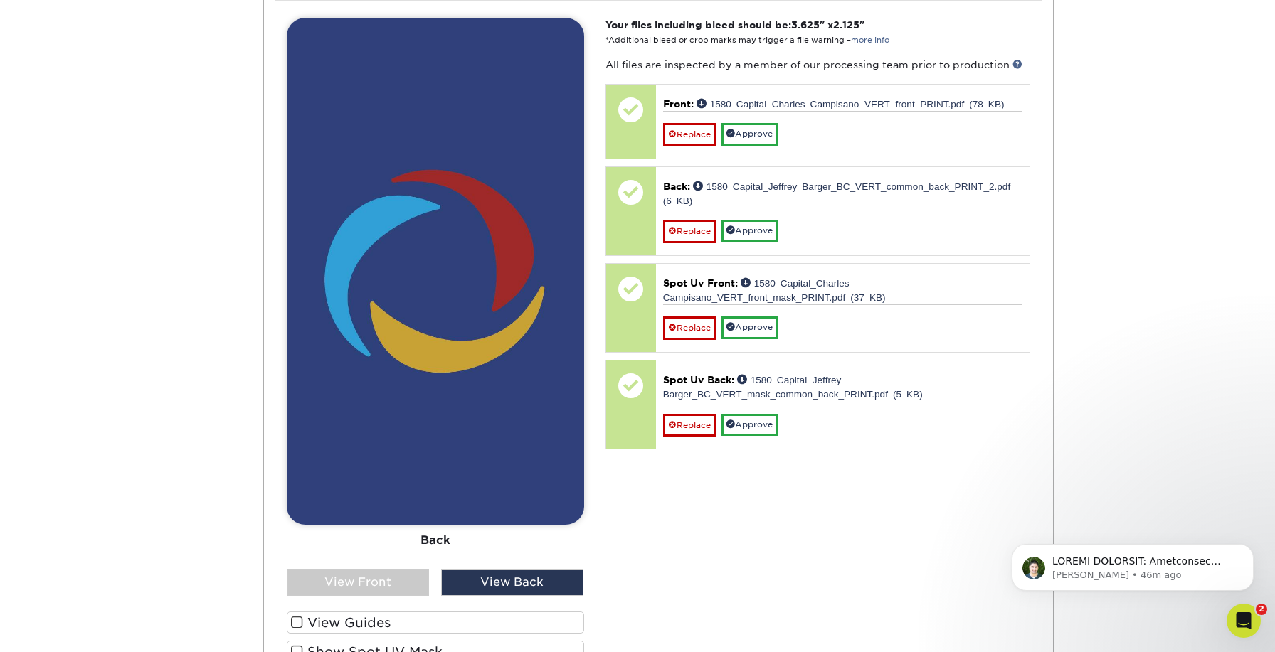
click at [300, 616] on span at bounding box center [297, 623] width 12 height 14
click at [0, 0] on input "View Guides" at bounding box center [0, 0] width 0 height 0
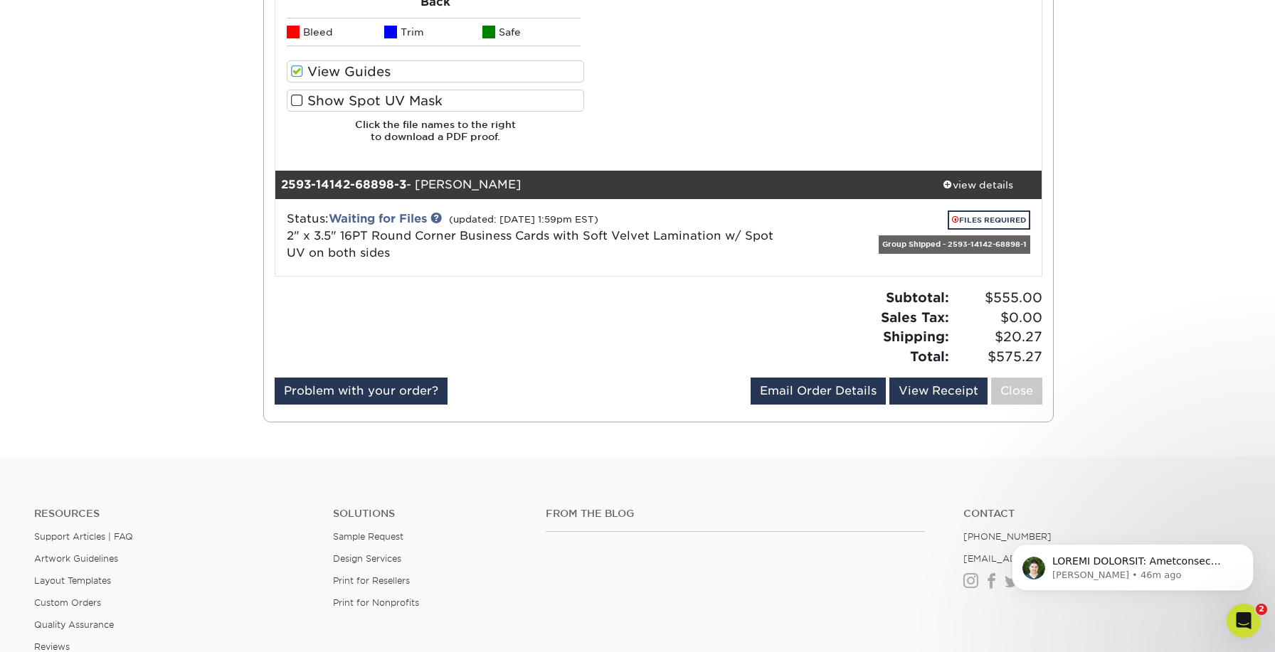
scroll to position [2847, 0]
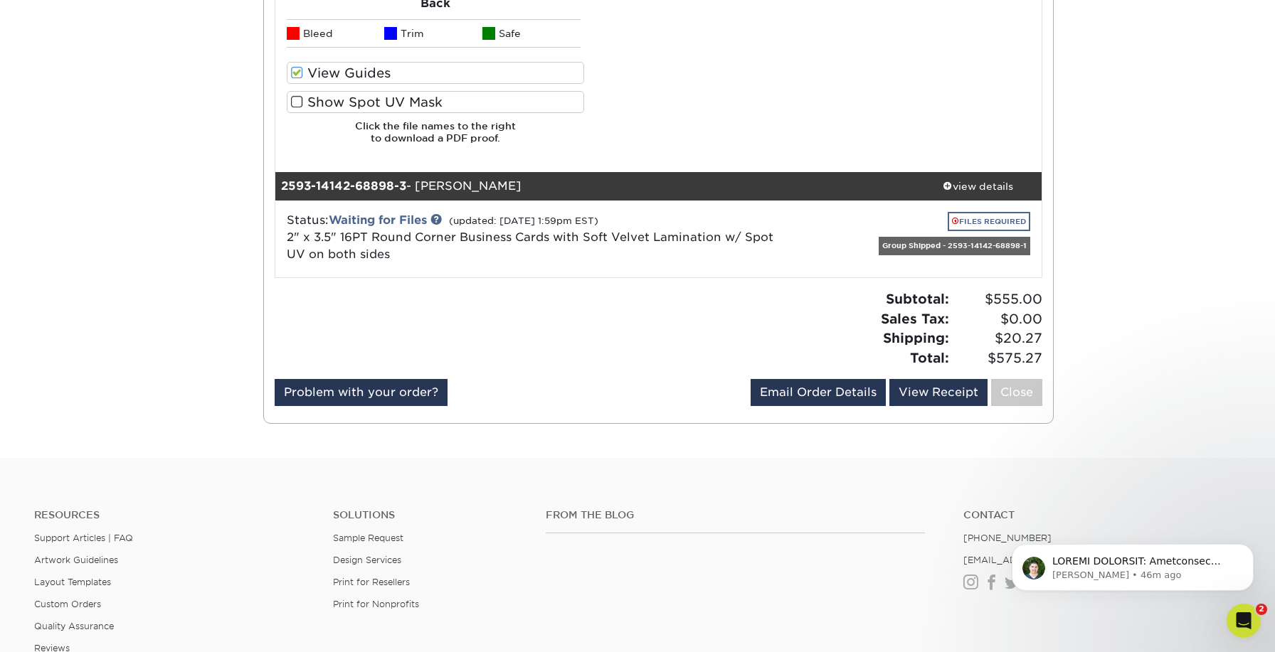
click at [1006, 212] on link "FILES REQUIRED" at bounding box center [989, 221] width 83 height 19
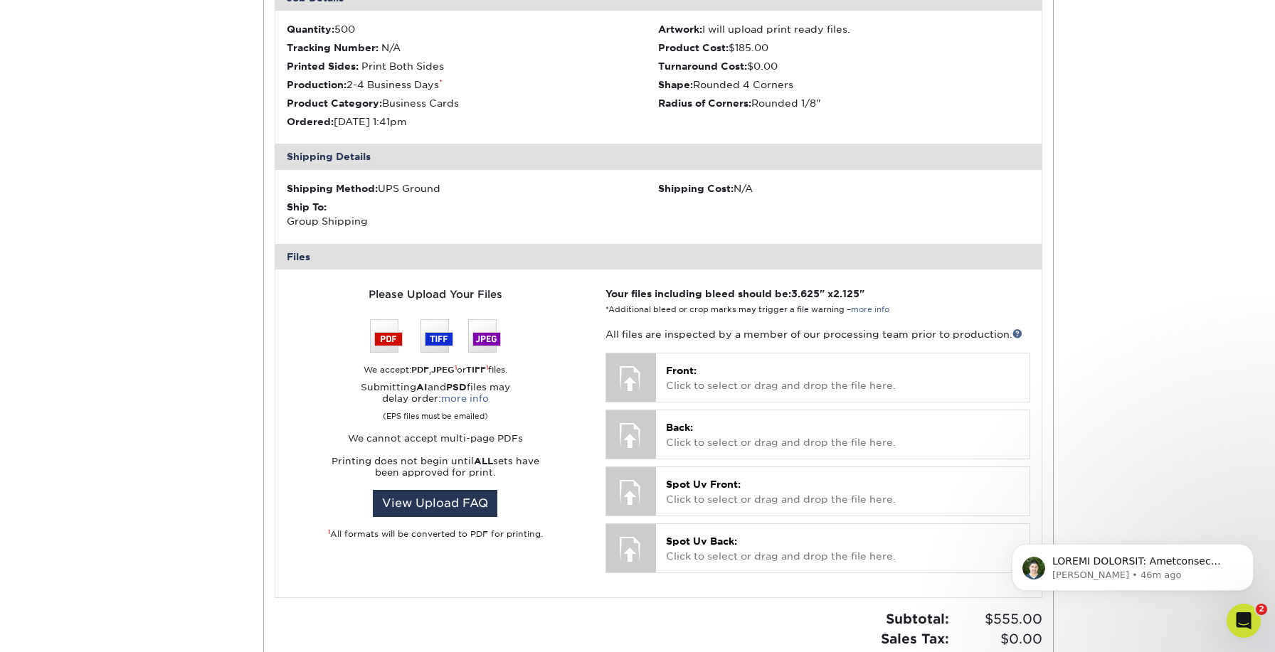
scroll to position [3140, 0]
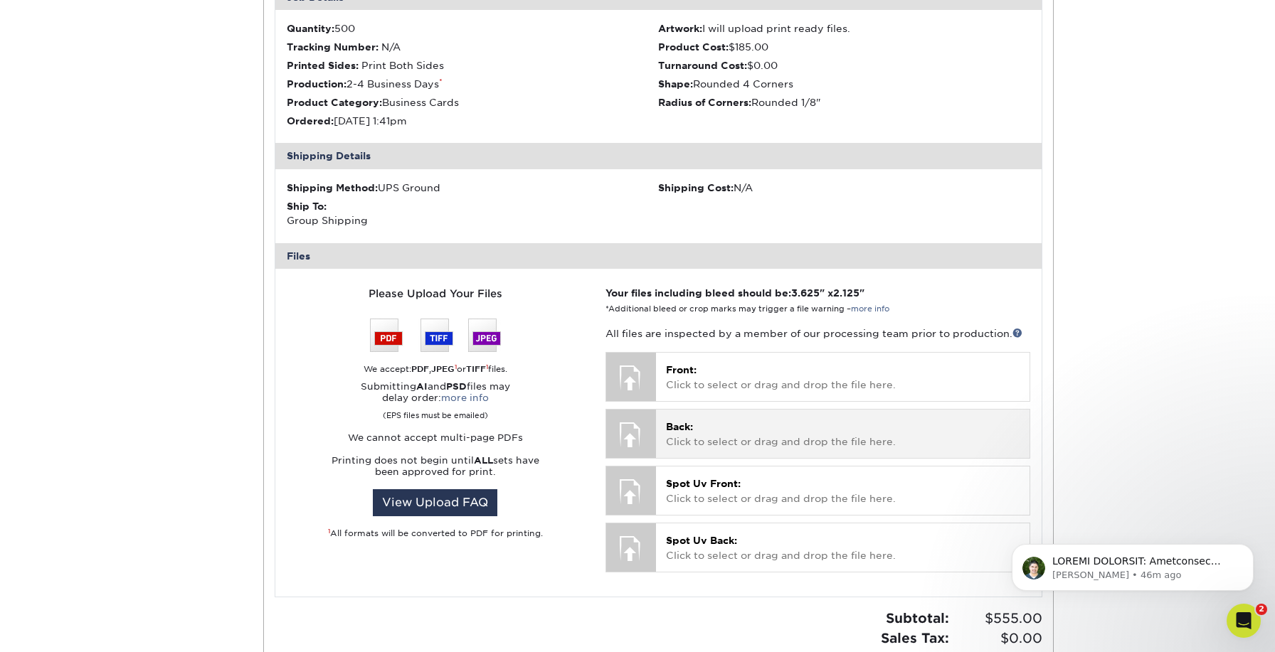
click at [711, 420] on p "Back: Click to select or drag and drop the file here." at bounding box center [843, 434] width 354 height 29
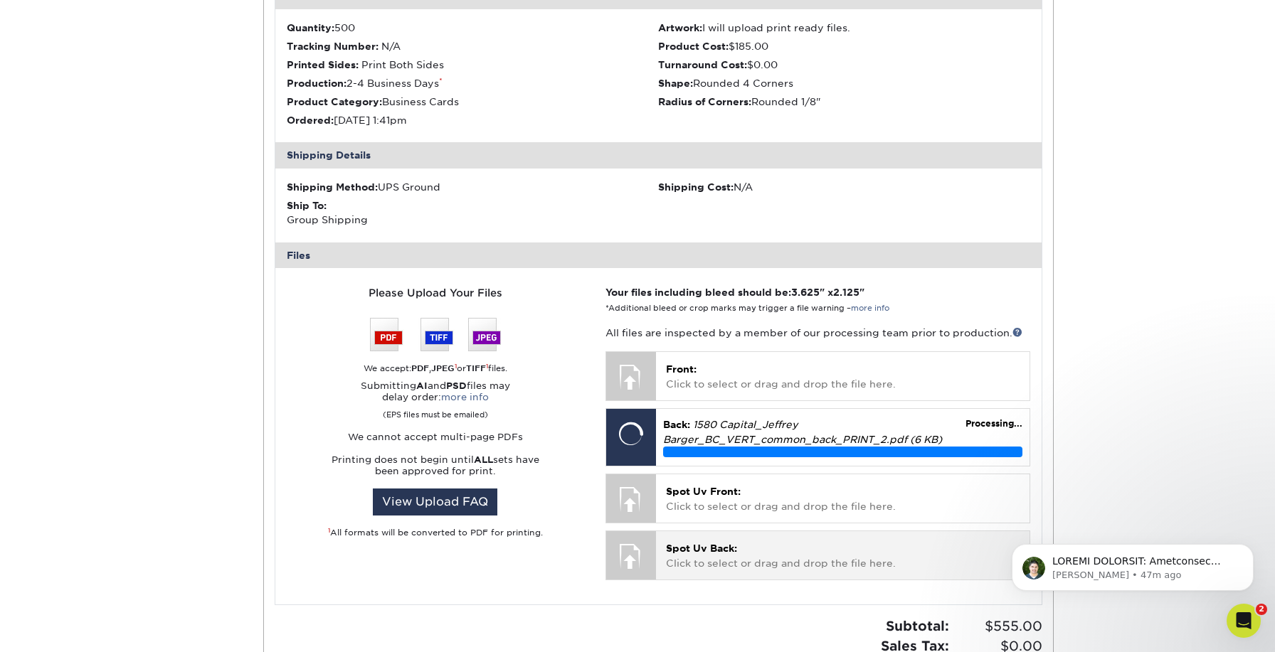
click at [719, 543] on span "Spot Uv Back:" at bounding box center [701, 548] width 71 height 11
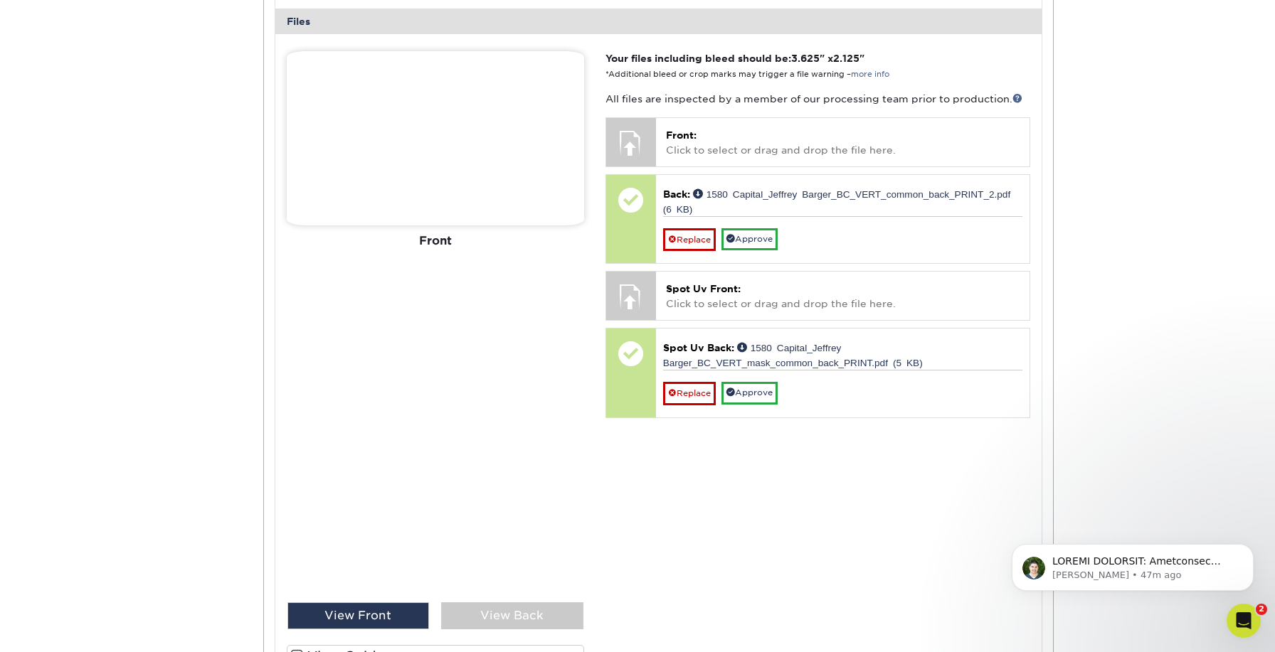
scroll to position [3375, 0]
click at [510, 604] on div "View Back" at bounding box center [512, 616] width 142 height 27
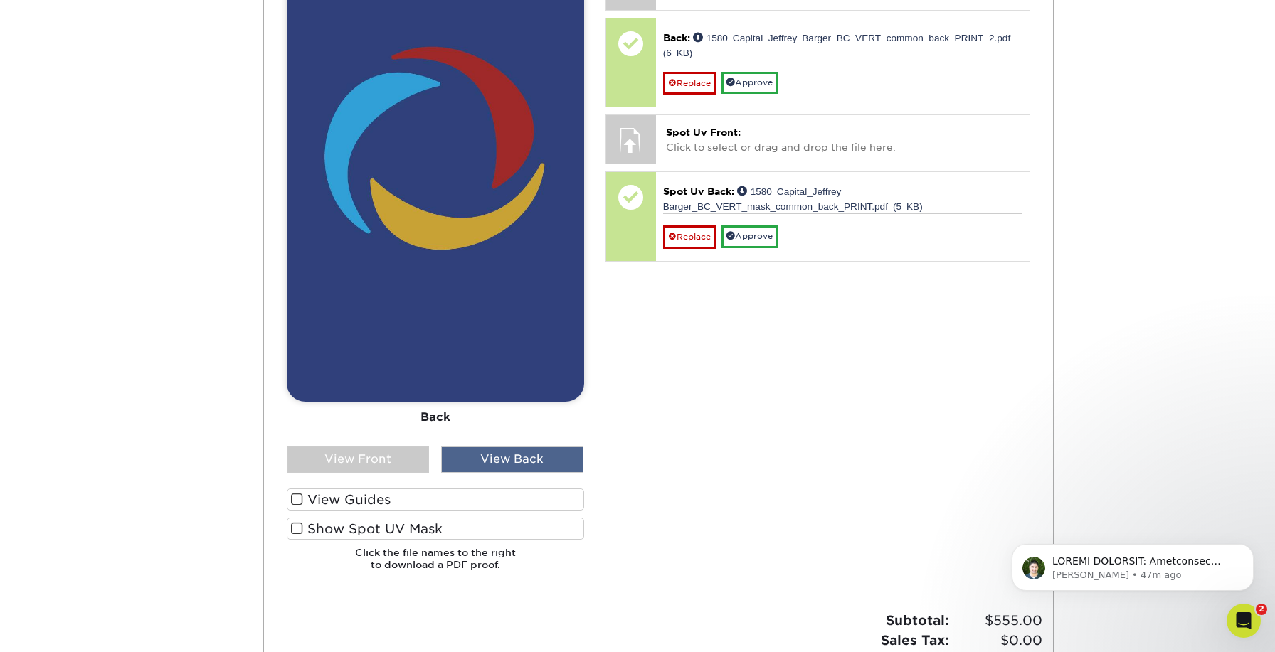
scroll to position [3546, 0]
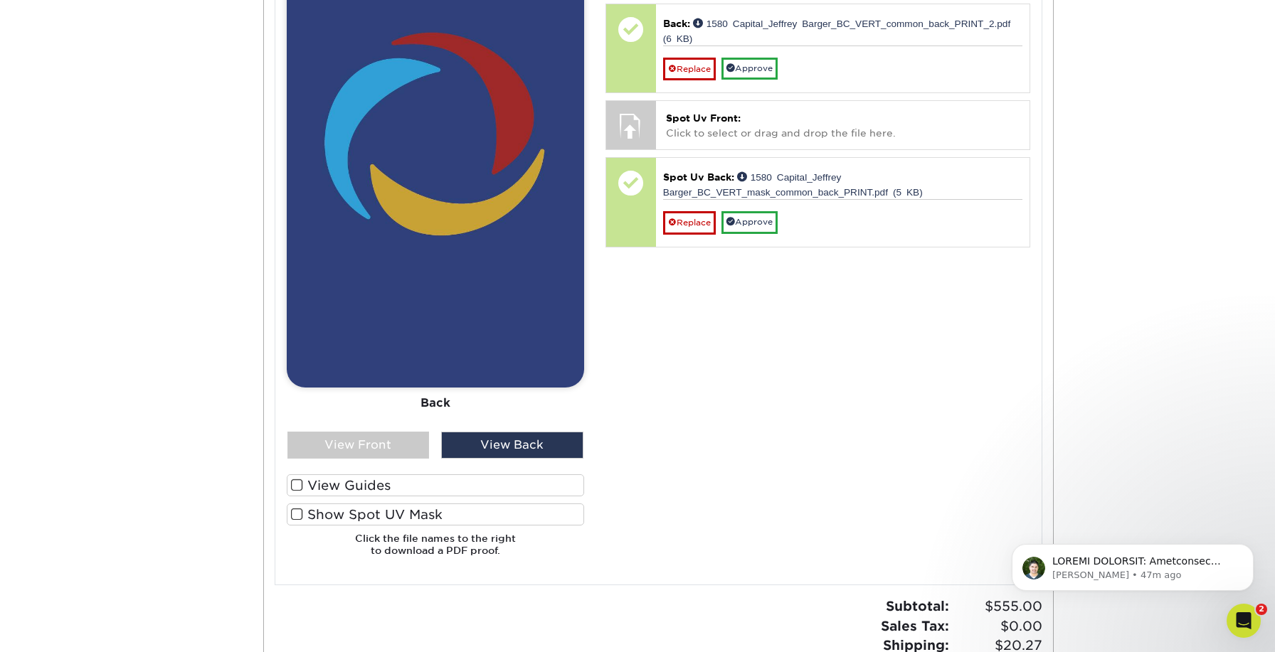
click at [297, 508] on span at bounding box center [297, 515] width 12 height 14
click at [0, 0] on input "Show Spot UV Mask" at bounding box center [0, 0] width 0 height 0
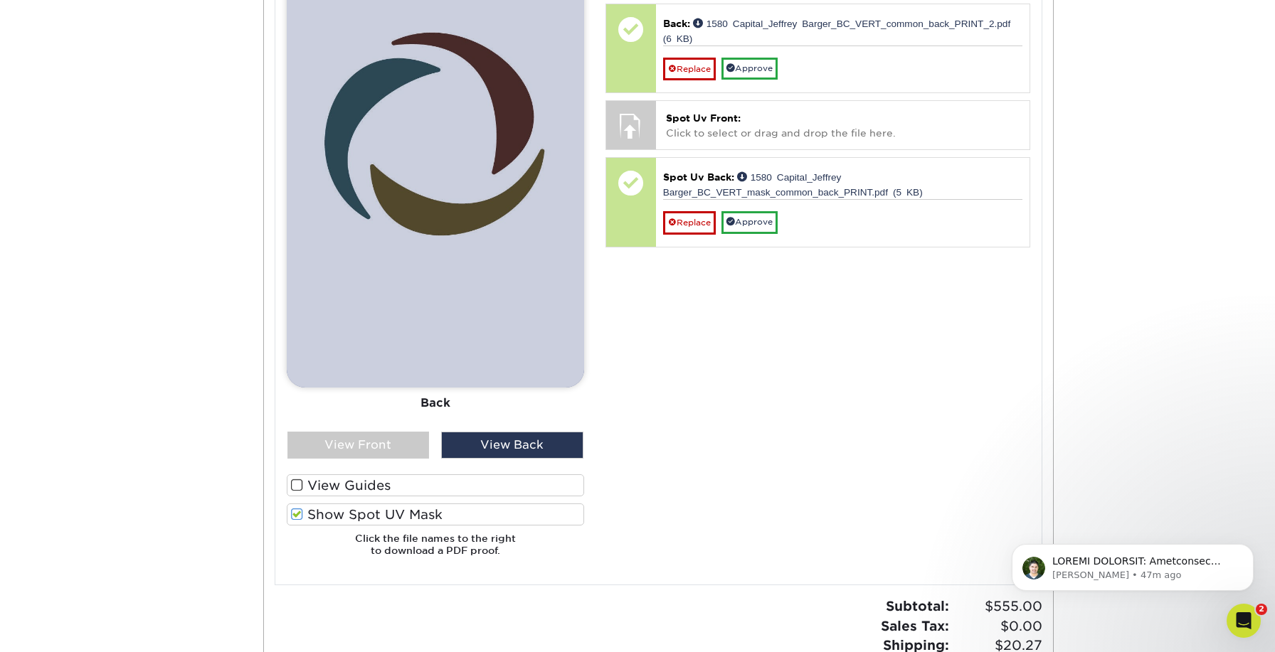
click at [297, 508] on span at bounding box center [297, 515] width 12 height 14
click at [0, 0] on input "Show Spot UV Mask" at bounding box center [0, 0] width 0 height 0
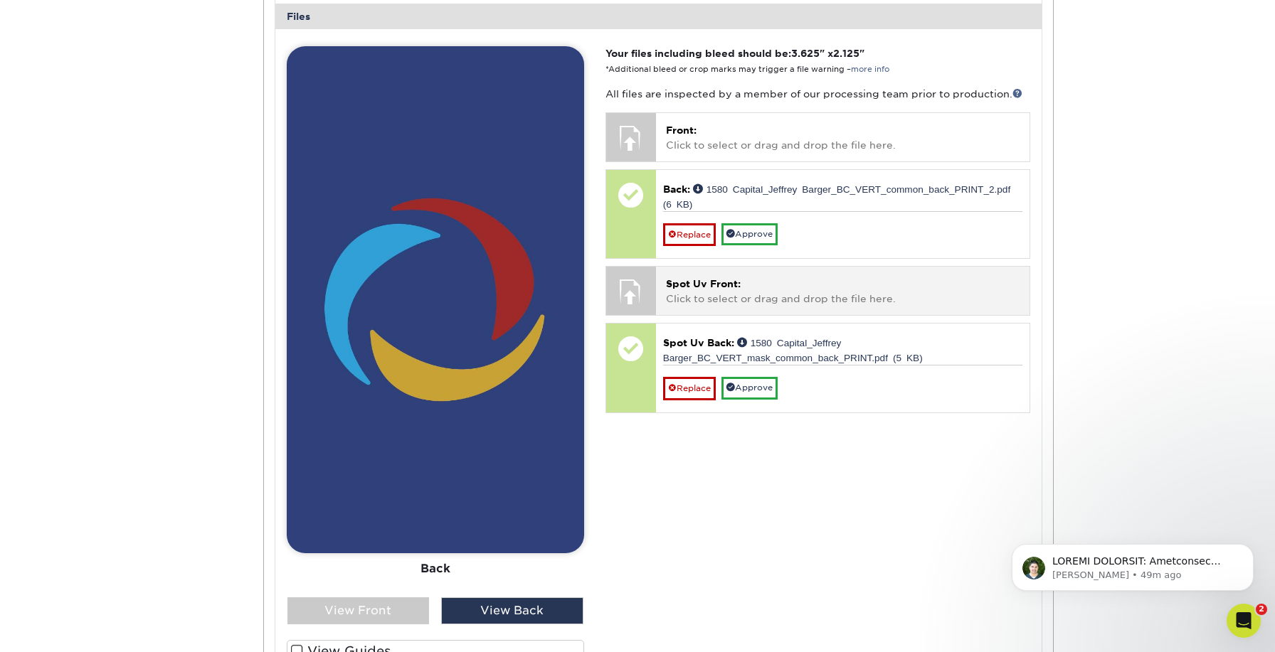
scroll to position [3377, 0]
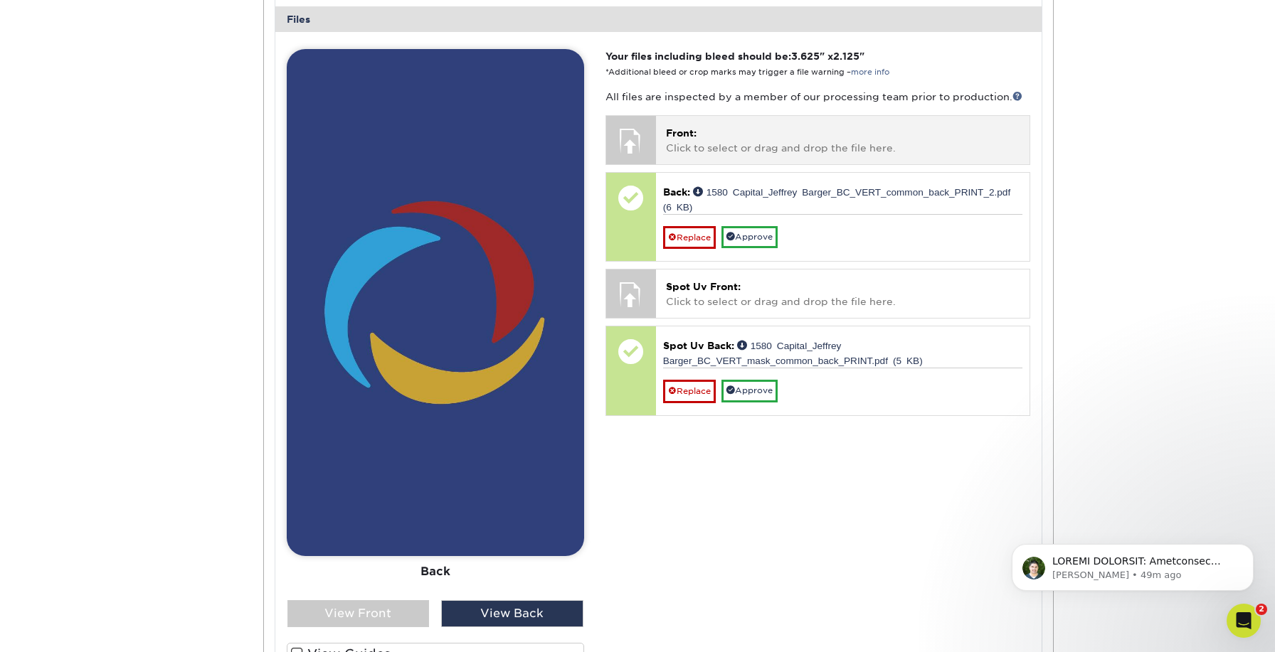
click at [721, 126] on p "Front: Click to select or drag and drop the file here." at bounding box center [843, 140] width 354 height 29
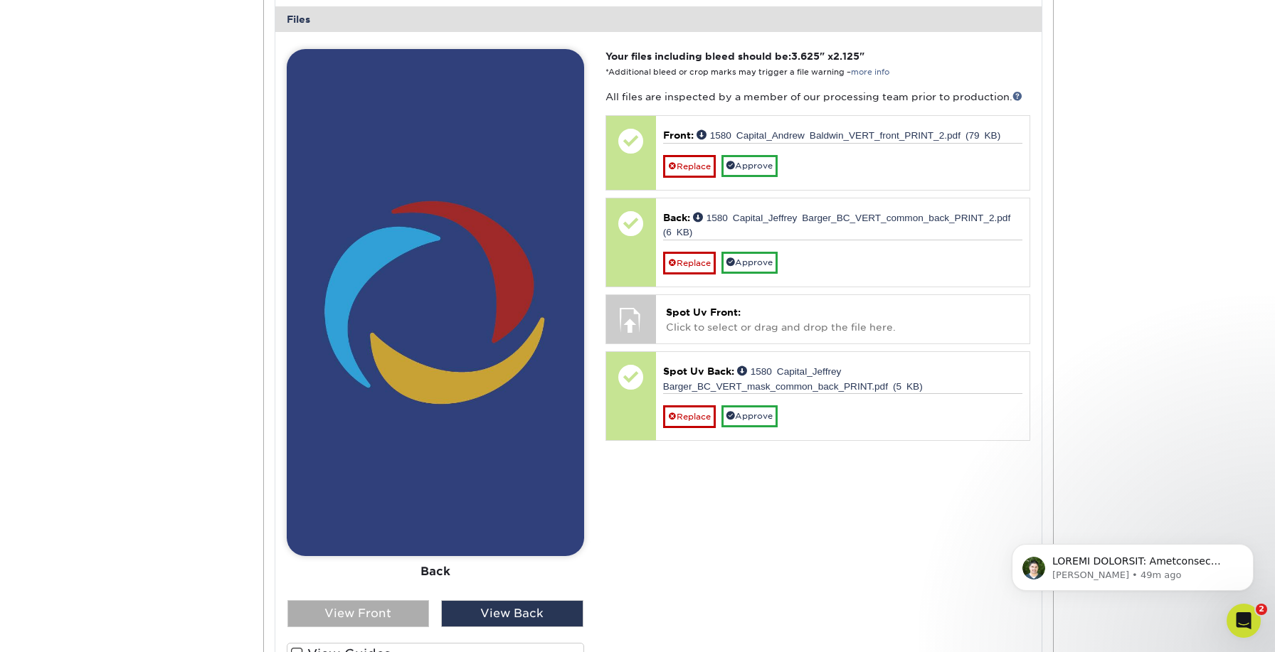
click at [344, 601] on div "View Front" at bounding box center [358, 614] width 142 height 27
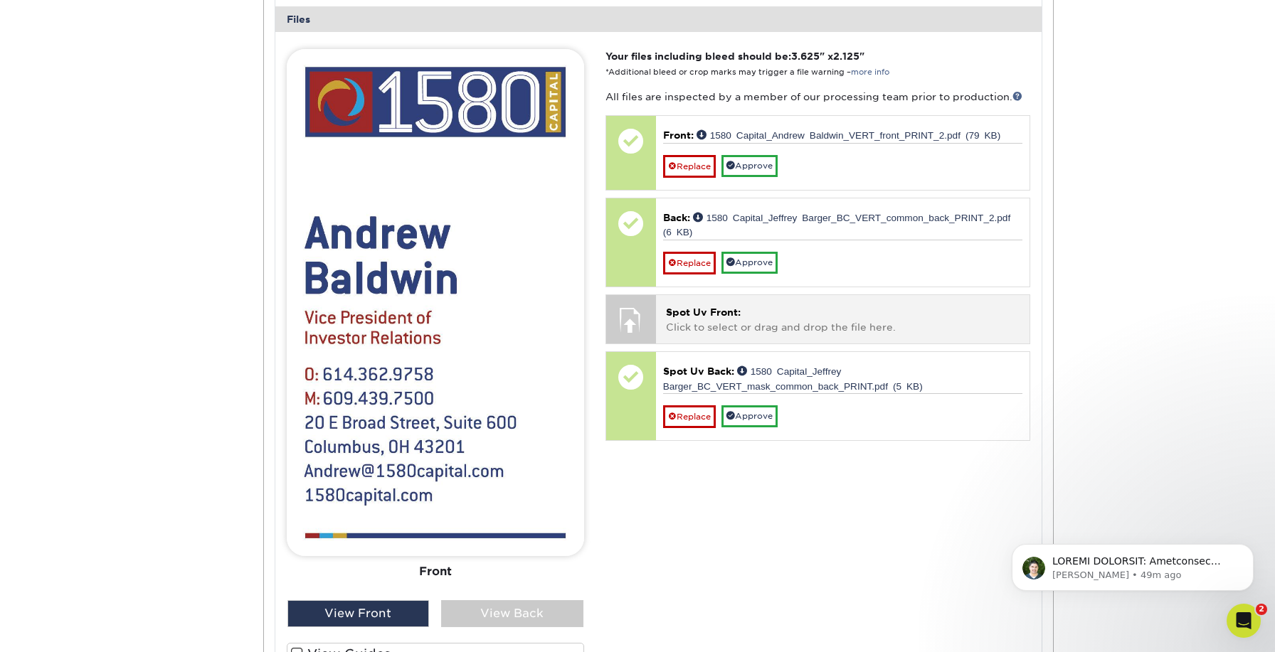
click at [770, 305] on p "Spot Uv Front: Click to select or drag and drop the file here." at bounding box center [843, 319] width 354 height 29
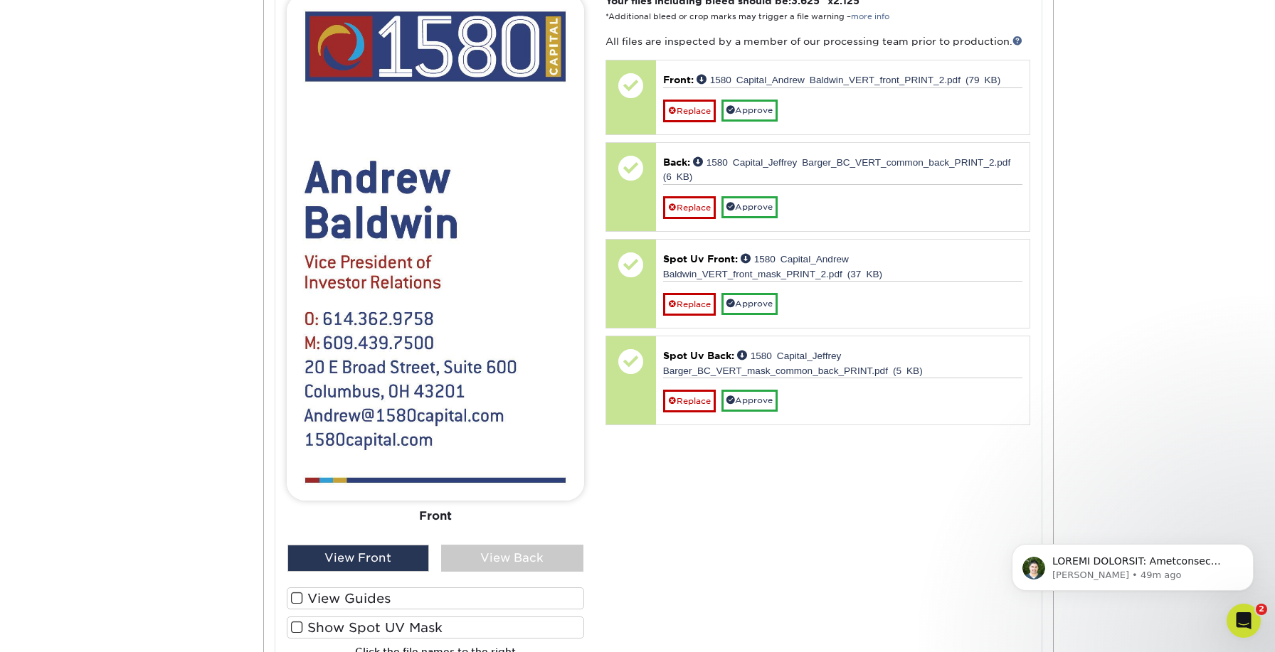
scroll to position [3434, 0]
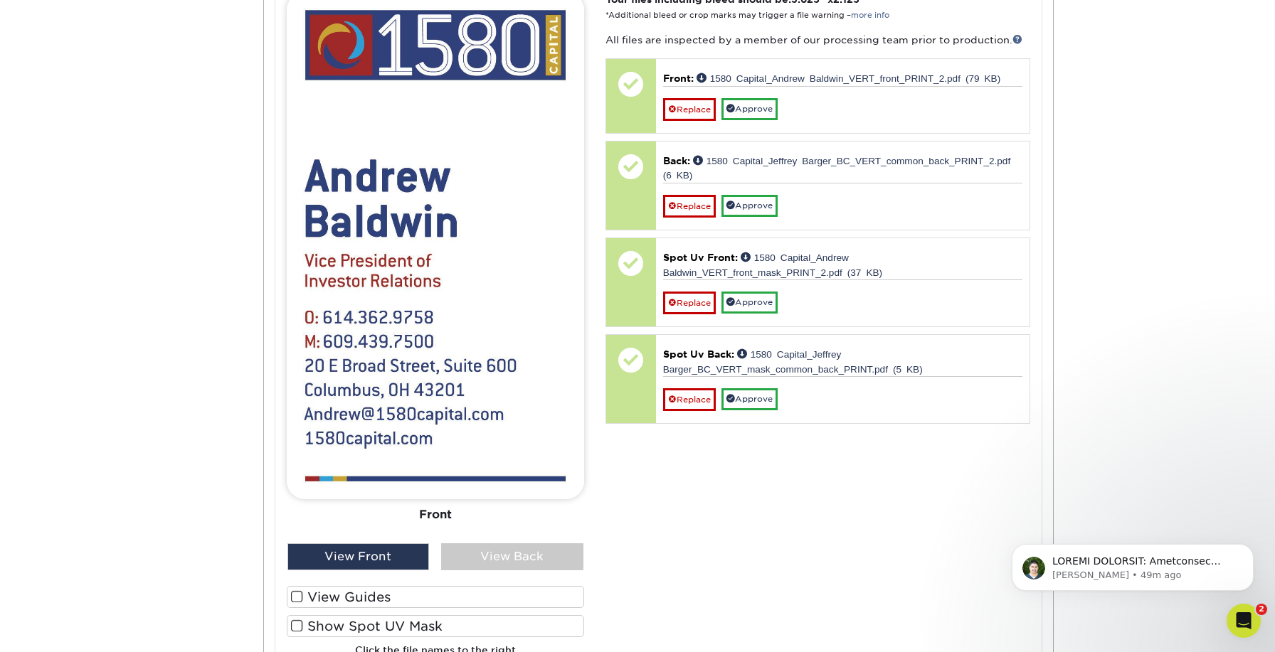
click at [298, 620] on span at bounding box center [297, 627] width 12 height 14
click at [0, 0] on input "Show Spot UV Mask" at bounding box center [0, 0] width 0 height 0
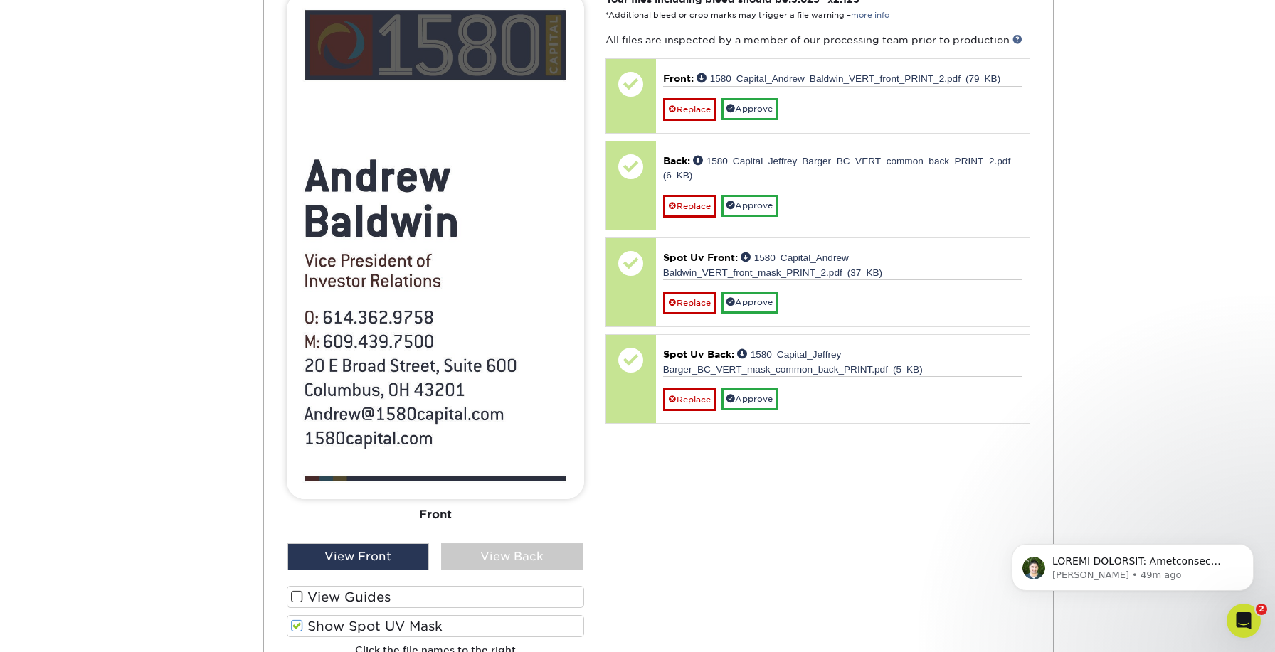
click at [298, 620] on span at bounding box center [297, 627] width 12 height 14
click at [0, 0] on input "Show Spot UV Mask" at bounding box center [0, 0] width 0 height 0
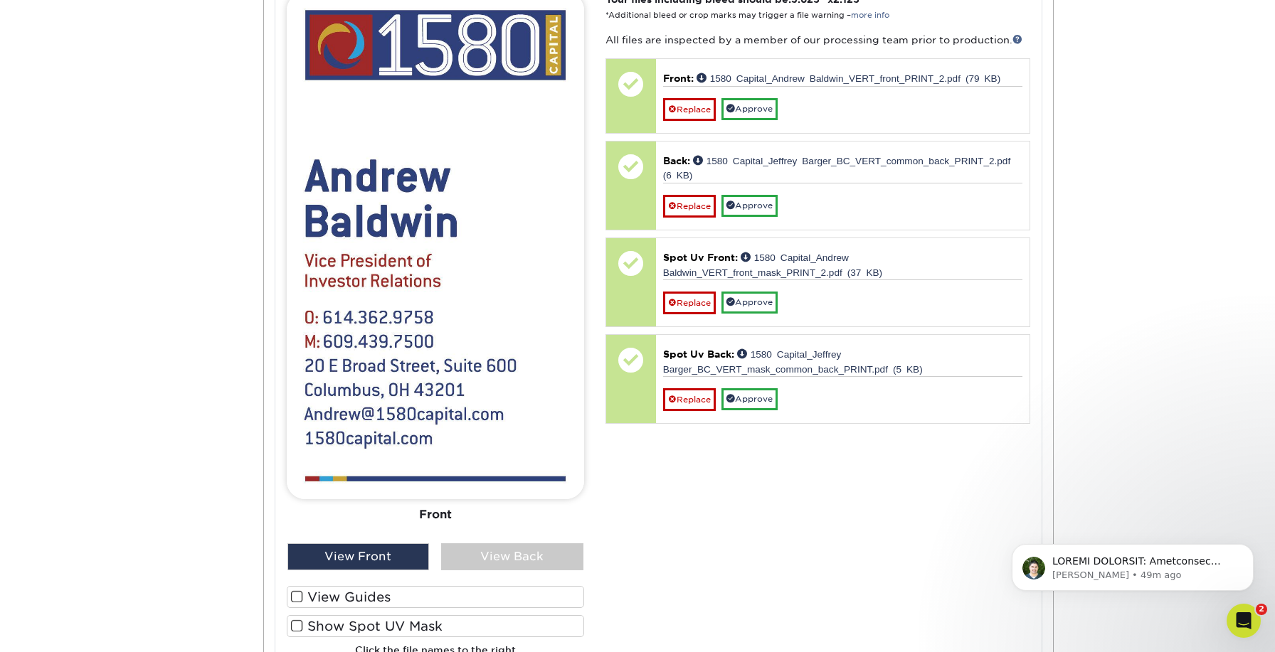
click at [298, 620] on span at bounding box center [297, 627] width 12 height 14
click at [0, 0] on input "Show Spot UV Mask" at bounding box center [0, 0] width 0 height 0
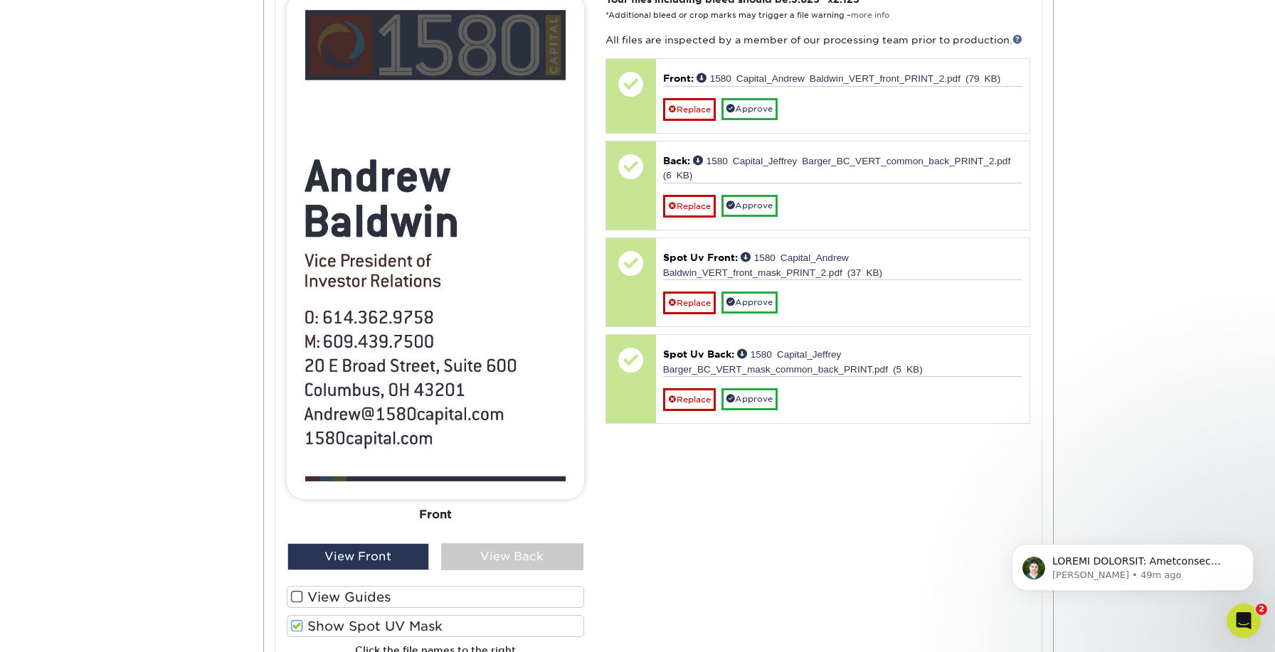
click at [298, 620] on span at bounding box center [297, 627] width 12 height 14
click at [0, 0] on input "Show Spot UV Mask" at bounding box center [0, 0] width 0 height 0
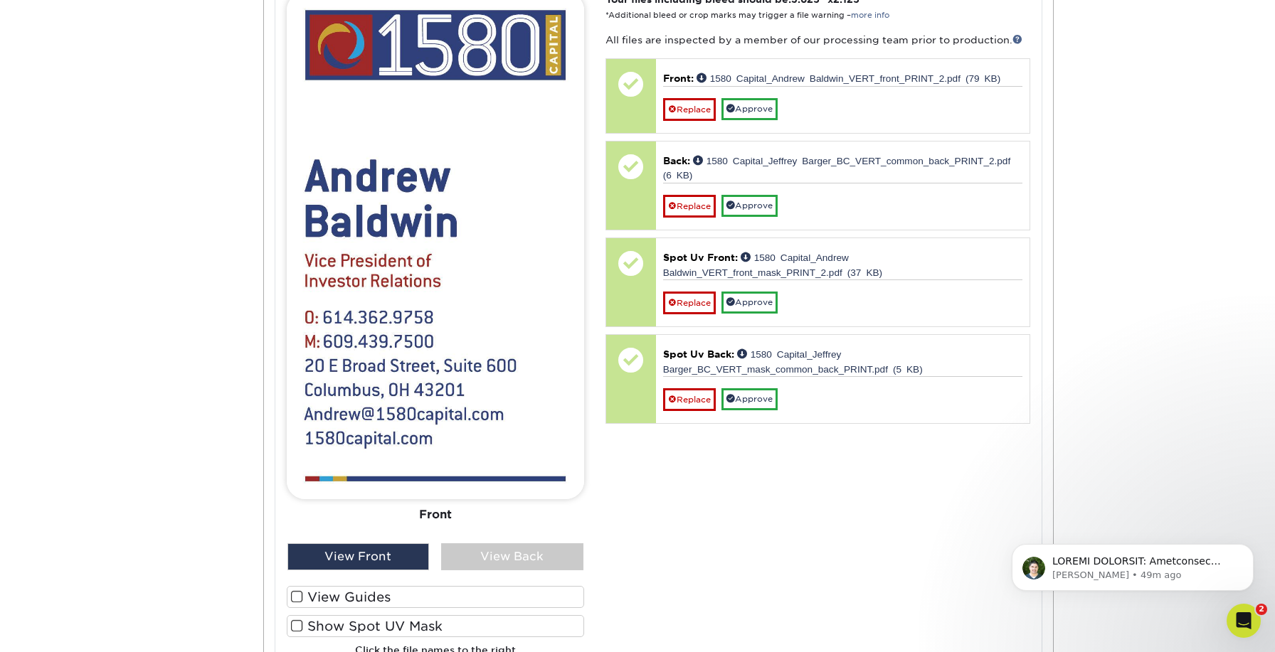
click at [298, 620] on span at bounding box center [297, 627] width 12 height 14
click at [0, 0] on input "Show Spot UV Mask" at bounding box center [0, 0] width 0 height 0
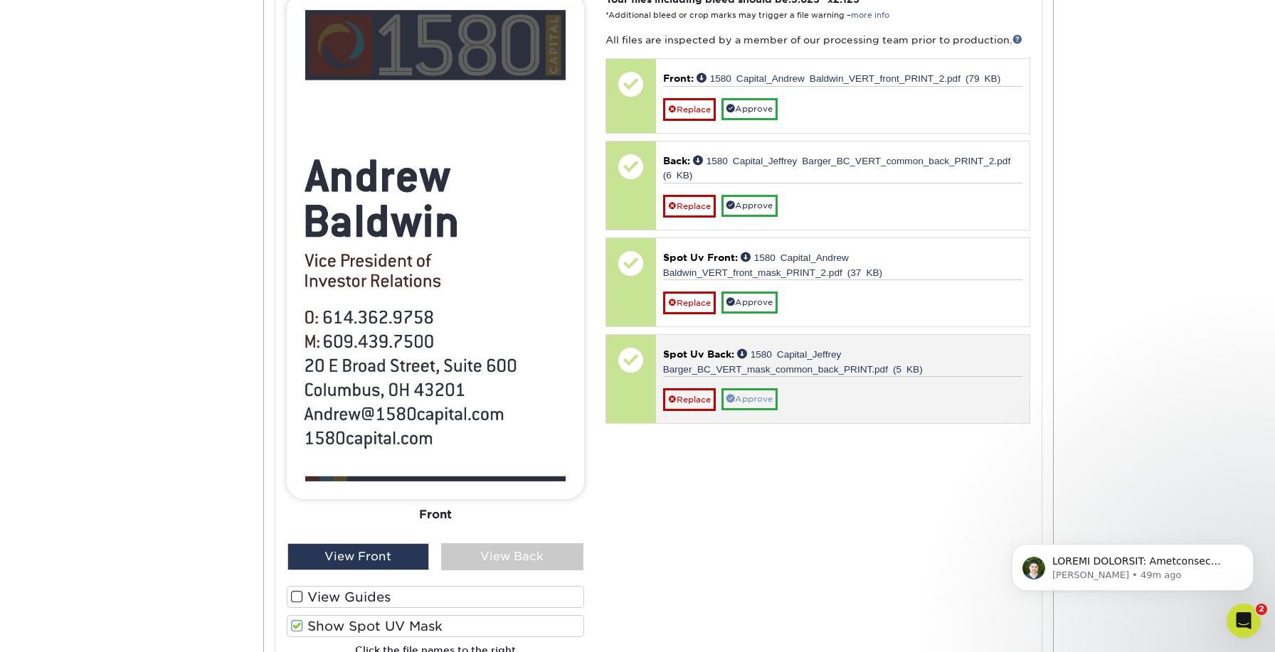
click at [750, 389] on link "Approve" at bounding box center [750, 400] width 56 height 22
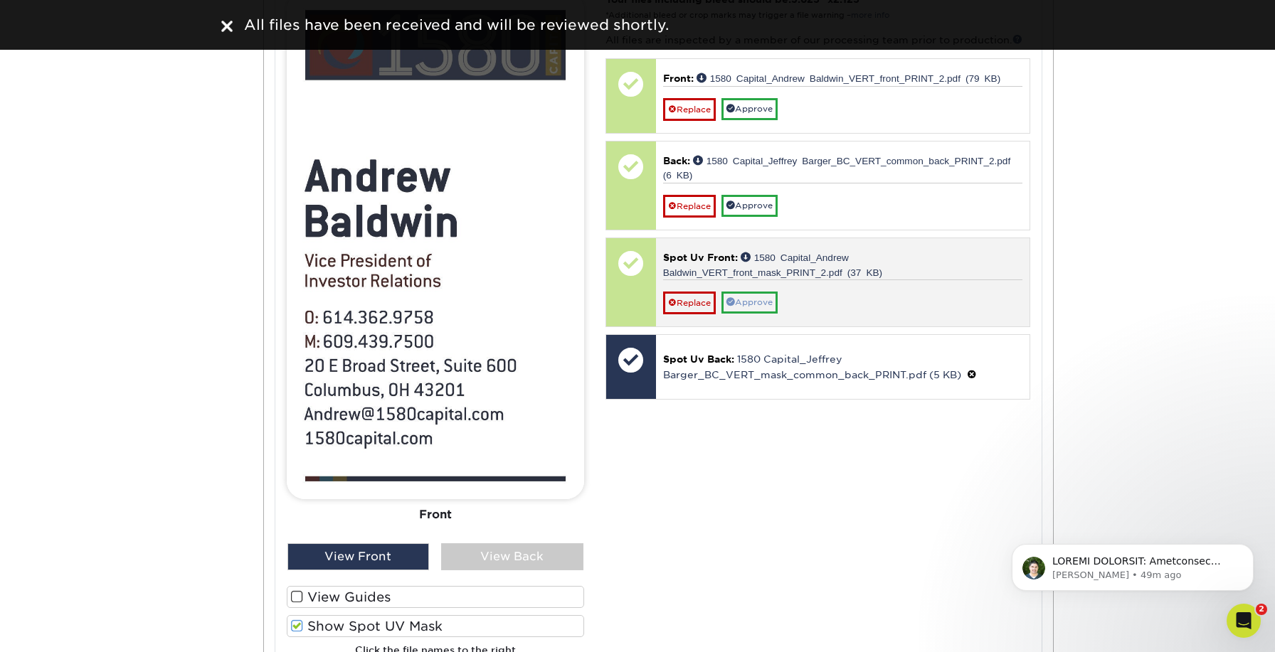
click at [754, 292] on link "Approve" at bounding box center [750, 303] width 56 height 22
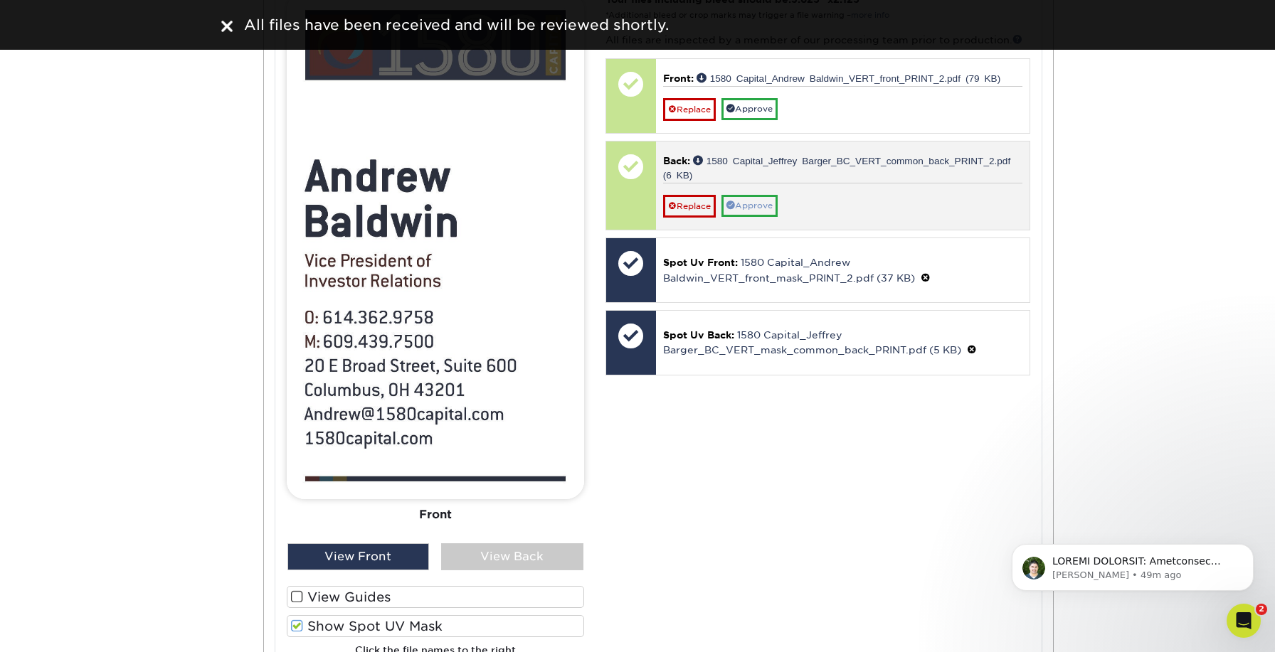
click at [746, 195] on link "Approve" at bounding box center [750, 206] width 56 height 22
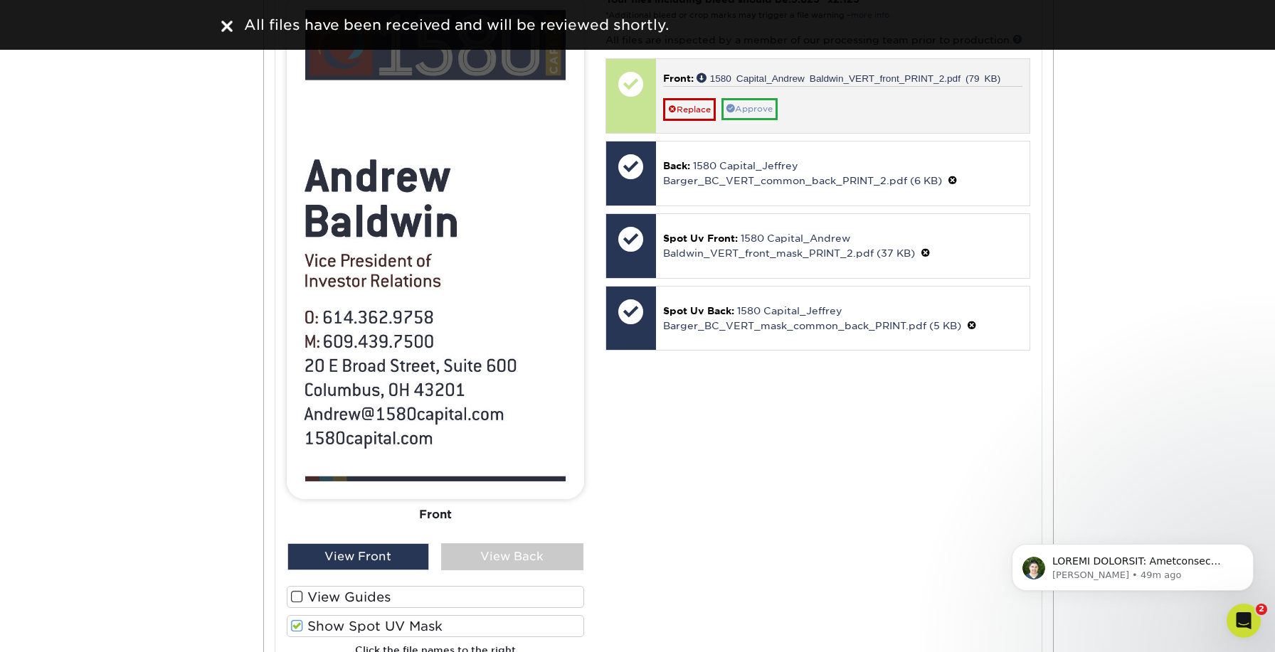
click at [749, 98] on link "Approve" at bounding box center [750, 109] width 56 height 22
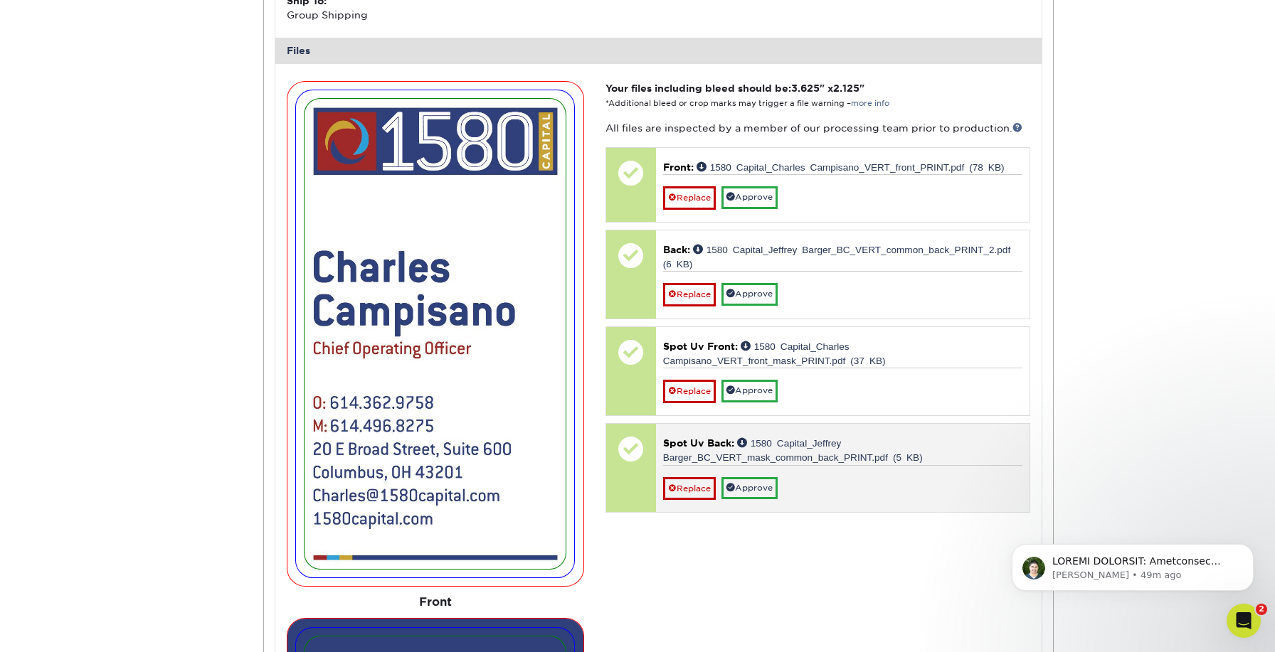
scroll to position [1709, 0]
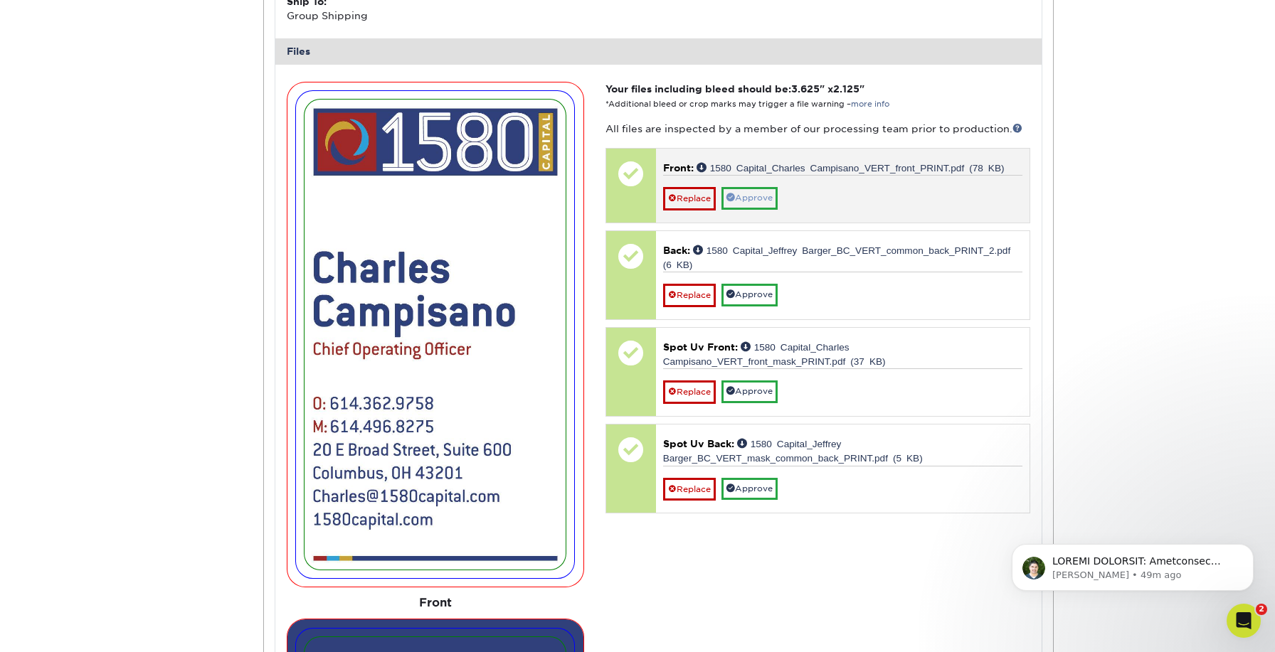
click at [761, 187] on link "Approve" at bounding box center [750, 198] width 56 height 22
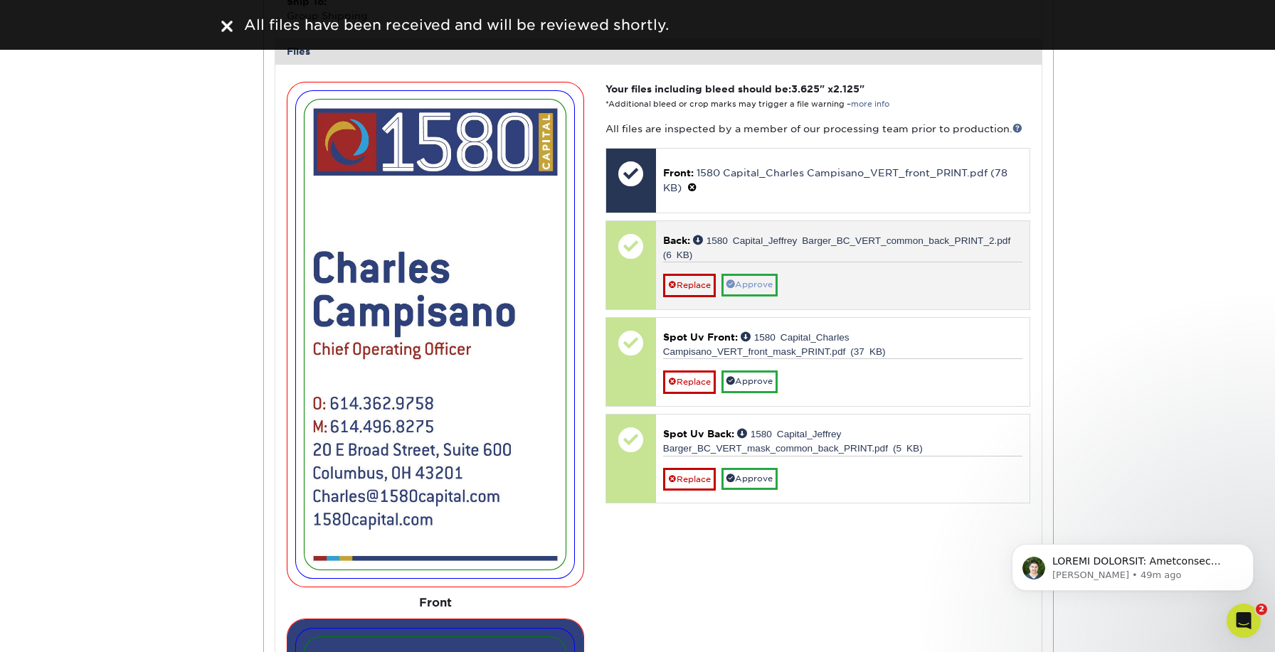
click at [754, 274] on link "Approve" at bounding box center [750, 285] width 56 height 22
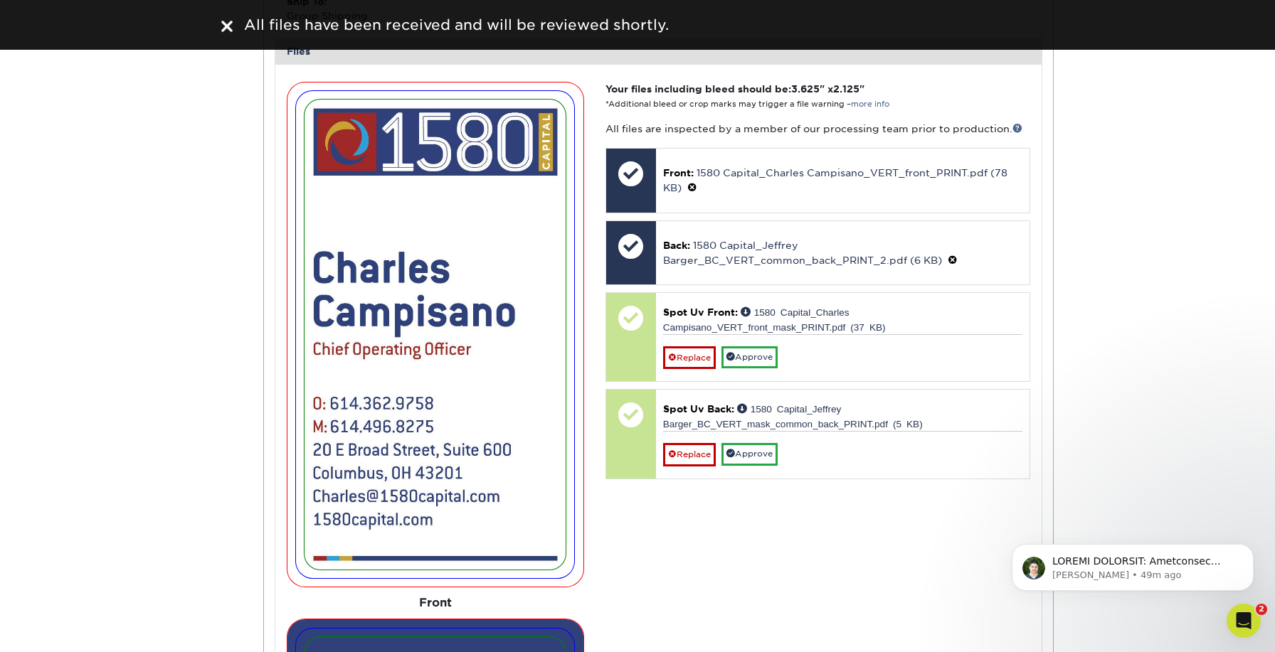
click at [756, 347] on link "Approve" at bounding box center [750, 358] width 56 height 22
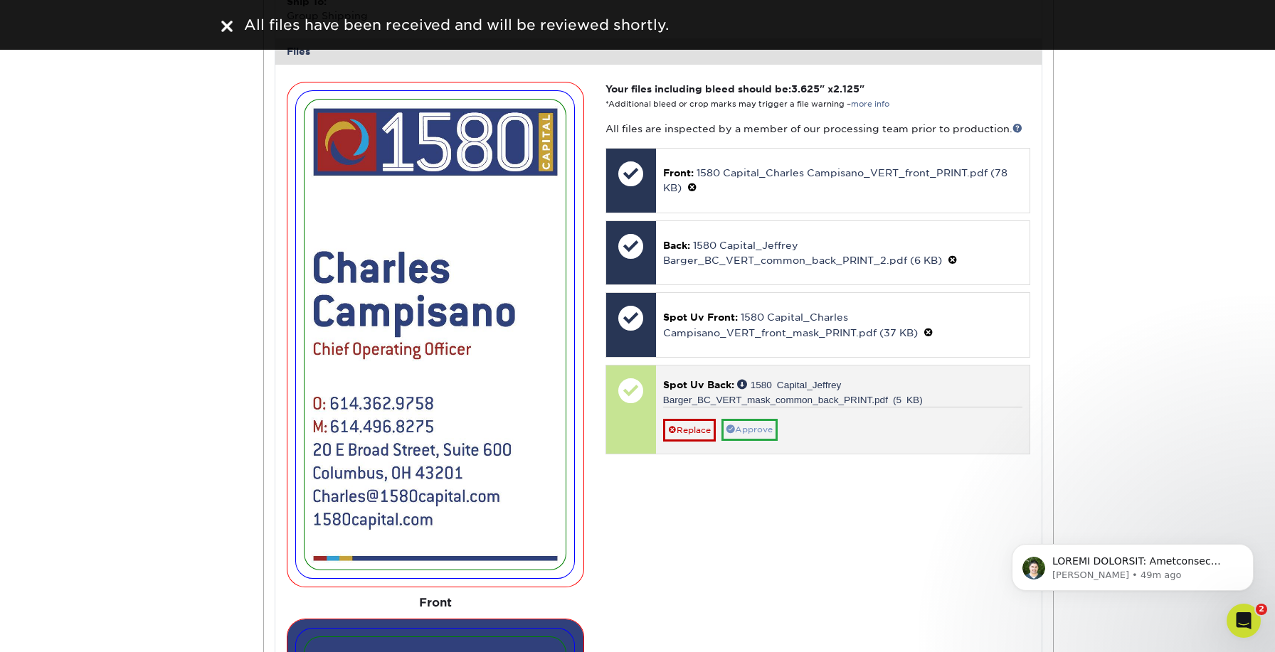
click at [756, 419] on link "Approve" at bounding box center [750, 430] width 56 height 22
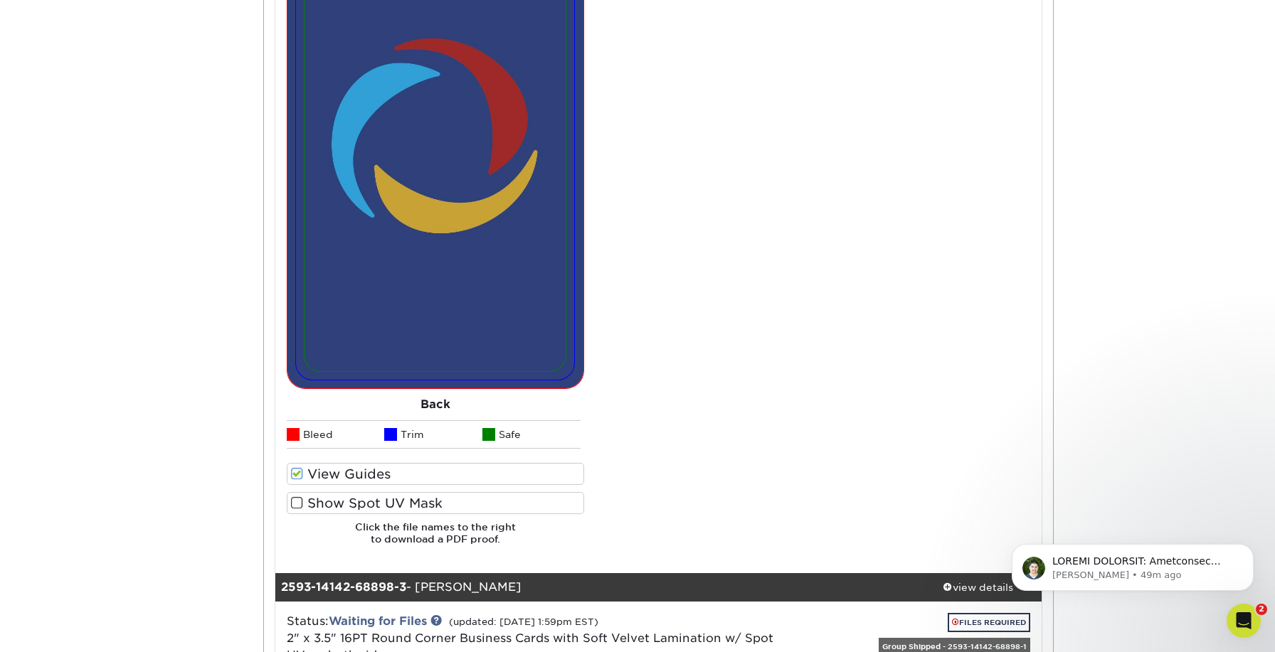
scroll to position [2446, 0]
click at [296, 467] on span at bounding box center [297, 474] width 12 height 14
click at [0, 0] on input "View Guides" at bounding box center [0, 0] width 0 height 0
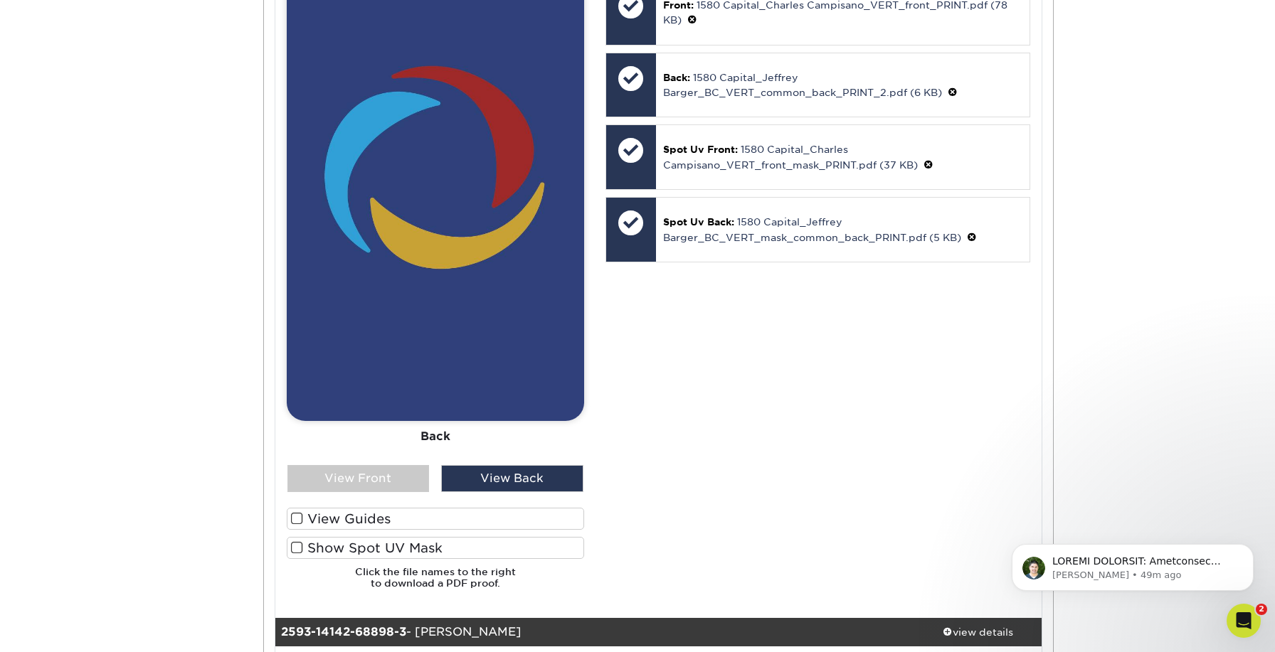
scroll to position [1883, 0]
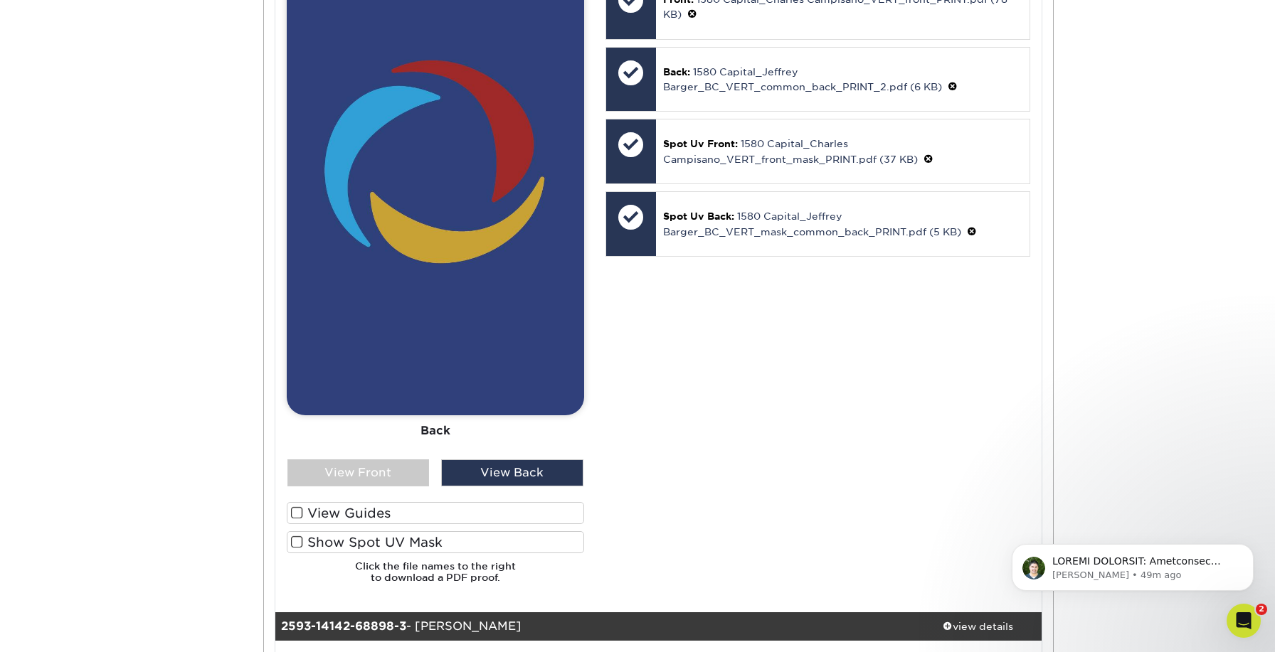
click at [296, 536] on span at bounding box center [297, 543] width 12 height 14
click at [0, 0] on input "Show Spot UV Mask" at bounding box center [0, 0] width 0 height 0
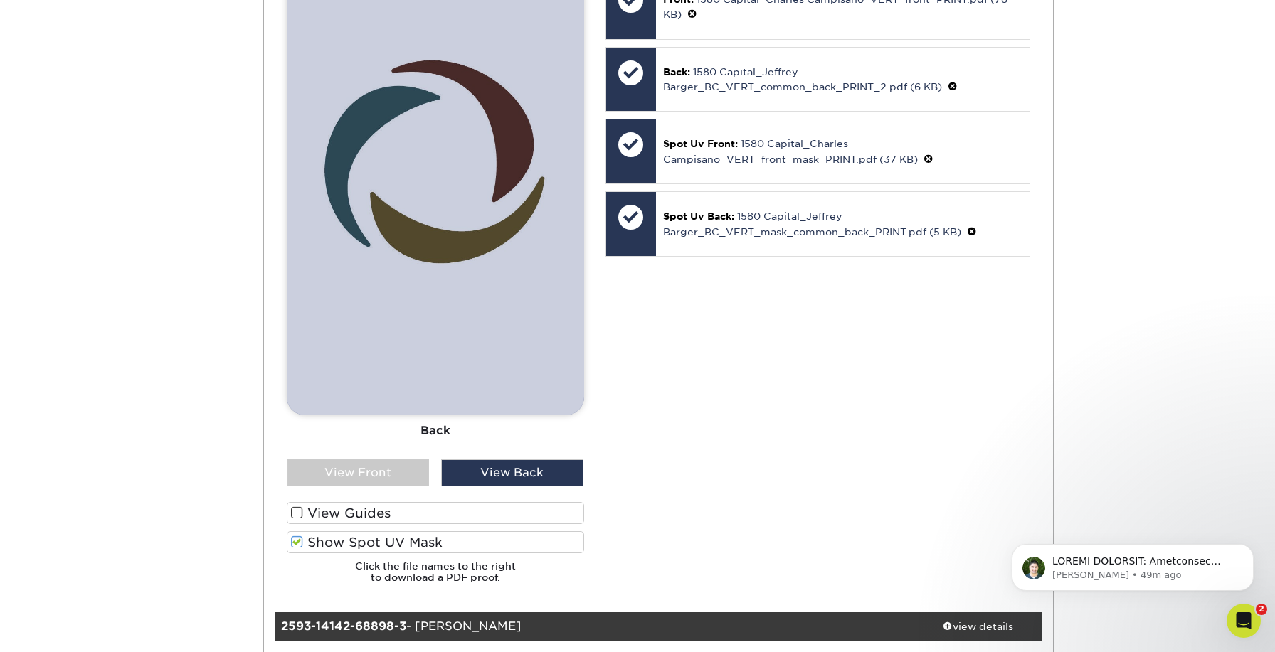
drag, startPoint x: 296, startPoint y: 529, endPoint x: 306, endPoint y: 520, distance: 13.6
click at [295, 536] on span at bounding box center [297, 543] width 12 height 14
click at [0, 0] on input "Show Spot UV Mask" at bounding box center [0, 0] width 0 height 0
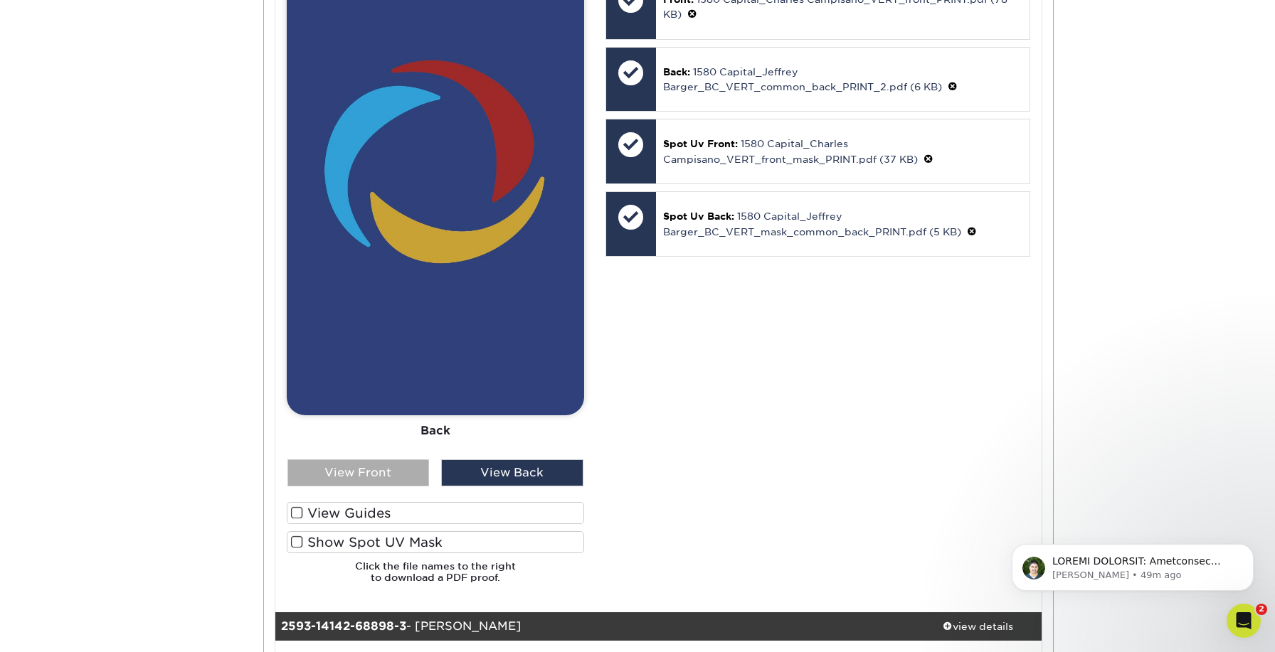
click at [407, 460] on div "View Front" at bounding box center [358, 473] width 142 height 27
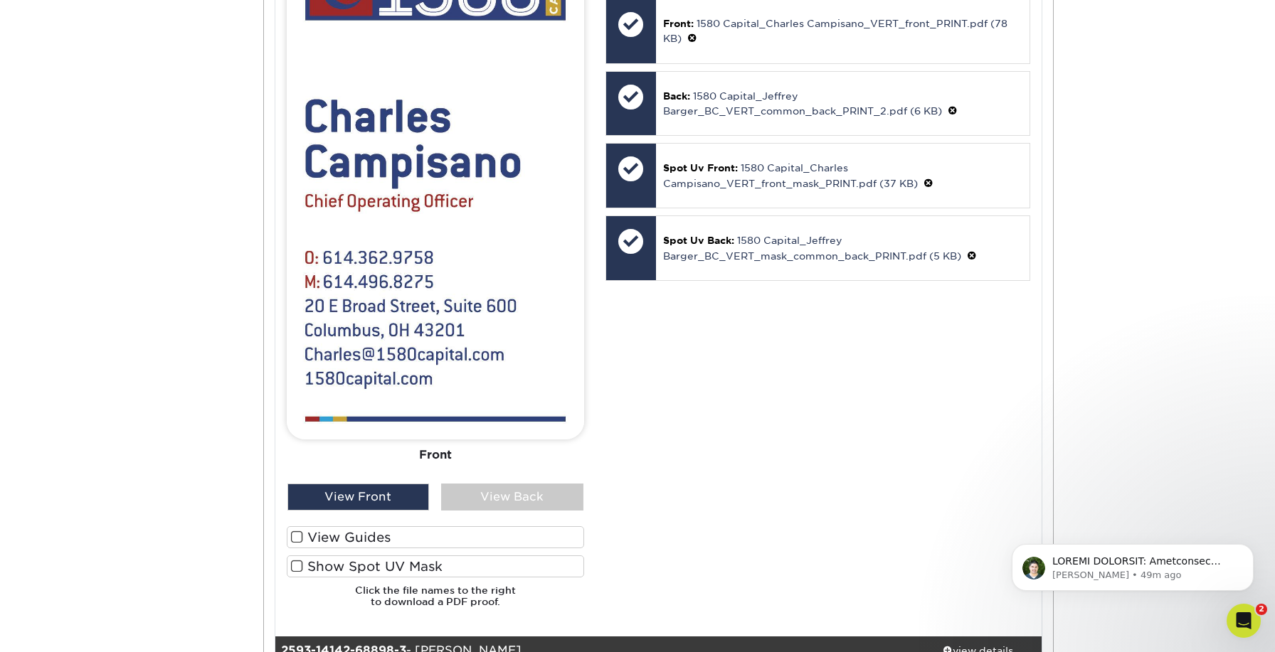
scroll to position [1860, 0]
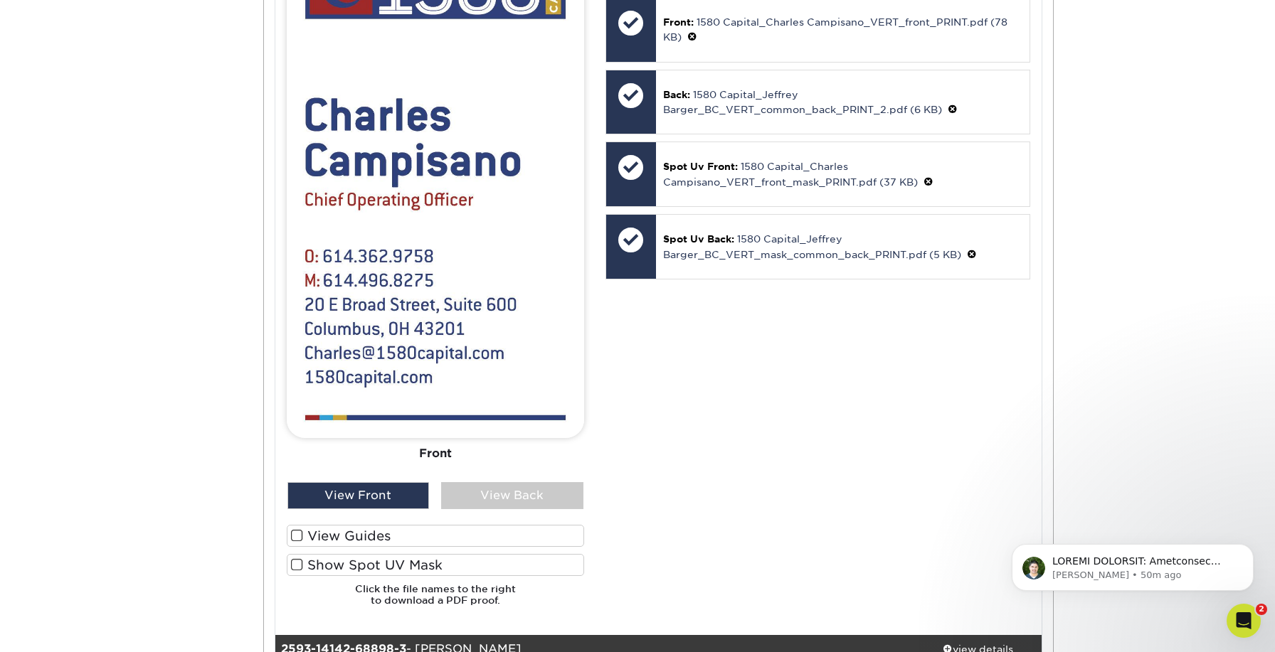
click at [298, 559] on span at bounding box center [297, 566] width 12 height 14
click at [0, 0] on input "Show Spot UV Mask" at bounding box center [0, 0] width 0 height 0
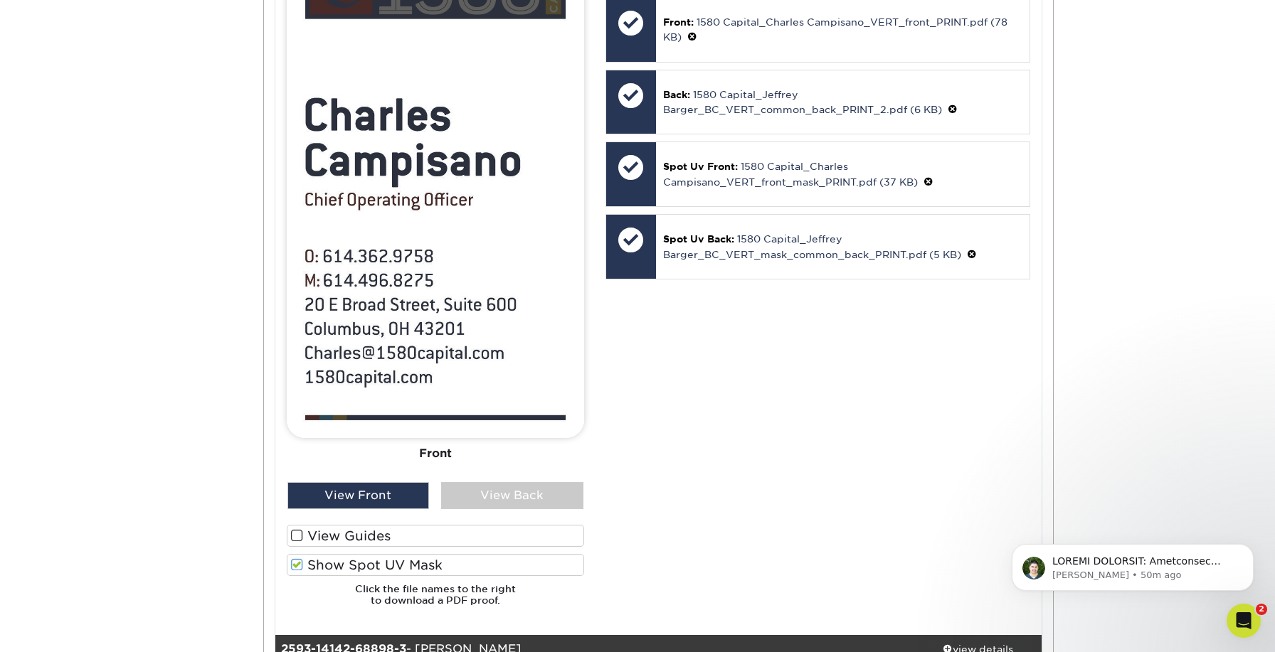
click at [298, 559] on span at bounding box center [297, 566] width 12 height 14
click at [0, 0] on input "Show Spot UV Mask" at bounding box center [0, 0] width 0 height 0
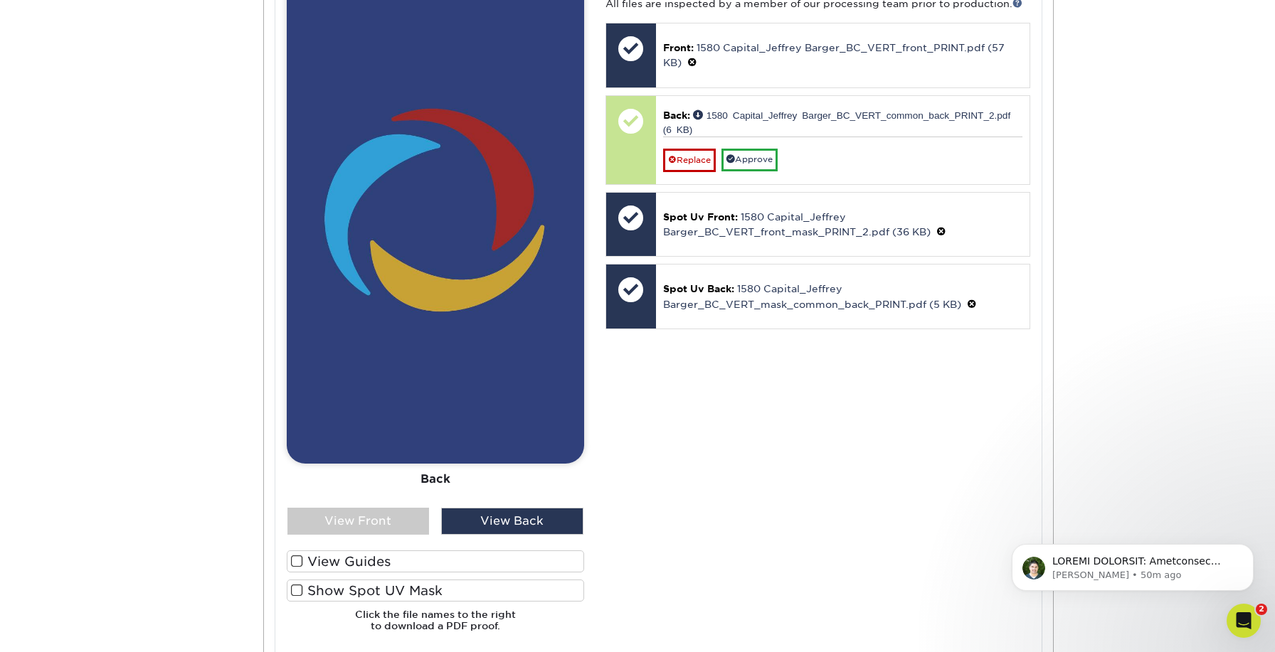
scroll to position [718, 0]
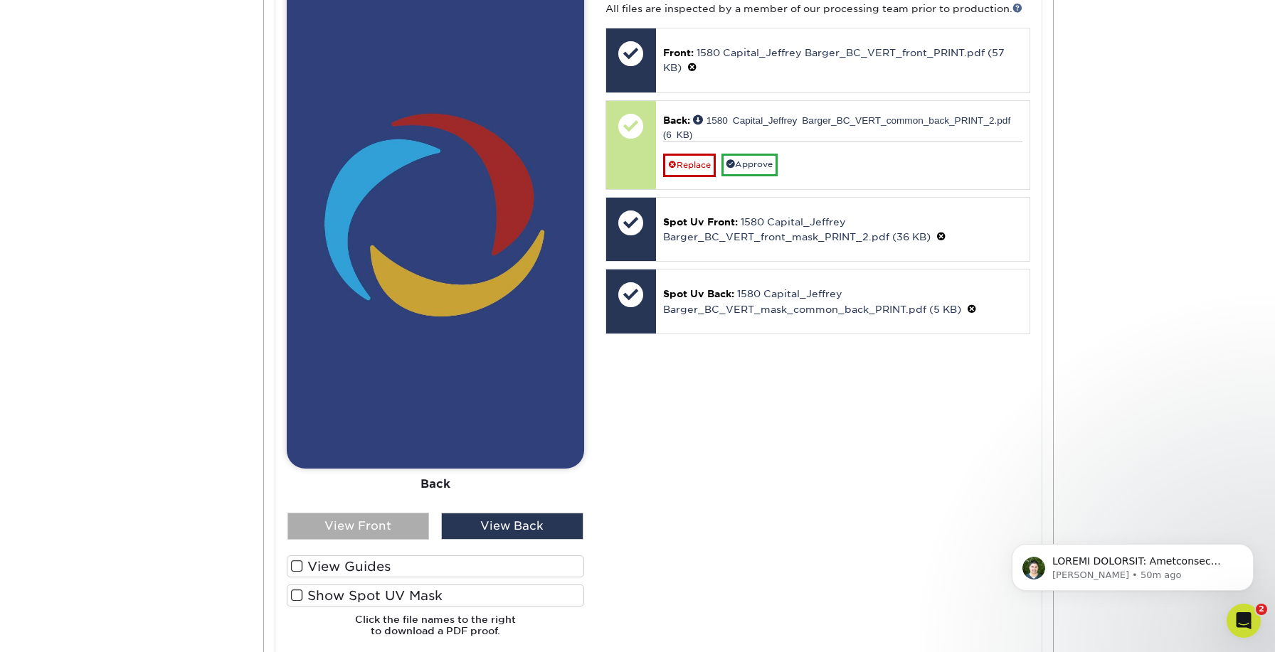
click at [401, 524] on div "View Front" at bounding box center [358, 526] width 142 height 27
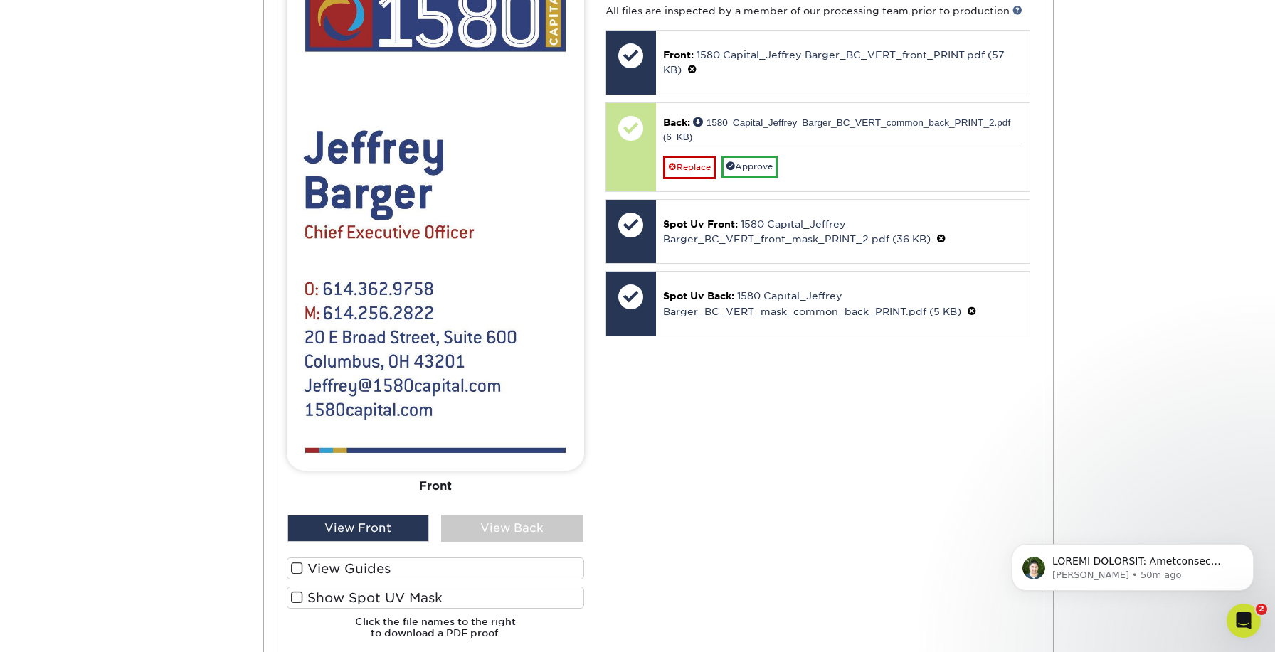
scroll to position [730, 0]
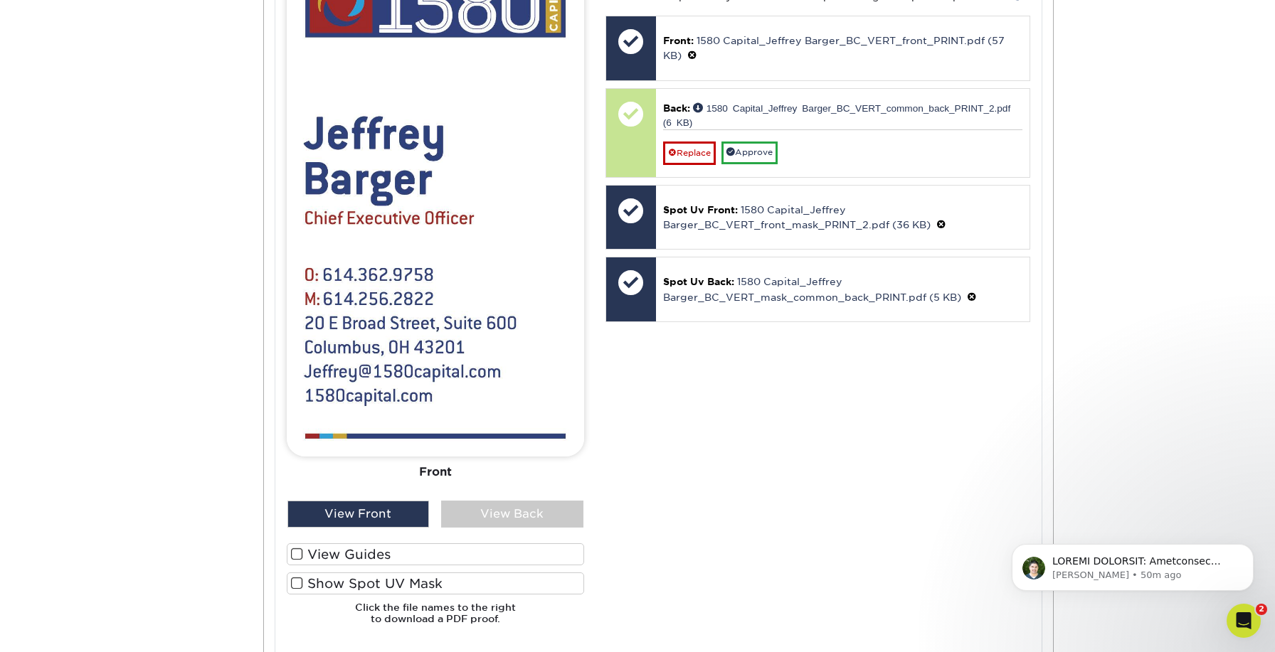
click at [297, 577] on span at bounding box center [297, 584] width 12 height 14
click at [0, 0] on input "Show Spot UV Mask" at bounding box center [0, 0] width 0 height 0
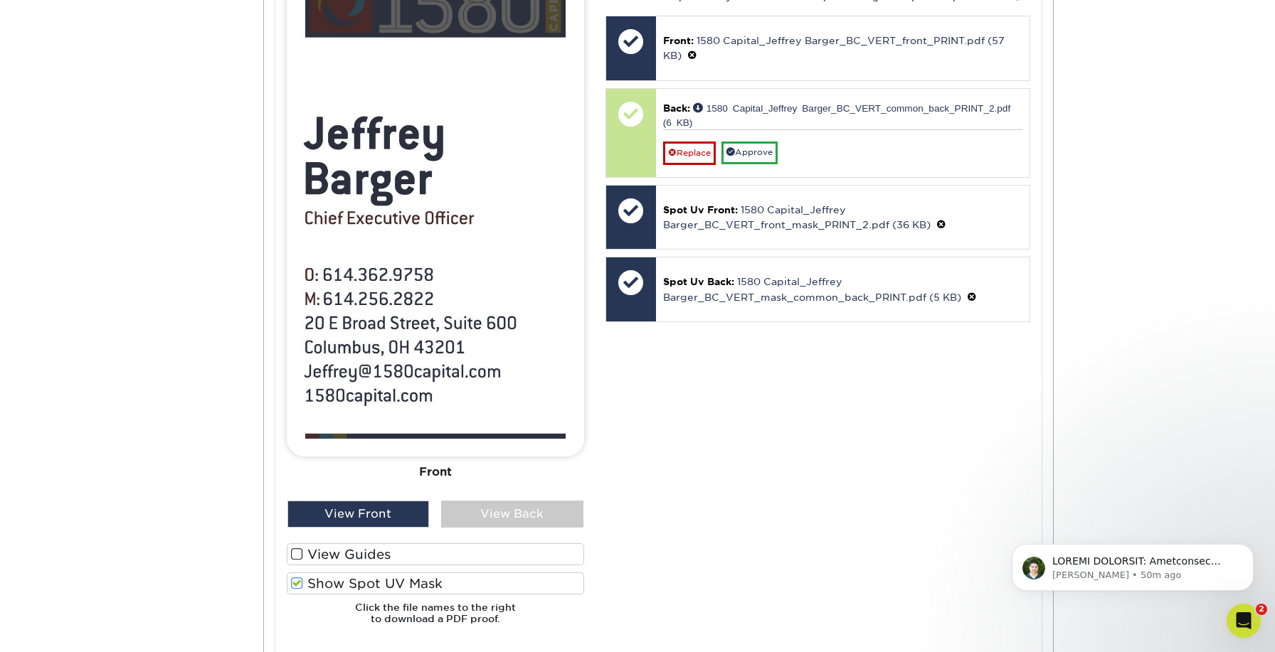
click at [297, 577] on span at bounding box center [297, 584] width 12 height 14
click at [0, 0] on input "Show Spot UV Mask" at bounding box center [0, 0] width 0 height 0
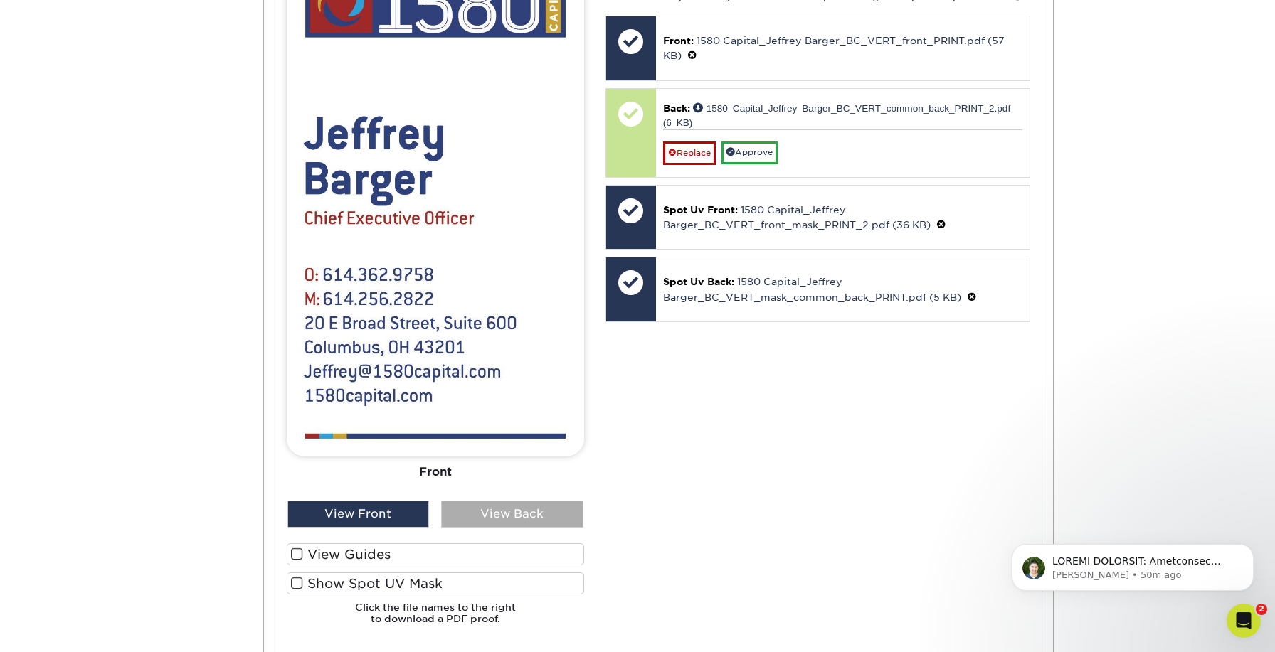
click at [482, 515] on div "View Back" at bounding box center [512, 514] width 142 height 27
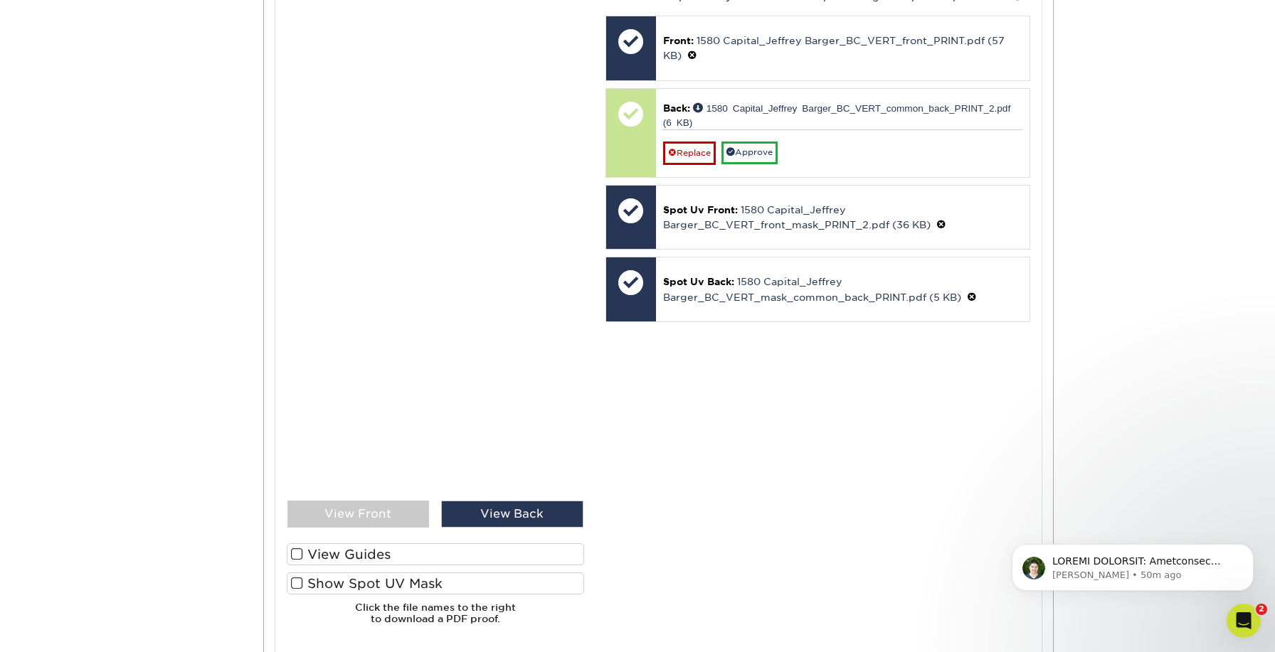
click at [296, 577] on span at bounding box center [297, 584] width 12 height 14
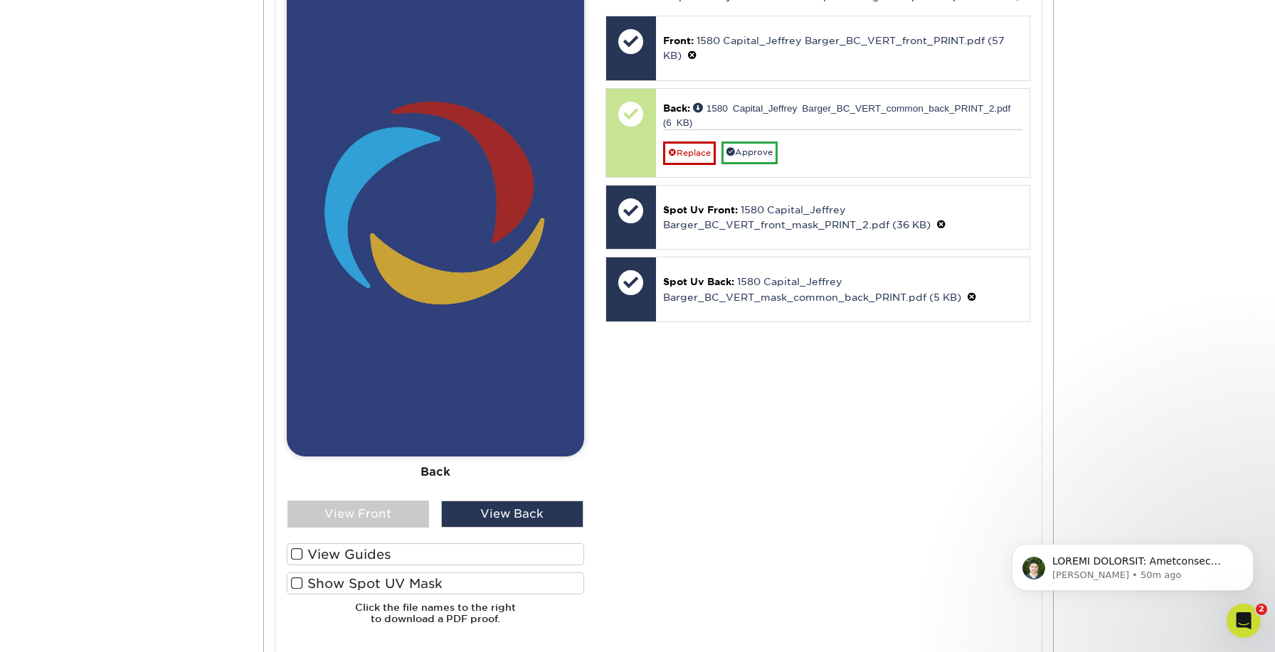
click at [0, 0] on input "Show Spot UV Mask" at bounding box center [0, 0] width 0 height 0
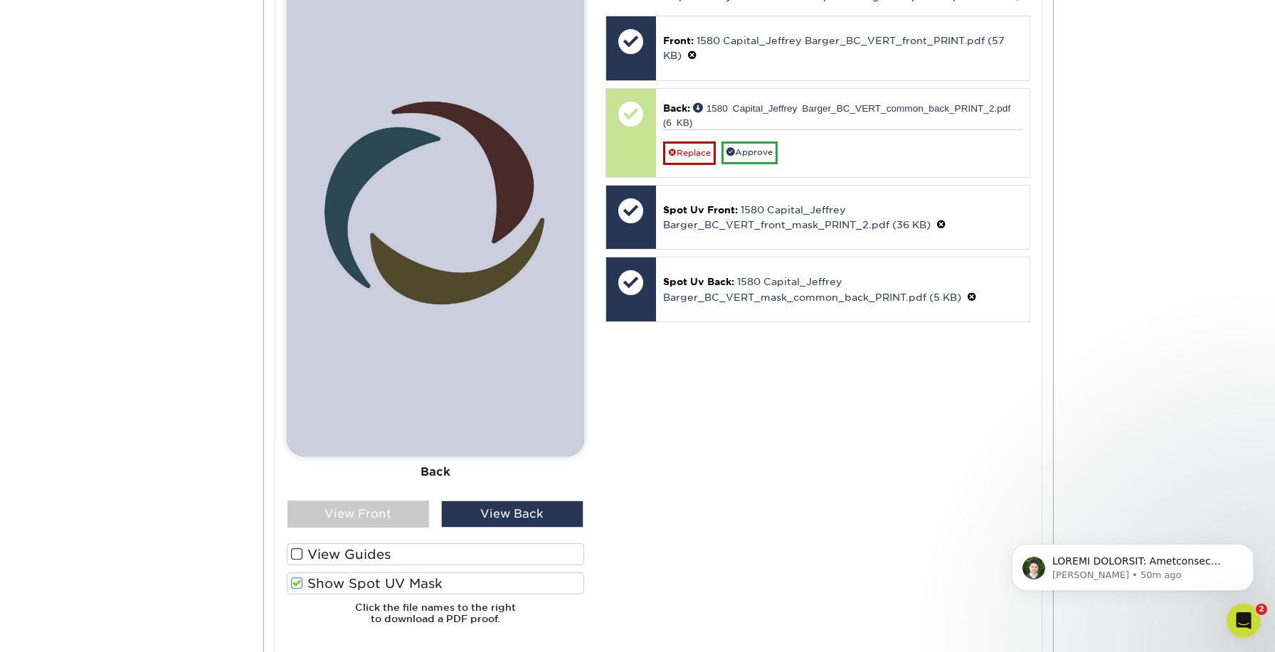
click at [295, 577] on span at bounding box center [297, 584] width 12 height 14
click at [0, 0] on input "Show Spot UV Mask" at bounding box center [0, 0] width 0 height 0
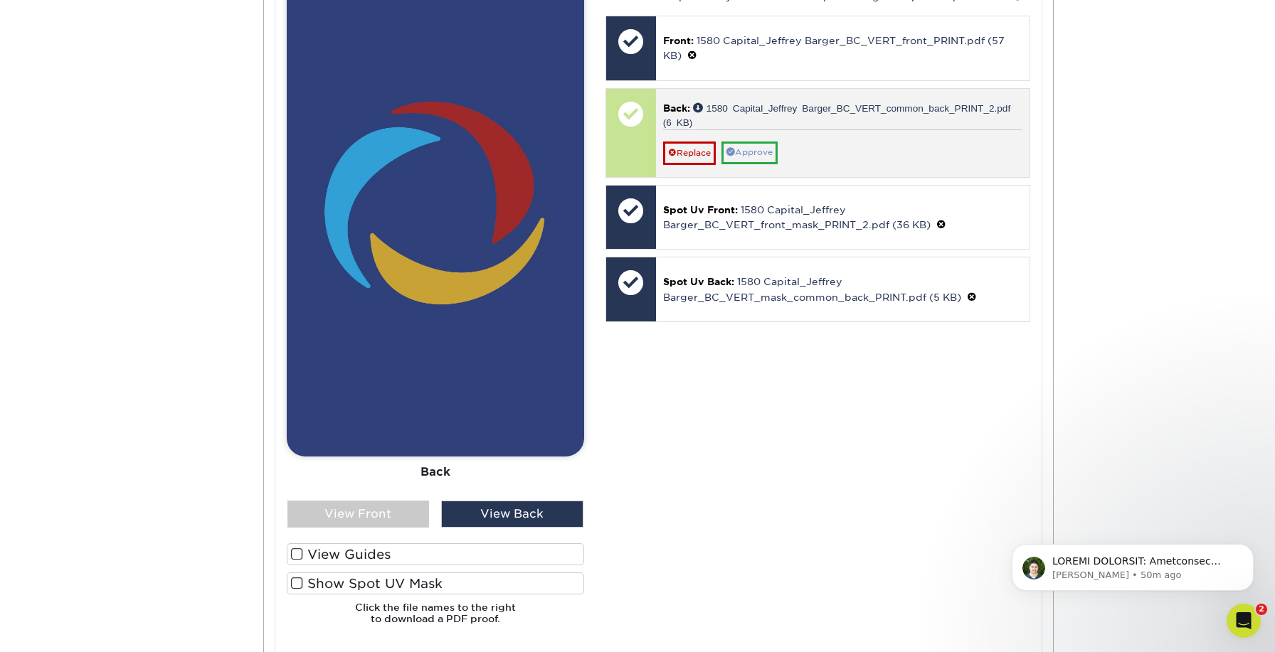
click at [744, 150] on link "Approve" at bounding box center [750, 153] width 56 height 22
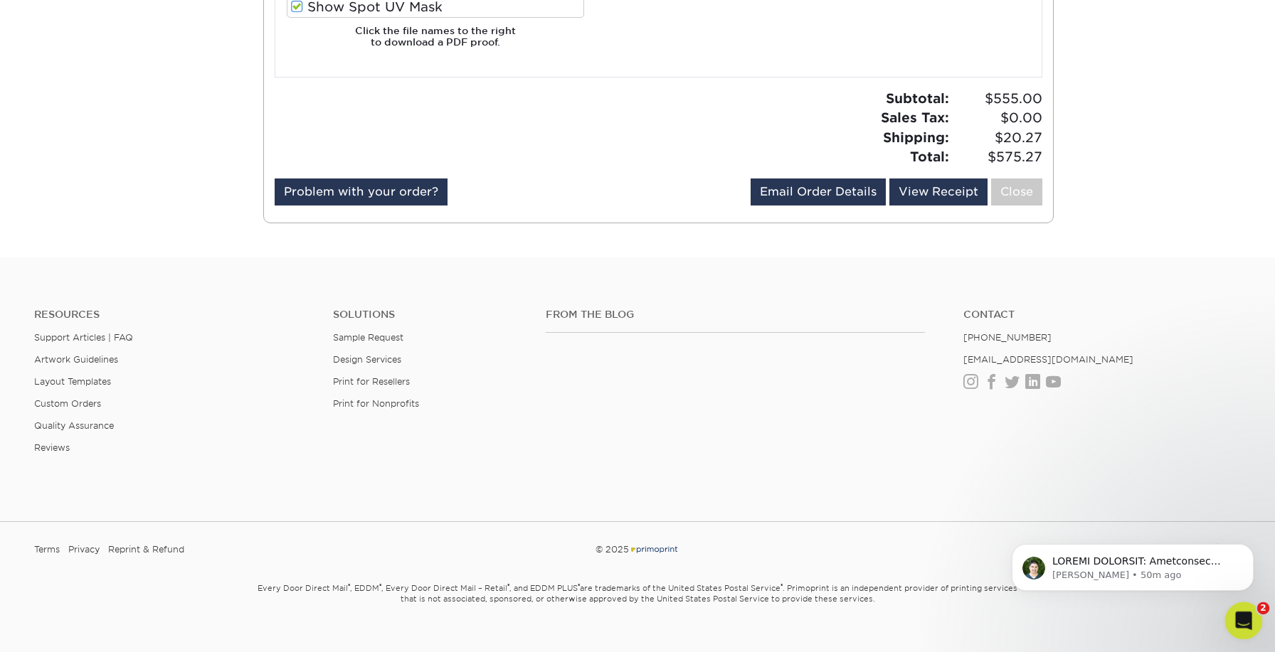
scroll to position [3529, 0]
click at [1246, 618] on icon "Open Intercom Messenger" at bounding box center [1241, 619] width 23 height 23
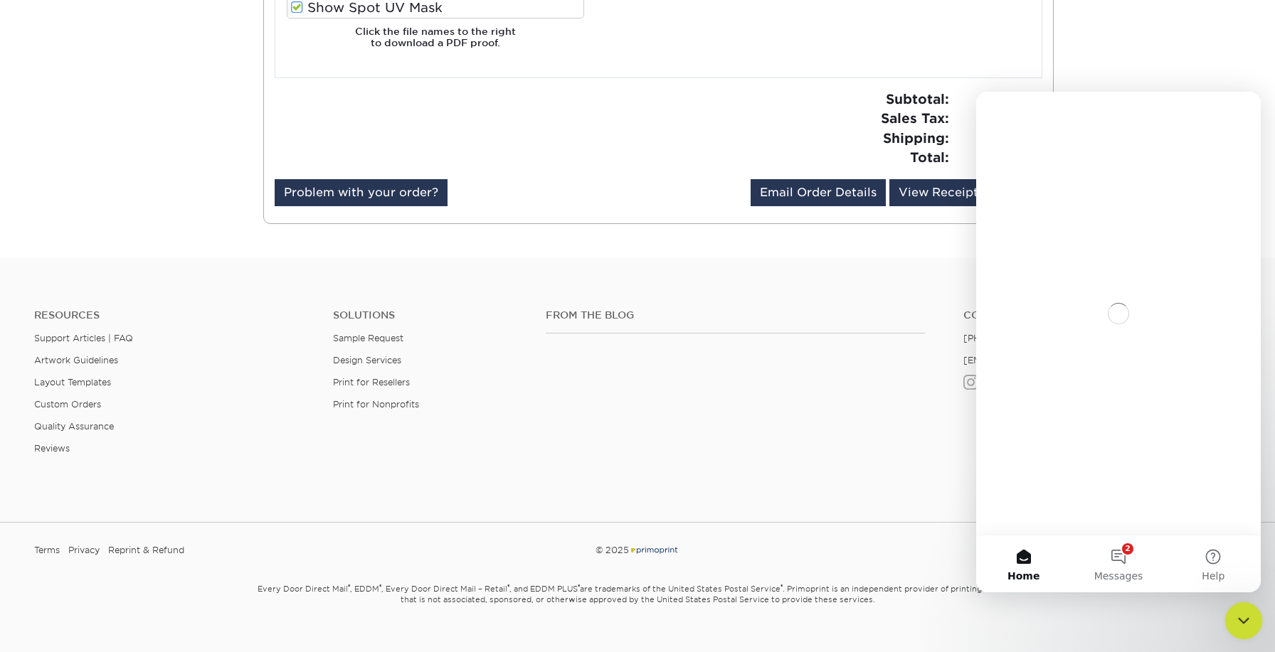
scroll to position [0, 0]
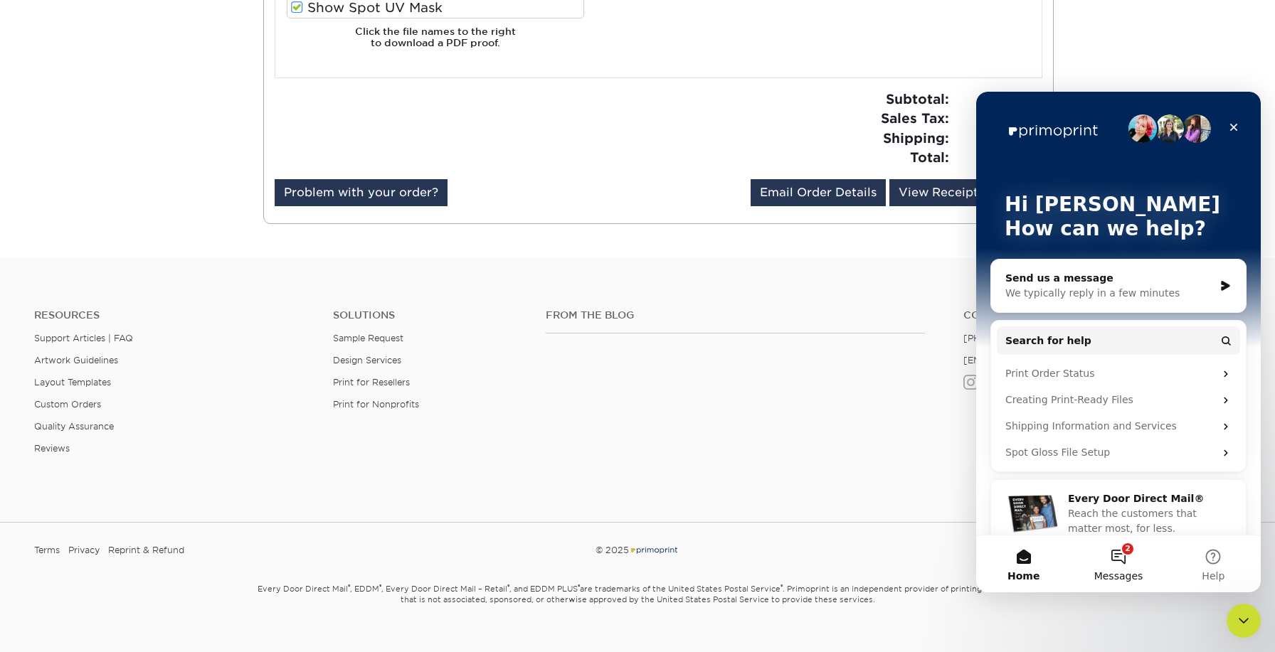
click at [1119, 556] on button "2 Messages" at bounding box center [1118, 564] width 95 height 57
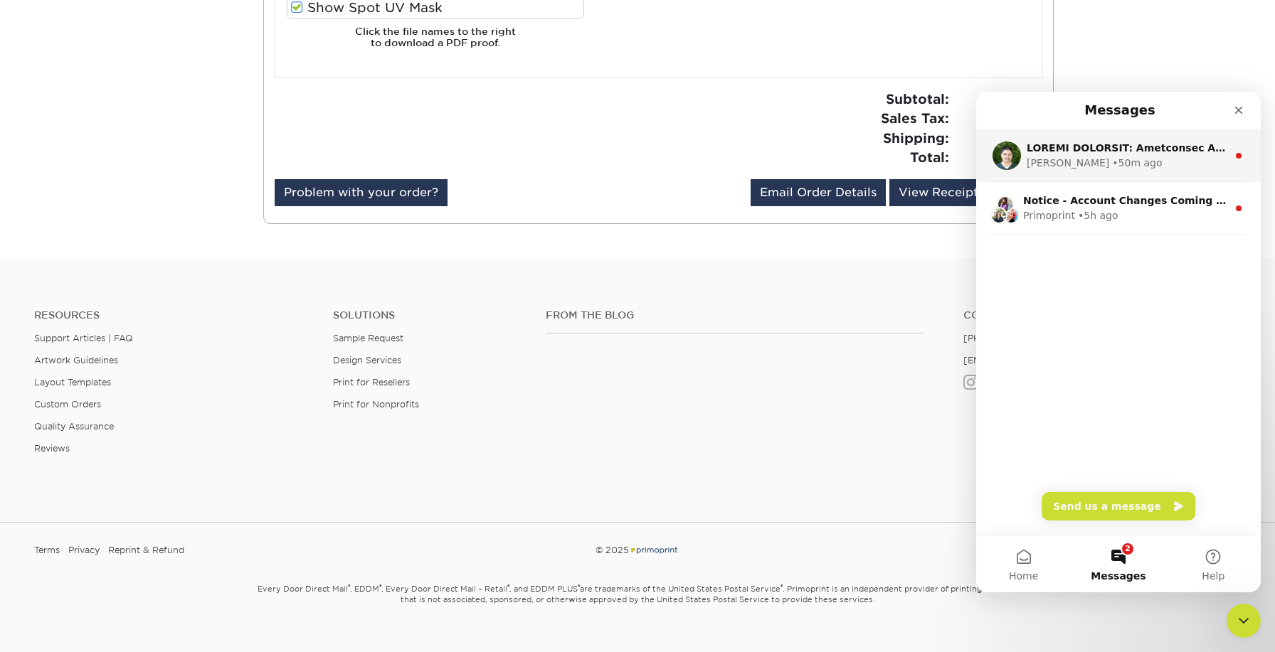
click at [1146, 161] on div "Matthew • 50m ago" at bounding box center [1127, 163] width 201 height 15
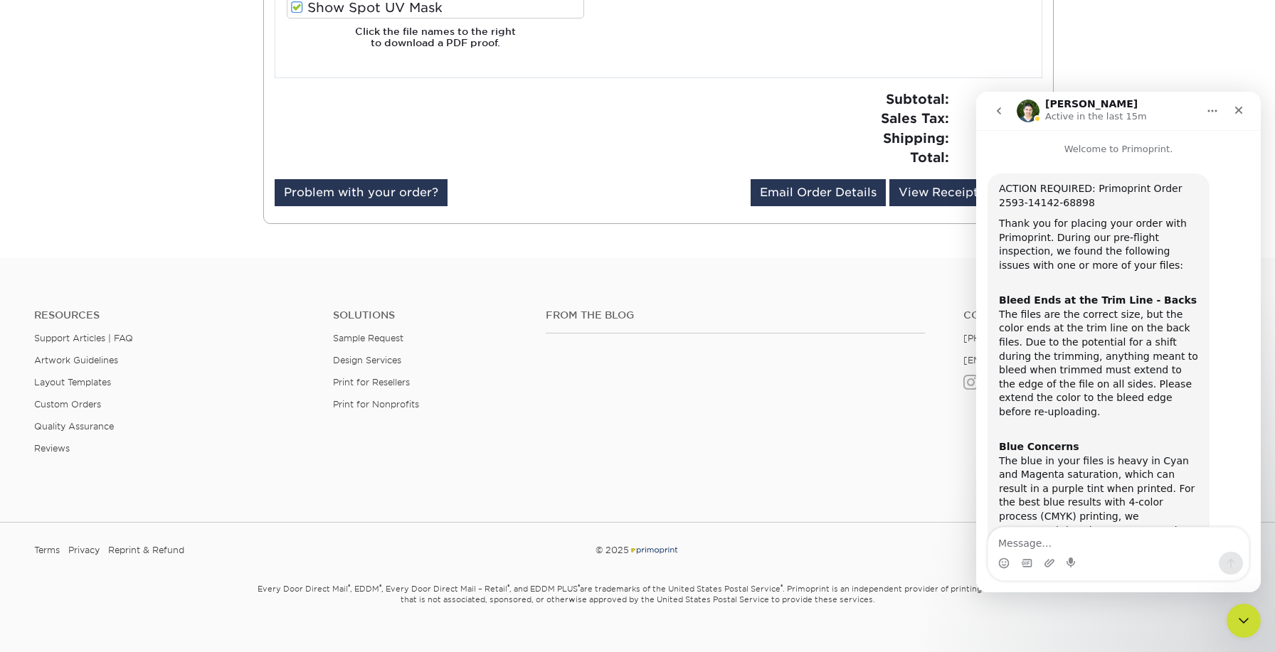
scroll to position [406, 0]
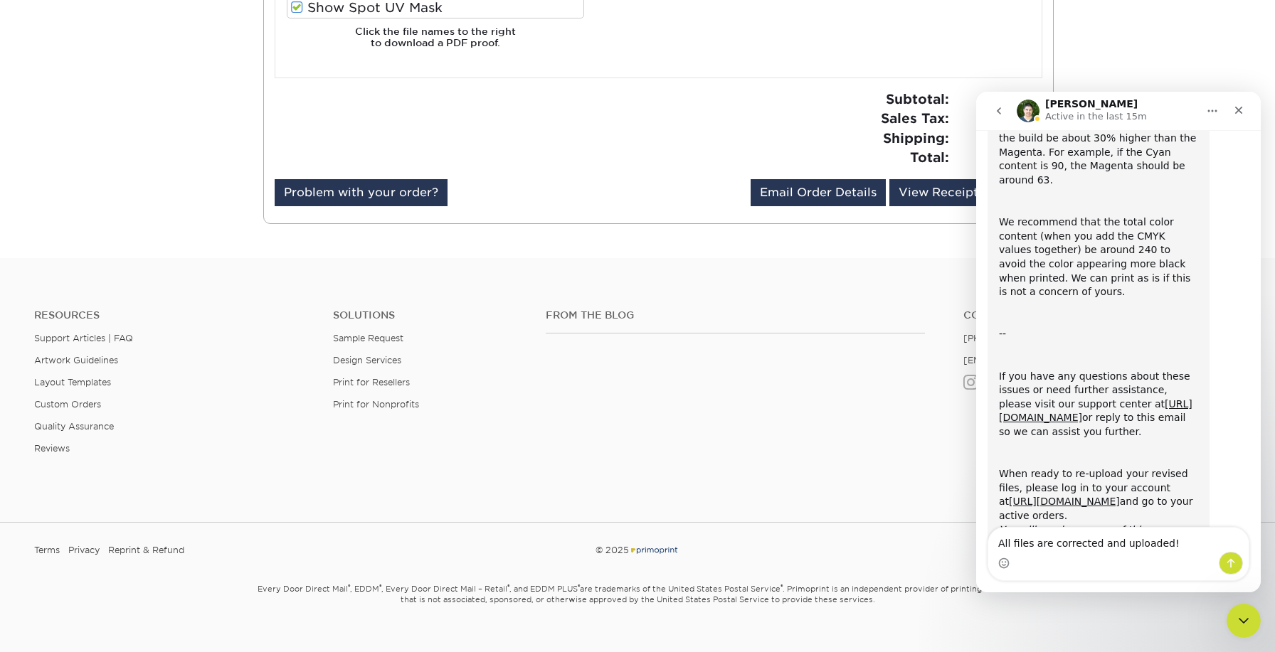
type textarea "All files are corrected and uploaded!"
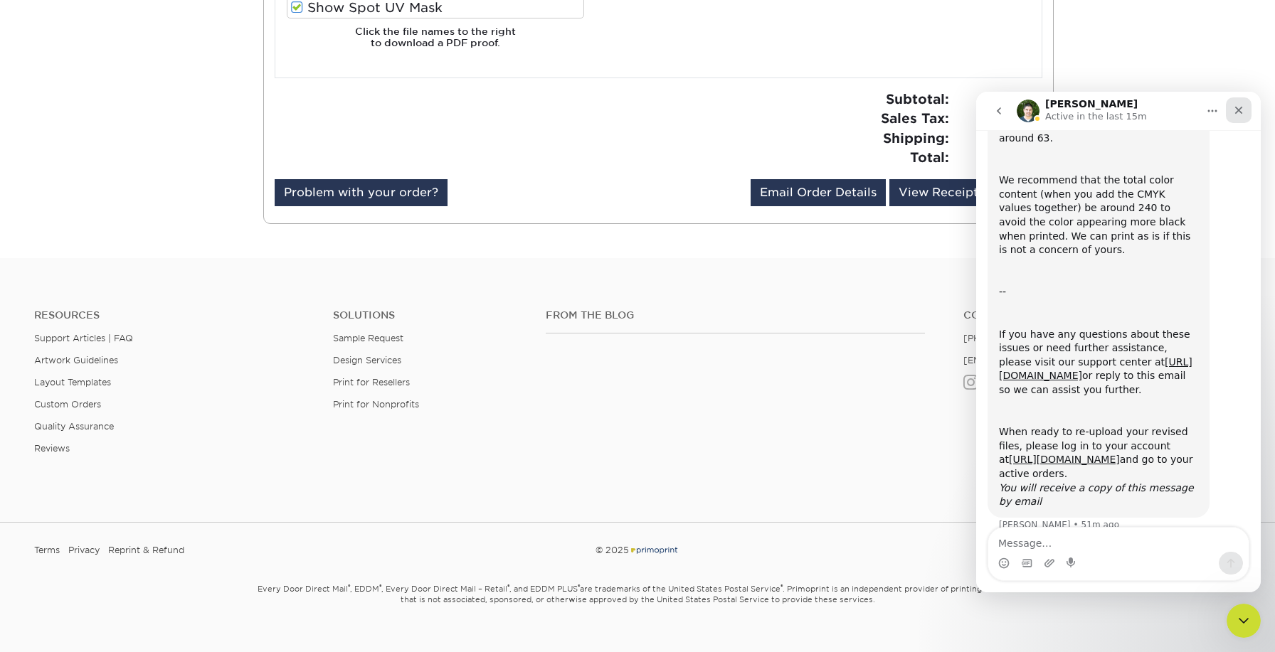
click at [1238, 107] on icon "Close" at bounding box center [1238, 110] width 11 height 11
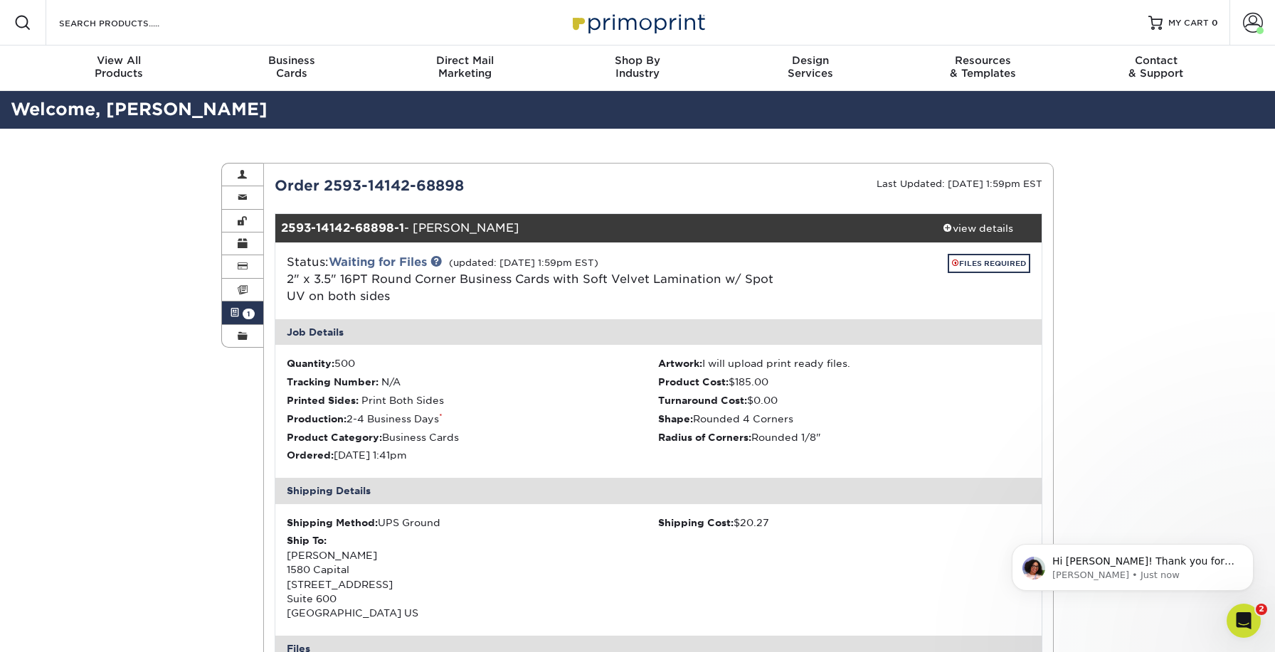
scroll to position [0, 0]
